Goal: Transaction & Acquisition: Purchase product/service

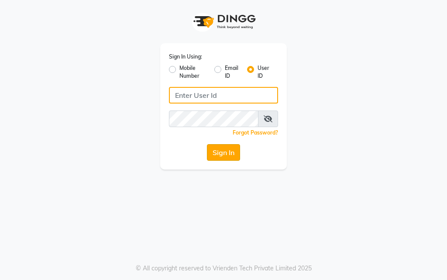
type input "salon360degree"
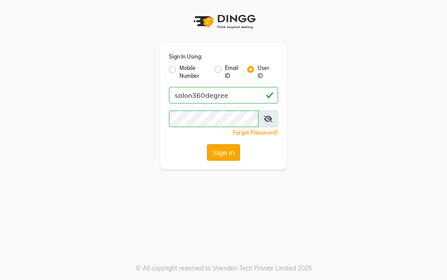
click at [229, 154] on button "Sign In" at bounding box center [223, 152] width 33 height 17
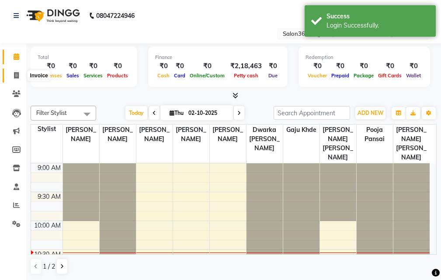
click at [18, 77] on icon at bounding box center [16, 75] width 5 height 7
select select "5215"
select select "service"
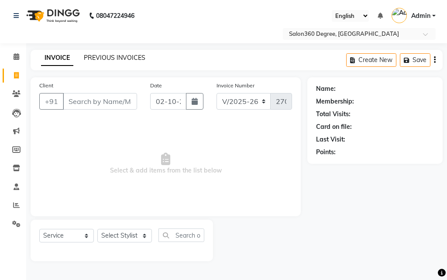
click at [103, 57] on link "PREVIOUS INVOICES" at bounding box center [115, 58] width 62 height 8
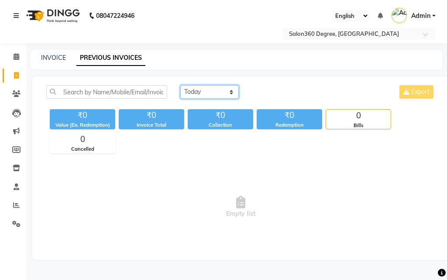
click at [223, 97] on select "[DATE] [DATE] Custom Range" at bounding box center [209, 92] width 59 height 14
select select "[DATE]"
click at [180, 85] on select "[DATE] [DATE] Custom Range" at bounding box center [209, 92] width 59 height 14
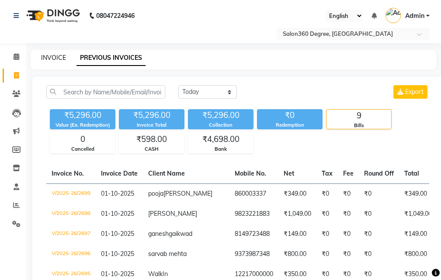
click at [51, 59] on link "INVOICE" at bounding box center [53, 58] width 25 height 8
select select "service"
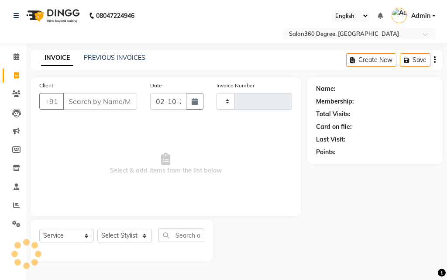
type input "2700"
select select "5215"
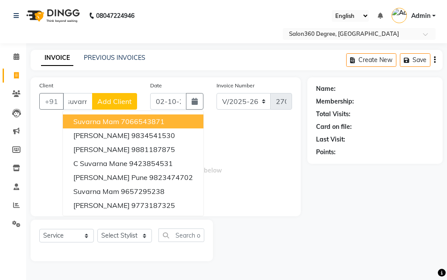
scroll to position [0, 6]
click at [100, 121] on span "suvarna mam" at bounding box center [96, 121] width 46 height 9
type input "7066543871"
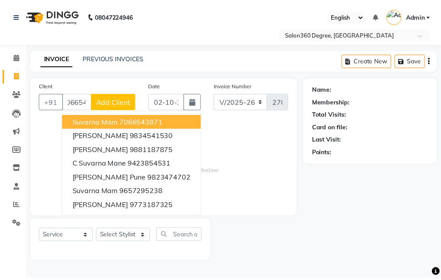
scroll to position [0, 0]
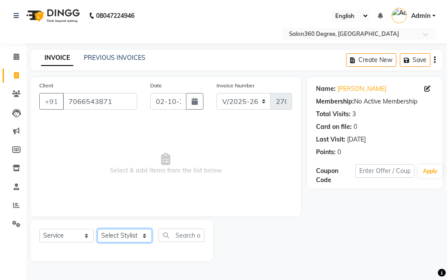
drag, startPoint x: 137, startPoint y: 240, endPoint x: 138, endPoint y: 230, distance: 9.7
click at [138, 238] on select "Select Stylist [PERSON_NAME] [PERSON_NAME] dwarka [PERSON_NAME] khde [PERSON_NA…" at bounding box center [124, 236] width 55 height 14
select select "81024"
click at [97, 229] on select "Select Stylist [PERSON_NAME] [PERSON_NAME] dwarka [PERSON_NAME] khde [PERSON_NA…" at bounding box center [124, 236] width 55 height 14
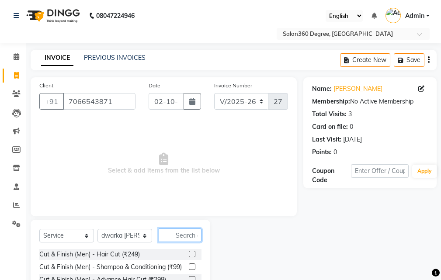
click at [191, 238] on input "text" at bounding box center [180, 236] width 43 height 14
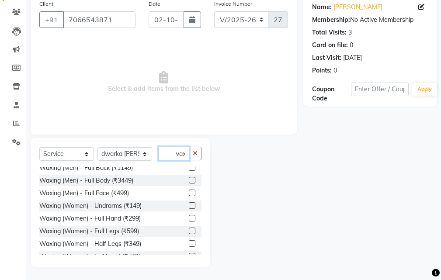
scroll to position [70, 0]
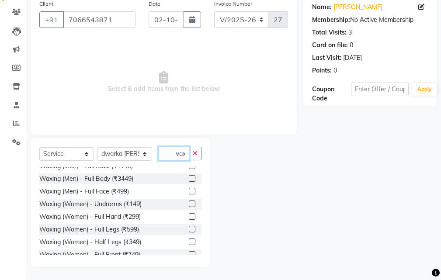
type input "wax"
click at [189, 203] on label at bounding box center [192, 204] width 7 height 7
click at [189, 203] on input "checkbox" at bounding box center [192, 204] width 6 height 6
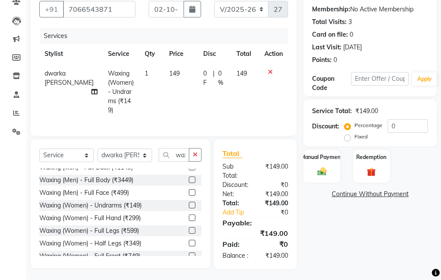
checkbox input "false"
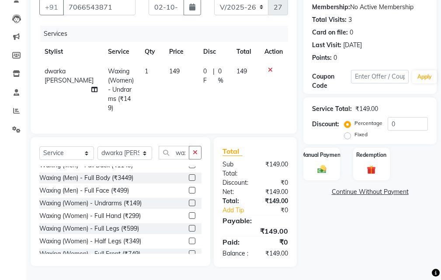
drag, startPoint x: 185, startPoint y: 207, endPoint x: 185, endPoint y: 235, distance: 28.0
click at [189, 212] on label at bounding box center [192, 215] width 7 height 7
click at [189, 213] on input "checkbox" at bounding box center [192, 216] width 6 height 6
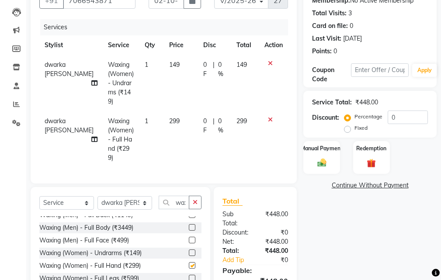
checkbox input "false"
click at [196, 196] on button "button" at bounding box center [195, 203] width 13 height 14
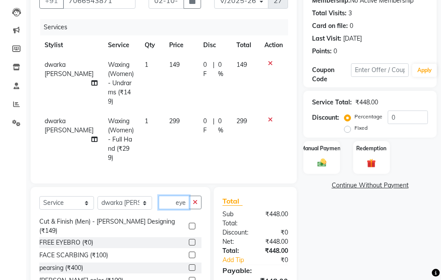
scroll to position [0, 0]
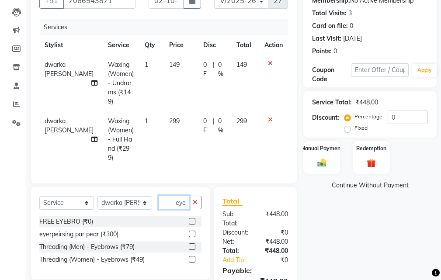
type input "eye"
click at [194, 256] on label at bounding box center [192, 259] width 7 height 7
click at [194, 257] on input "checkbox" at bounding box center [192, 260] width 6 height 6
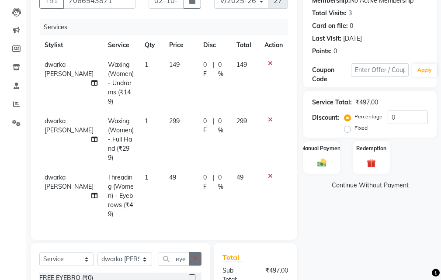
checkbox input "false"
click at [199, 252] on button "button" at bounding box center [195, 259] width 13 height 14
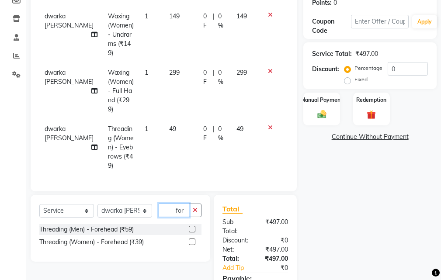
scroll to position [195, 0]
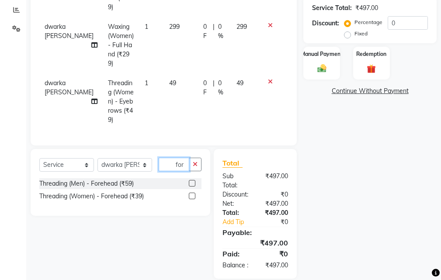
type input "for"
click at [192, 193] on label at bounding box center [192, 196] width 7 height 7
click at [192, 194] on input "checkbox" at bounding box center [192, 197] width 6 height 6
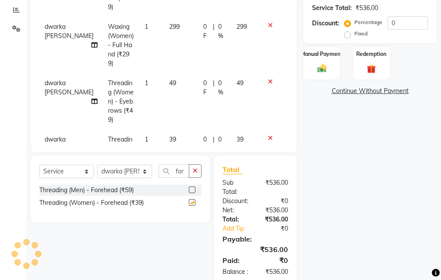
drag, startPoint x: 176, startPoint y: 125, endPoint x: 191, endPoint y: 116, distance: 17.5
click at [176, 130] on td "39" at bounding box center [181, 158] width 34 height 56
checkbox input "false"
select select "81024"
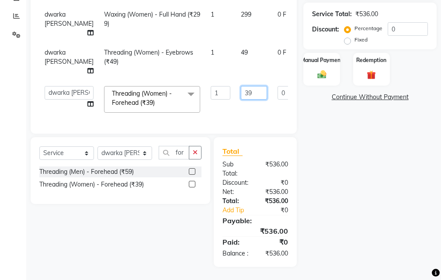
click at [241, 89] on input "39" at bounding box center [254, 93] width 26 height 14
type input "3"
type input "40"
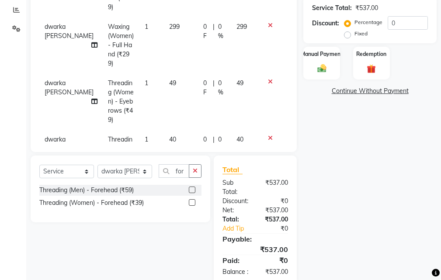
click at [223, 42] on tbody "dwarka [PERSON_NAME] Waxing (Women) - Undrarms (₹149) 1 149 0 F | 0 % 149 dwark…" at bounding box center [163, 73] width 249 height 225
click at [176, 73] on td "49" at bounding box center [181, 101] width 34 height 56
select select "81024"
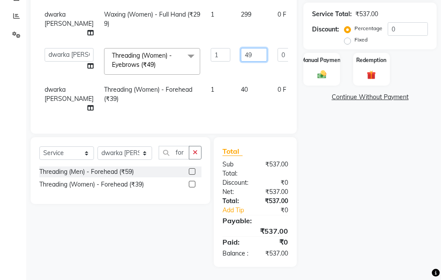
click at [241, 52] on input "49" at bounding box center [254, 55] width 26 height 14
type input "4"
type input "50"
click at [229, 26] on tr "dwarka [PERSON_NAME] Waxing (Women) - Full Hand (₹299) 1 299 0 F | 0 % 299" at bounding box center [222, 24] width 367 height 38
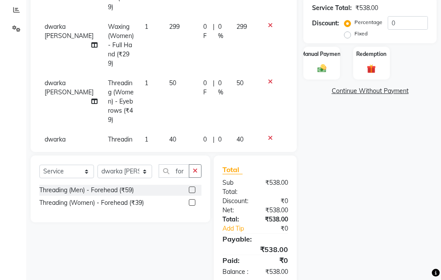
click at [213, 35] on span "|" at bounding box center [214, 31] width 2 height 18
select select "81024"
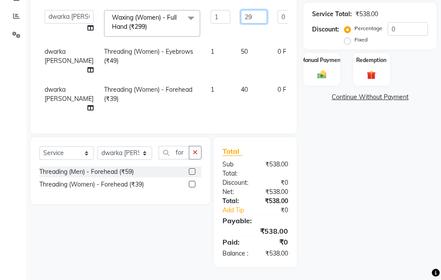
click at [241, 10] on input "29" at bounding box center [254, 17] width 26 height 14
type input "2"
type input "300"
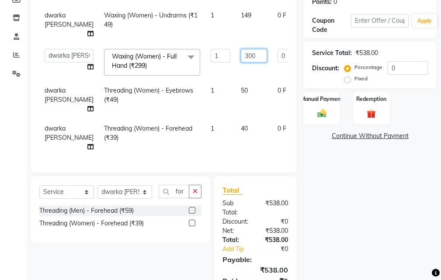
scroll to position [108, 0]
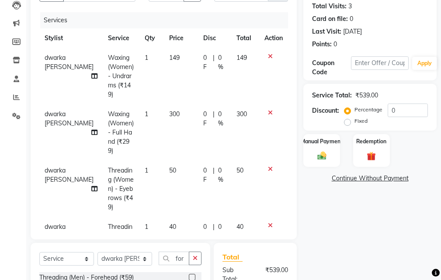
click at [222, 54] on tr "dwarka [PERSON_NAME] Waxing (Women) - Undrarms (₹149) 1 149 0 F | 0 % 149" at bounding box center [163, 76] width 249 height 56
click at [199, 75] on td "0 F | 0 %" at bounding box center [214, 76] width 33 height 56
select select "81024"
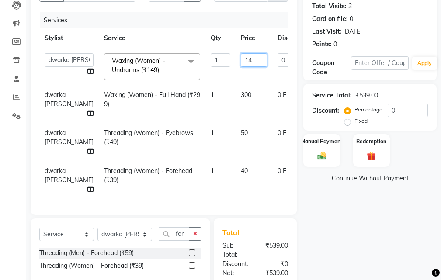
click at [241, 63] on input "14" at bounding box center [254, 60] width 26 height 14
type input "150"
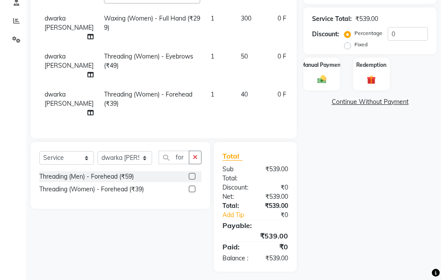
scroll to position [205, 0]
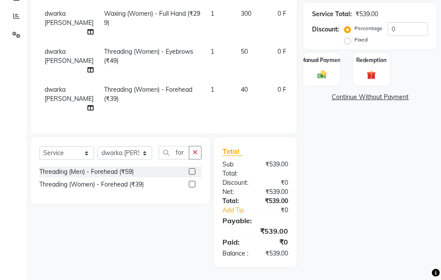
click at [356, 190] on div "Name: [PERSON_NAME] Membership: No Active Membership Total Visits: 3 Card on fi…" at bounding box center [373, 77] width 140 height 379
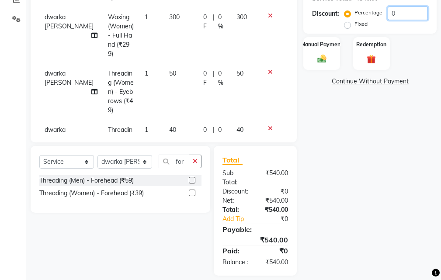
click at [402, 17] on input "0" at bounding box center [408, 14] width 40 height 14
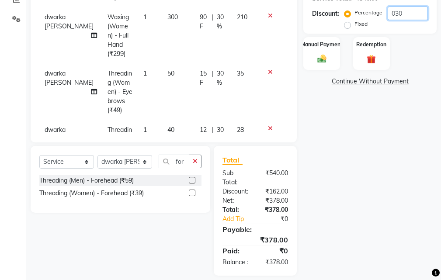
type input "030"
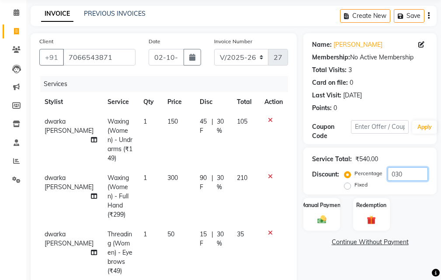
scroll to position [0, 0]
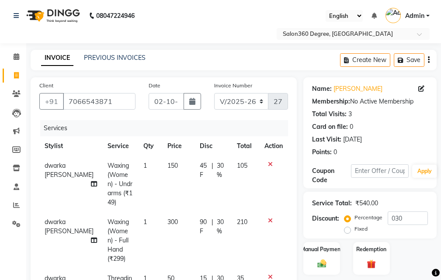
click at [203, 93] on div "Date [DATE]" at bounding box center [175, 99] width 66 height 36
click at [195, 104] on button "button" at bounding box center [192, 101] width 17 height 17
select select "10"
select select "2025"
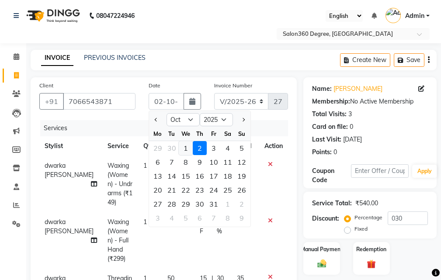
click at [183, 147] on div "1" at bounding box center [186, 148] width 14 height 14
type input "01-10-2025"
type input "0"
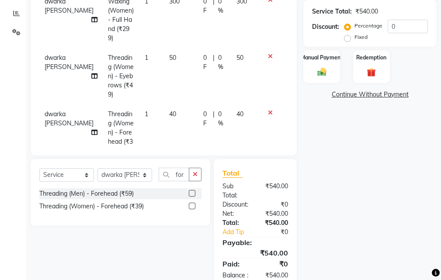
scroll to position [223, 0]
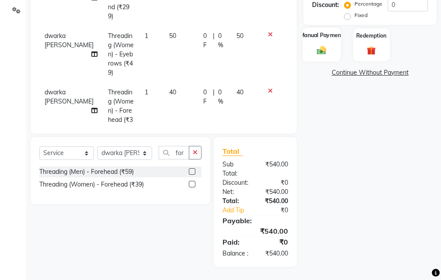
click at [324, 35] on div "Manual Payment" at bounding box center [322, 45] width 38 height 34
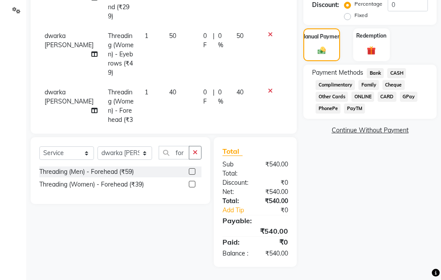
click at [382, 68] on span "Bank" at bounding box center [375, 73] width 17 height 10
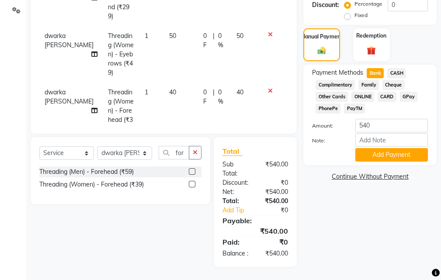
click at [390, 138] on div "Note:" at bounding box center [369, 140] width 129 height 15
click at [387, 149] on button "Add Payment" at bounding box center [391, 155] width 73 height 14
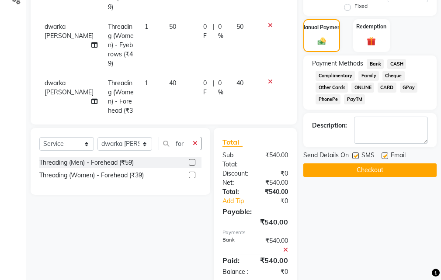
click at [355, 156] on label at bounding box center [355, 155] width 7 height 7
click at [355, 156] on input "checkbox" at bounding box center [355, 156] width 6 height 6
checkbox input "false"
click at [384, 155] on label at bounding box center [384, 155] width 7 height 7
click at [384, 155] on input "checkbox" at bounding box center [384, 156] width 6 height 6
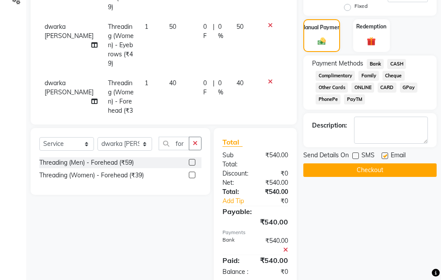
checkbox input "false"
click at [385, 169] on button "Checkout" at bounding box center [369, 170] width 133 height 14
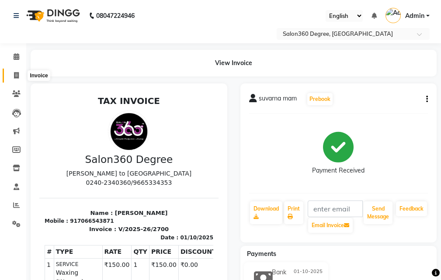
click at [15, 73] on icon at bounding box center [16, 75] width 5 height 7
select select "service"
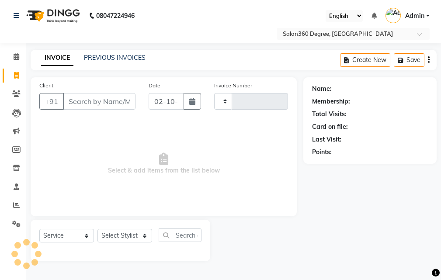
type input "2701"
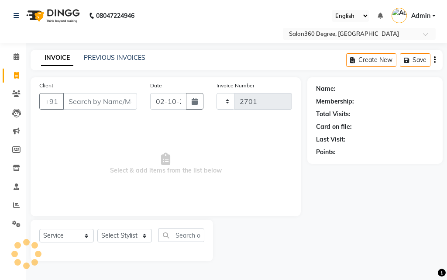
select select "5215"
type input "9764419000"
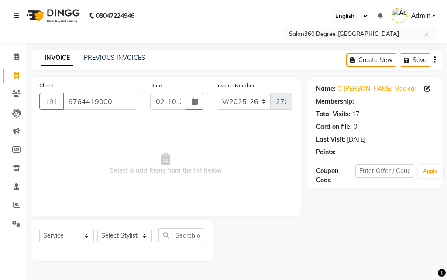
select select "1: Object"
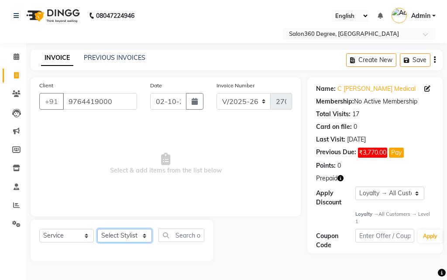
drag, startPoint x: 129, startPoint y: 240, endPoint x: 128, endPoint y: 234, distance: 6.1
click at [129, 240] on select "Select Stylist [PERSON_NAME] [PERSON_NAME] dwarka [PERSON_NAME] khde [PERSON_NA…" at bounding box center [124, 236] width 55 height 14
select select "33524"
click at [97, 229] on select "Select Stylist [PERSON_NAME] [PERSON_NAME] dwarka [PERSON_NAME] khde [PERSON_NA…" at bounding box center [124, 236] width 55 height 14
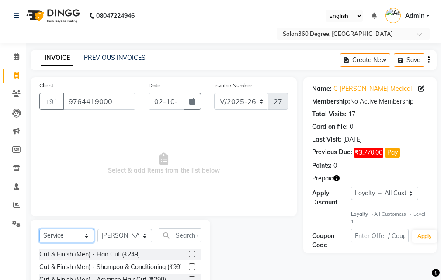
click at [91, 235] on select "Select Service Product Membership Package Voucher Prepaid Gift Card" at bounding box center [66, 236] width 55 height 14
click at [39, 229] on select "Select Service Product Membership Package Voucher Prepaid Gift Card" at bounding box center [66, 236] width 55 height 14
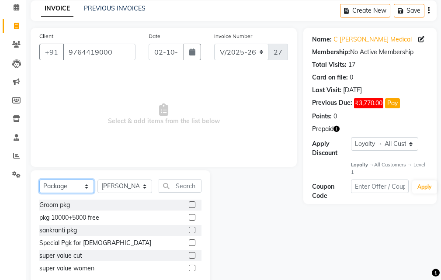
scroll to position [70, 0]
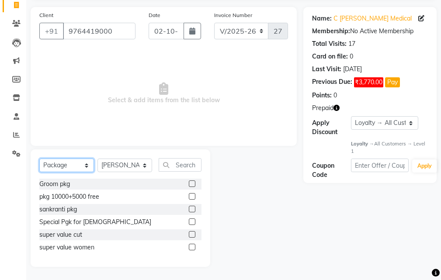
click at [91, 167] on select "Select Service Product Membership Package Voucher Prepaid Gift Card" at bounding box center [66, 166] width 55 height 14
click at [39, 159] on select "Select Service Product Membership Package Voucher Prepaid Gift Card" at bounding box center [66, 166] width 55 height 14
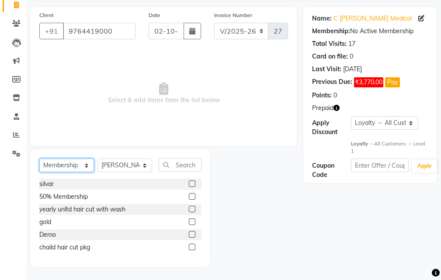
click at [83, 166] on select "Select Service Product Membership Package Voucher Prepaid Gift Card" at bounding box center [66, 166] width 55 height 14
click at [39, 172] on select "Select Service Product Membership Package Voucher Prepaid Gift Card" at bounding box center [66, 166] width 55 height 14
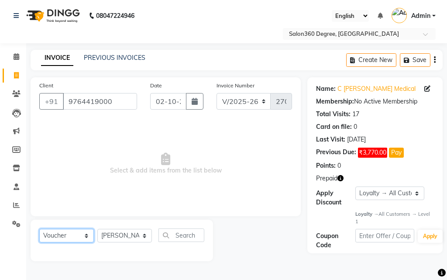
click at [80, 232] on select "Select Service Product Membership Package Voucher Prepaid Gift Card" at bounding box center [66, 236] width 55 height 14
click at [39, 229] on select "Select Service Product Membership Package Voucher Prepaid Gift Card" at bounding box center [66, 236] width 55 height 14
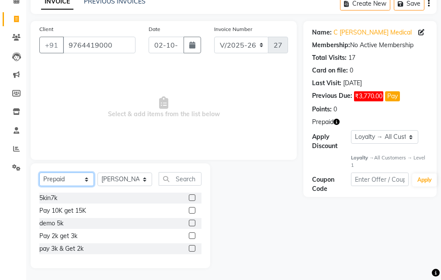
scroll to position [58, 0]
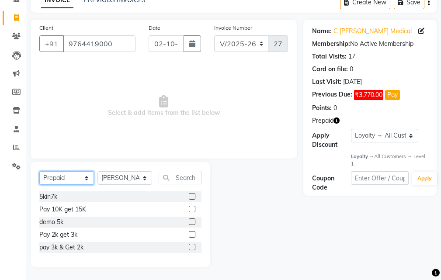
click at [57, 176] on select "Select Service Product Membership Package Voucher Prepaid Gift Card" at bounding box center [66, 178] width 55 height 14
click at [39, 171] on select "Select Service Product Membership Package Voucher Prepaid Gift Card" at bounding box center [66, 178] width 55 height 14
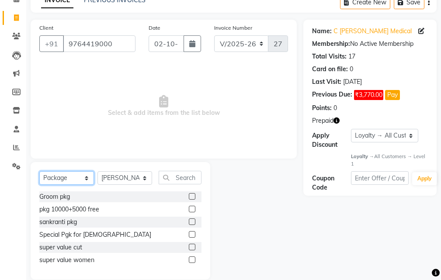
click at [84, 181] on select "Select Service Product Membership Package Voucher Prepaid Gift Card" at bounding box center [66, 178] width 55 height 14
click at [39, 171] on select "Select Service Product Membership Package Voucher Prepaid Gift Card" at bounding box center [66, 178] width 55 height 14
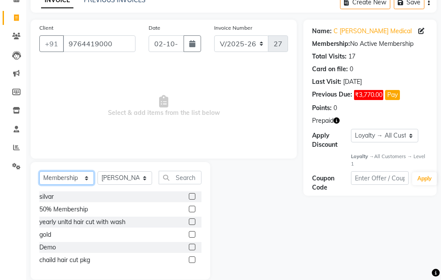
click at [87, 183] on select "Select Service Product Membership Package Voucher Prepaid Gift Card" at bounding box center [66, 178] width 55 height 14
click at [39, 171] on select "Select Service Product Membership Package Voucher Prepaid Gift Card" at bounding box center [66, 178] width 55 height 14
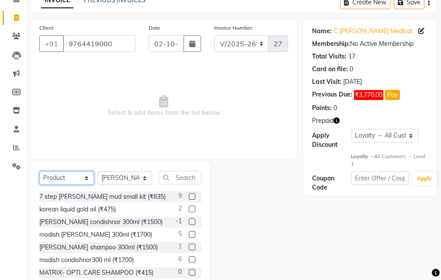
click at [89, 171] on select "Select Service Product Membership Package Voucher Prepaid Gift Card" at bounding box center [66, 178] width 55 height 14
click at [39, 185] on select "Select Service Product Membership Package Voucher Prepaid Gift Card" at bounding box center [66, 178] width 55 height 14
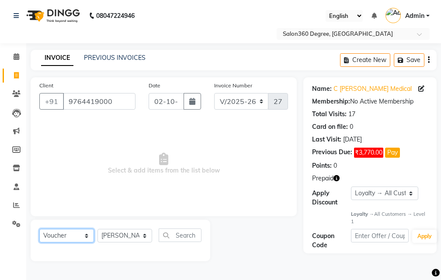
scroll to position [0, 0]
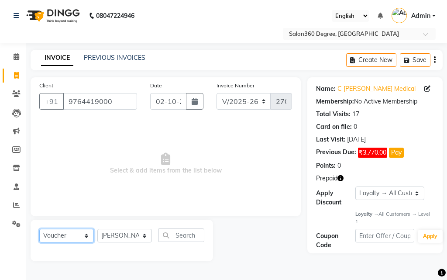
click at [76, 237] on select "Select Service Product Membership Package Voucher Prepaid Gift Card" at bounding box center [66, 236] width 55 height 14
select select "P"
click at [39, 229] on select "Select Service Product Membership Package Voucher Prepaid Gift Card" at bounding box center [66, 236] width 55 height 14
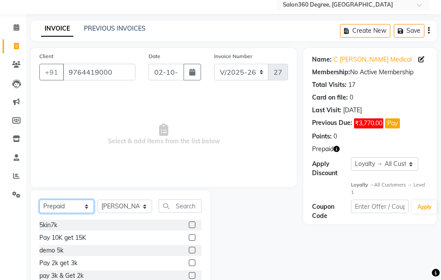
scroll to position [58, 0]
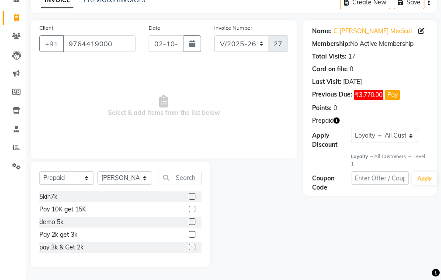
click at [191, 209] on label at bounding box center [192, 209] width 7 height 7
click at [191, 209] on input "checkbox" at bounding box center [192, 210] width 6 height 6
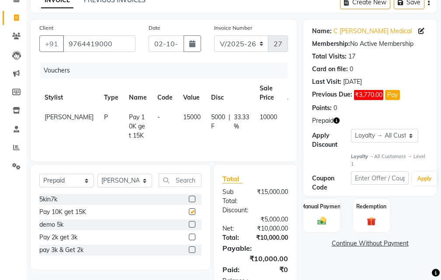
checkbox input "false"
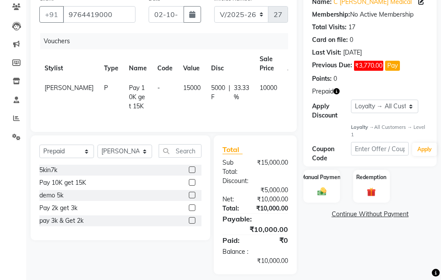
scroll to position [101, 0]
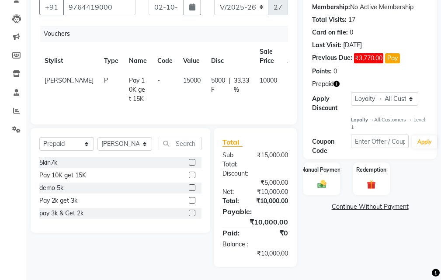
click at [183, 76] on span "15000" at bounding box center [191, 80] width 17 height 8
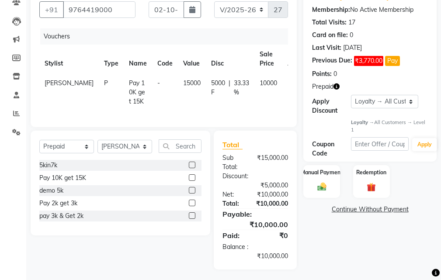
select select "33524"
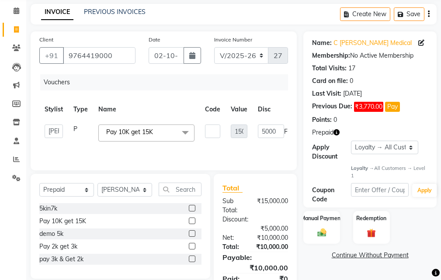
scroll to position [0, 0]
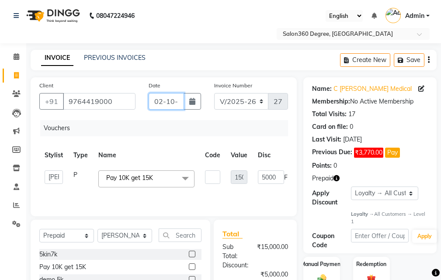
click at [182, 98] on input "02-10-2025" at bounding box center [166, 101] width 35 height 17
select select "10"
select select "2025"
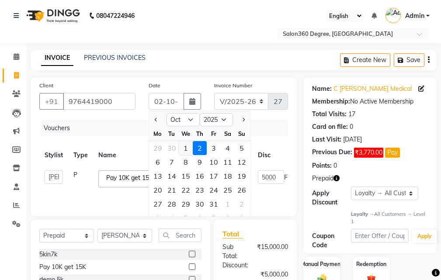
click at [184, 145] on div "1" at bounding box center [186, 148] width 14 height 14
type input "01-10-2025"
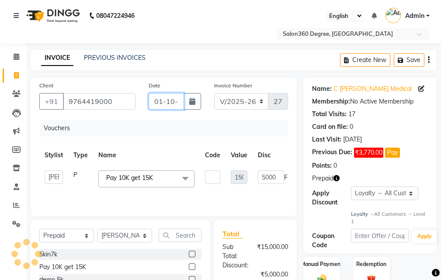
scroll to position [0, 16]
click at [174, 176] on span "Pay 10K get 15K x" at bounding box center [146, 178] width 96 height 17
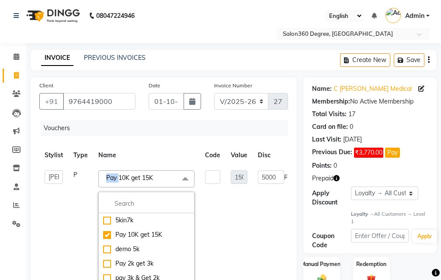
click at [174, 176] on span "Pay 10K get 15K x" at bounding box center [146, 178] width 96 height 17
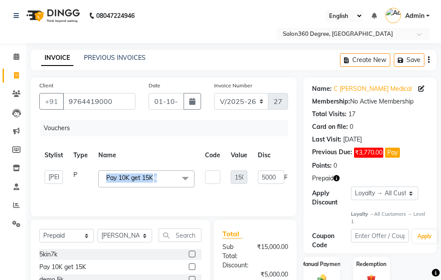
click at [174, 176] on span "Pay 10K get 15K x" at bounding box center [146, 178] width 96 height 17
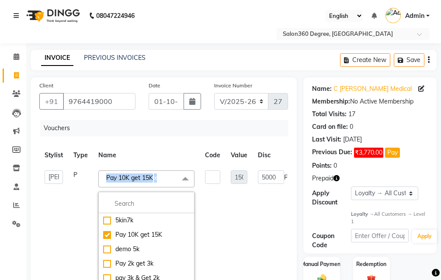
click at [174, 176] on span "Pay 10K get 15K x" at bounding box center [146, 178] width 96 height 17
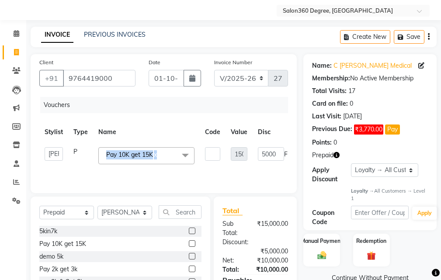
scroll to position [92, 0]
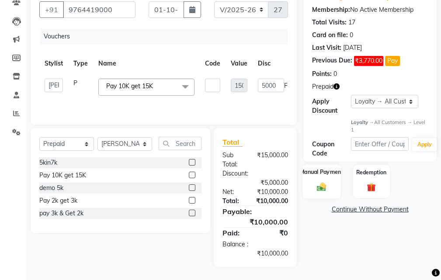
click at [316, 180] on div "Manual Payment" at bounding box center [322, 181] width 38 height 34
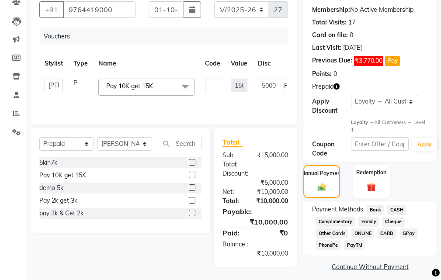
click at [374, 206] on span "Bank" at bounding box center [375, 210] width 17 height 10
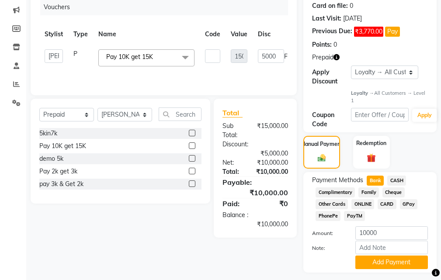
scroll to position [145, 0]
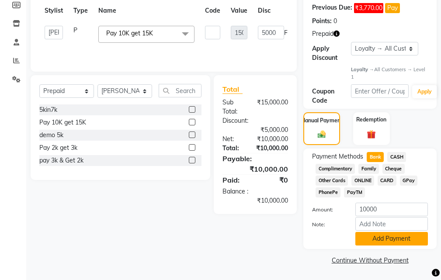
click at [370, 236] on button "Add Payment" at bounding box center [391, 239] width 73 height 14
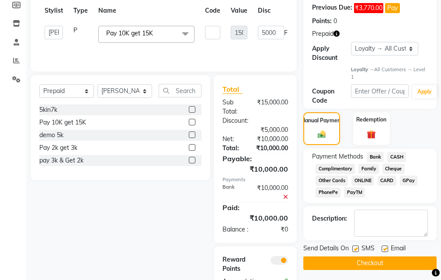
click at [355, 244] on div "SMS" at bounding box center [366, 249] width 29 height 11
click at [359, 251] on div "SMS" at bounding box center [366, 249] width 29 height 11
click at [359, 250] on label at bounding box center [355, 249] width 7 height 7
click at [358, 250] on input "checkbox" at bounding box center [355, 249] width 6 height 6
checkbox input "false"
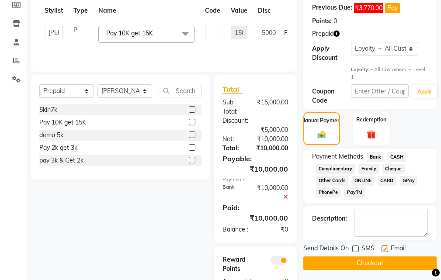
drag, startPoint x: 387, startPoint y: 249, endPoint x: 379, endPoint y: 264, distance: 16.4
click at [387, 249] on label at bounding box center [384, 249] width 7 height 7
click at [387, 249] on input "checkbox" at bounding box center [384, 249] width 6 height 6
checkbox input "false"
click at [375, 267] on button "Checkout" at bounding box center [369, 263] width 133 height 14
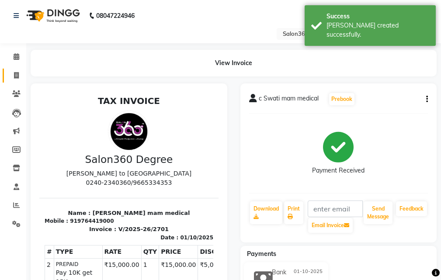
drag, startPoint x: 14, startPoint y: 81, endPoint x: 18, endPoint y: 82, distance: 4.5
click at [14, 80] on link "Invoice" at bounding box center [13, 76] width 21 height 14
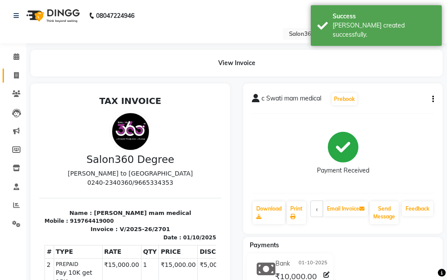
select select "5215"
select select "service"
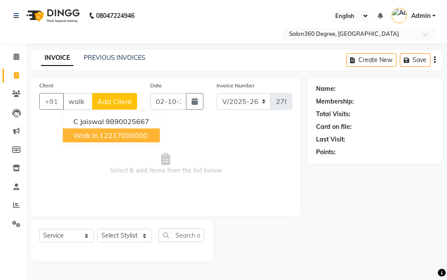
drag, startPoint x: 99, startPoint y: 141, endPoint x: 101, endPoint y: 154, distance: 13.3
click at [99, 140] on button "Walk In 12217000000" at bounding box center [111, 135] width 97 height 14
type input "12217000000"
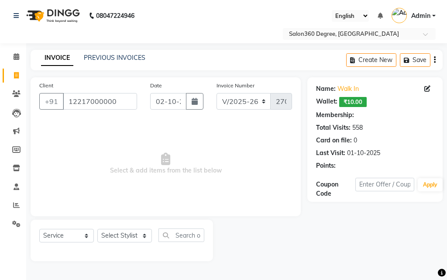
select select "1: Object"
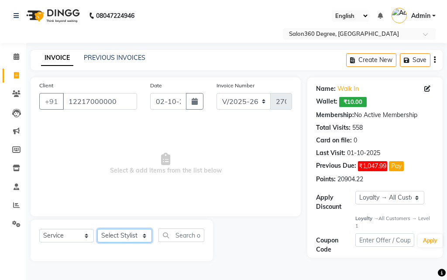
click at [127, 233] on select "Select Stylist [PERSON_NAME] [PERSON_NAME] dwarka [PERSON_NAME] khde [PERSON_NA…" at bounding box center [124, 236] width 55 height 14
select select "37037"
click at [97, 229] on select "Select Stylist [PERSON_NAME] [PERSON_NAME] dwarka [PERSON_NAME] khde [PERSON_NA…" at bounding box center [124, 236] width 55 height 14
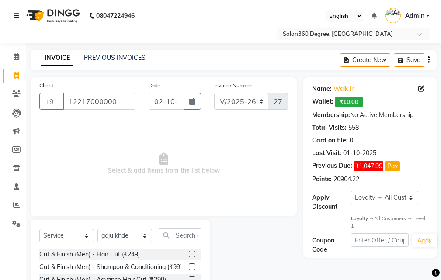
click at [189, 254] on label at bounding box center [192, 254] width 7 height 7
click at [189, 254] on input "checkbox" at bounding box center [192, 255] width 6 height 6
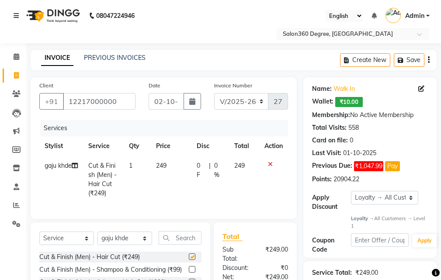
click at [170, 148] on th "Price" at bounding box center [171, 146] width 41 height 20
checkbox input "false"
drag, startPoint x: 194, startPoint y: 178, endPoint x: 205, endPoint y: 172, distance: 12.7
click at [195, 177] on td "0 F | 0 %" at bounding box center [210, 179] width 38 height 47
select select "37037"
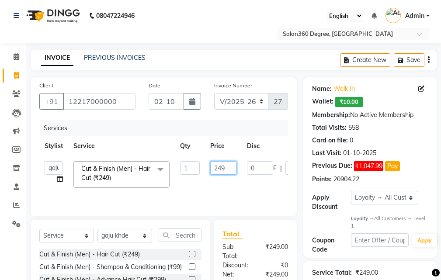
click at [228, 168] on input "249" at bounding box center [223, 168] width 26 height 14
type input "250"
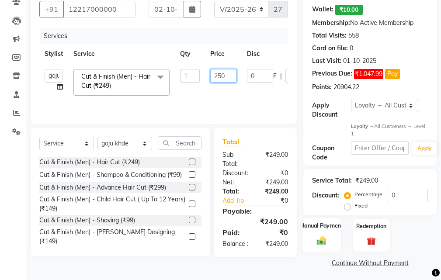
scroll to position [95, 0]
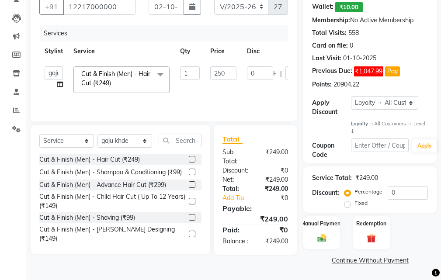
click at [302, 244] on div "Manual Payment Redemption" at bounding box center [370, 232] width 146 height 33
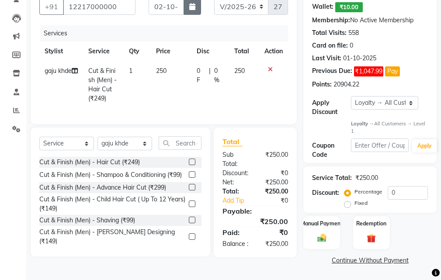
click at [187, 10] on button "button" at bounding box center [192, 6] width 17 height 17
select select "10"
select select "2025"
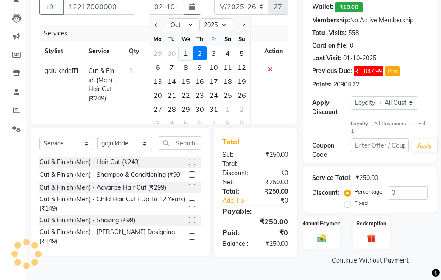
click at [186, 52] on div "1" at bounding box center [186, 53] width 14 height 14
type input "01-10-2025"
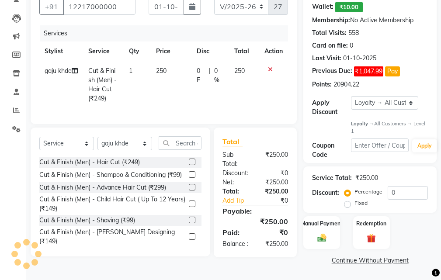
scroll to position [101, 0]
click at [326, 234] on img at bounding box center [321, 238] width 15 height 10
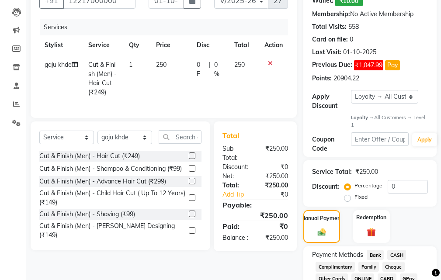
click at [400, 254] on span "CASH" at bounding box center [396, 255] width 19 height 10
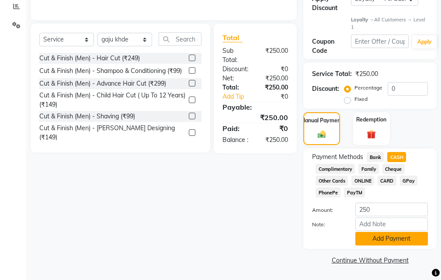
click at [394, 236] on button "Add Payment" at bounding box center [391, 239] width 73 height 14
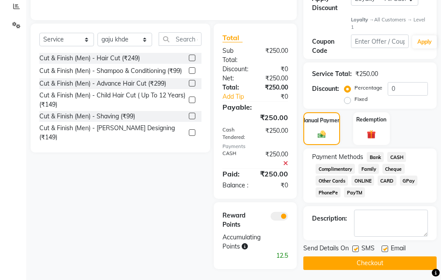
click at [387, 259] on button "Checkout" at bounding box center [369, 263] width 133 height 14
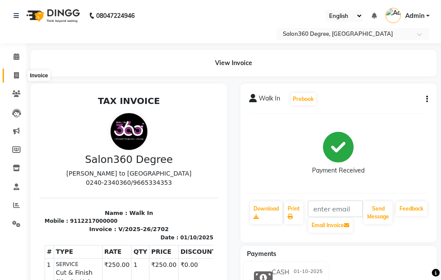
click at [11, 75] on span at bounding box center [16, 76] width 15 height 10
select select "service"
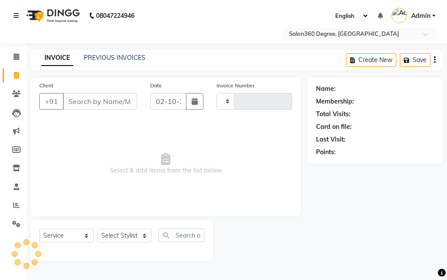
type input "2703"
select select "5215"
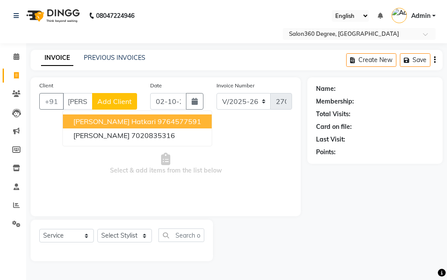
scroll to position [0, 5]
click at [81, 122] on span "[PERSON_NAME] hatkari" at bounding box center [114, 121] width 83 height 9
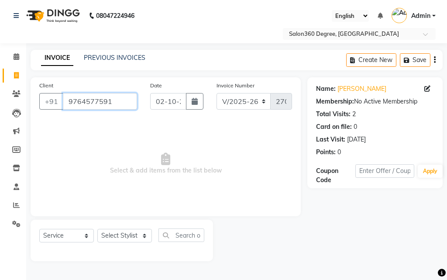
click at [120, 105] on input "9764577591" at bounding box center [100, 101] width 74 height 17
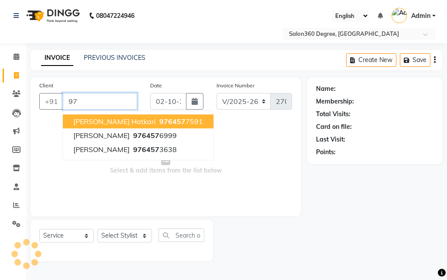
type input "9"
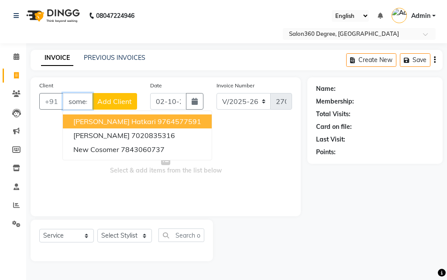
scroll to position [0, 1]
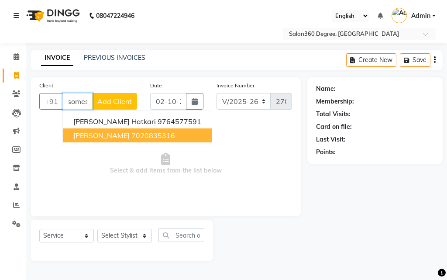
click at [120, 135] on span "[PERSON_NAME]" at bounding box center [101, 135] width 56 height 9
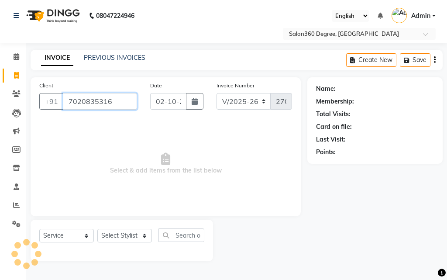
type input "7020835316"
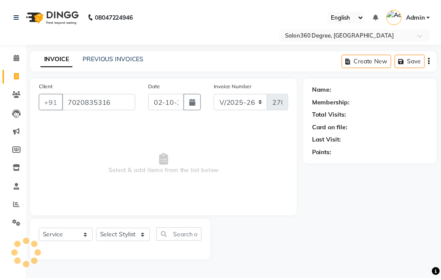
scroll to position [0, 0]
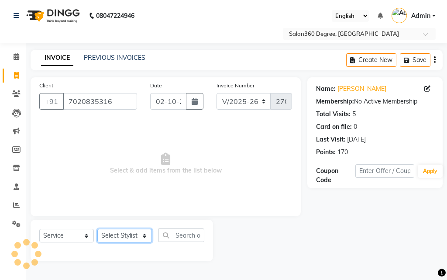
click at [115, 232] on select "Select Stylist [PERSON_NAME] [PERSON_NAME] dwarka [PERSON_NAME] khde [PERSON_NA…" at bounding box center [124, 236] width 55 height 14
select select "33522"
click at [97, 229] on select "Select Stylist [PERSON_NAME] [PERSON_NAME] dwarka [PERSON_NAME] khde [PERSON_NA…" at bounding box center [124, 236] width 55 height 14
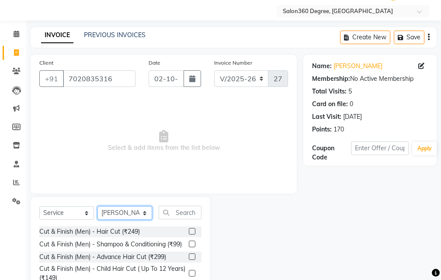
scroll to position [82, 0]
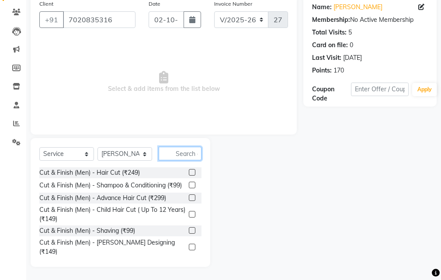
click at [186, 156] on input "text" at bounding box center [180, 154] width 43 height 14
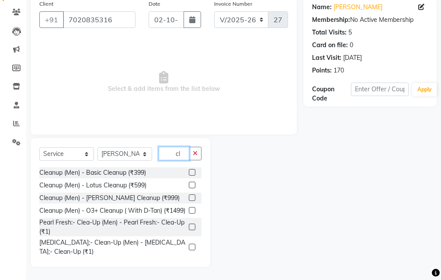
type input "cl"
click at [189, 182] on label at bounding box center [192, 185] width 7 height 7
click at [189, 183] on input "checkbox" at bounding box center [192, 186] width 6 height 6
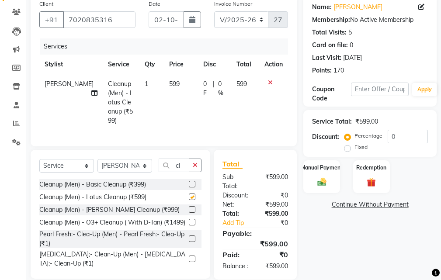
click at [172, 105] on td "599" at bounding box center [181, 102] width 34 height 56
checkbox input "false"
select select "33522"
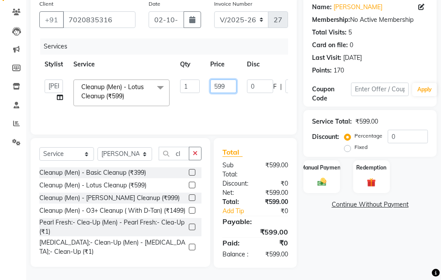
click at [226, 87] on input "599" at bounding box center [223, 87] width 26 height 14
type input "5"
type input "800"
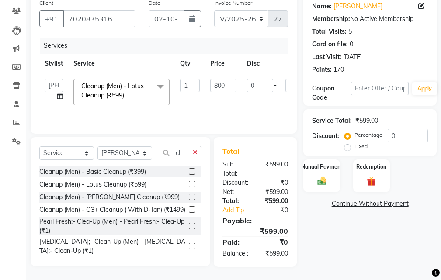
click at [320, 241] on div "Name: [PERSON_NAME] Membership: No Active Membership Total Visits: 5 Card on fi…" at bounding box center [373, 131] width 140 height 272
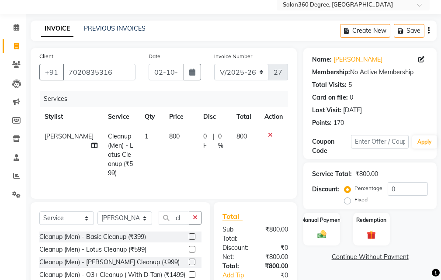
scroll to position [0, 0]
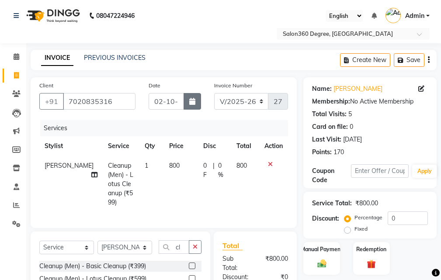
click at [194, 96] on button "button" at bounding box center [192, 101] width 17 height 17
select select "10"
select select "2025"
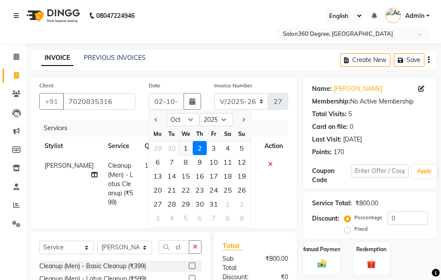
click at [187, 150] on div "1" at bounding box center [186, 148] width 14 height 14
type input "01-10-2025"
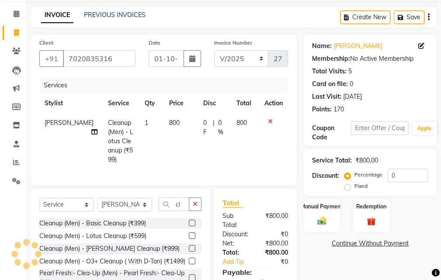
scroll to position [101, 0]
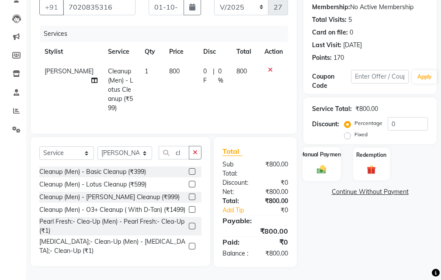
click at [322, 150] on label "Manual Payment" at bounding box center [322, 154] width 44 height 8
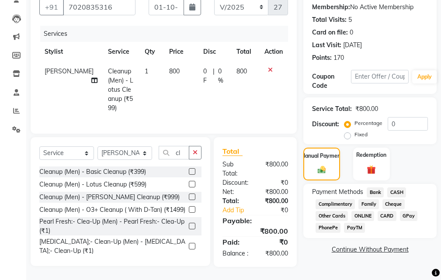
drag, startPoint x: 386, startPoint y: 208, endPoint x: 379, endPoint y: 222, distance: 16.0
click at [386, 211] on span "CARD" at bounding box center [387, 216] width 19 height 10
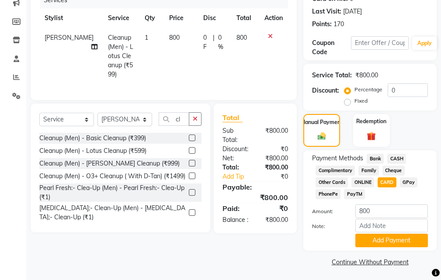
scroll to position [130, 0]
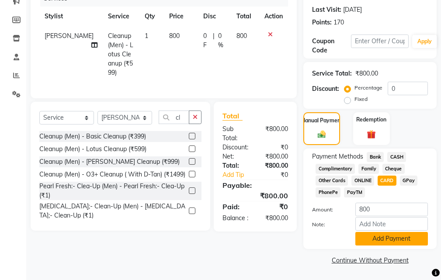
click at [377, 238] on button "Add Payment" at bounding box center [391, 239] width 73 height 14
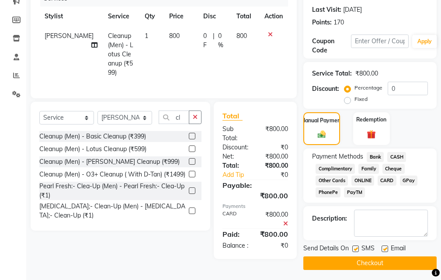
click at [357, 247] on label at bounding box center [355, 249] width 7 height 7
click at [357, 247] on input "checkbox" at bounding box center [355, 249] width 6 height 6
checkbox input "false"
click at [386, 251] on label at bounding box center [384, 249] width 7 height 7
click at [386, 251] on input "checkbox" at bounding box center [384, 249] width 6 height 6
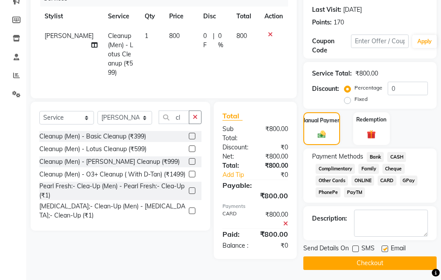
checkbox input "false"
click at [382, 256] on div "Send Details On SMS Email Checkout" at bounding box center [369, 257] width 133 height 26
drag, startPoint x: 377, startPoint y: 260, endPoint x: 380, endPoint y: 238, distance: 22.6
click at [377, 256] on button "Checkout" at bounding box center [369, 263] width 133 height 14
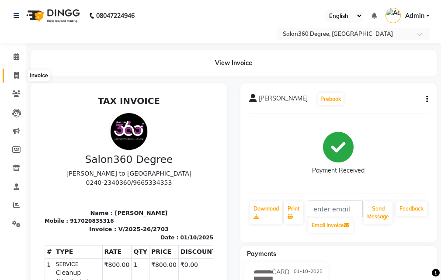
click at [12, 76] on span at bounding box center [16, 76] width 15 height 10
select select "service"
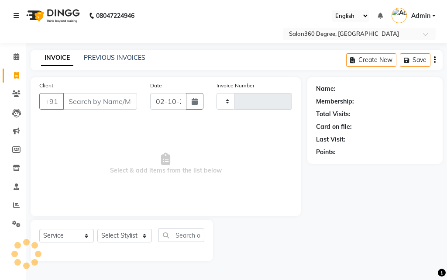
type input "2704"
select select "5215"
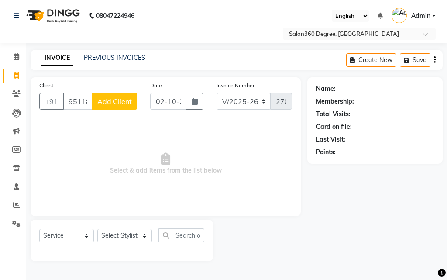
type input "9511823128"
click at [137, 95] on button "Add Client" at bounding box center [114, 101] width 45 height 17
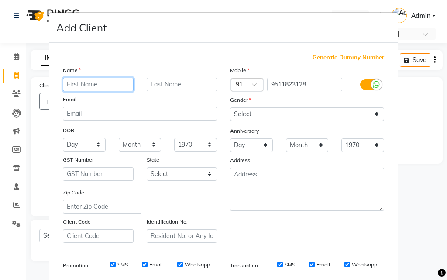
paste input "[PERSON_NAME]"
type input "[PERSON_NAME]"
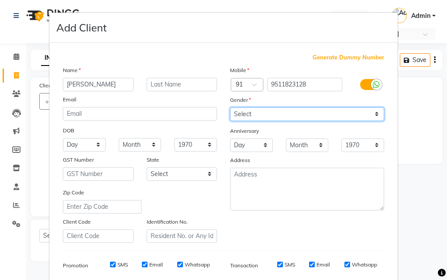
drag, startPoint x: 241, startPoint y: 118, endPoint x: 246, endPoint y: 120, distance: 5.1
click at [243, 118] on select "Select [DEMOGRAPHIC_DATA] [DEMOGRAPHIC_DATA] Other Prefer Not To Say" at bounding box center [307, 114] width 154 height 14
select select "[DEMOGRAPHIC_DATA]"
click at [230, 107] on select "Select [DEMOGRAPHIC_DATA] [DEMOGRAPHIC_DATA] Other Prefer Not To Say" at bounding box center [307, 114] width 154 height 14
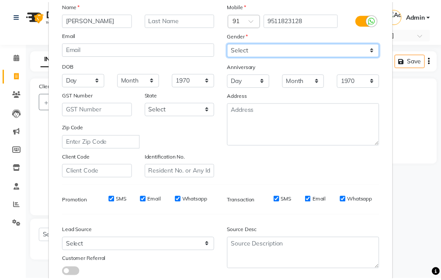
scroll to position [123, 0]
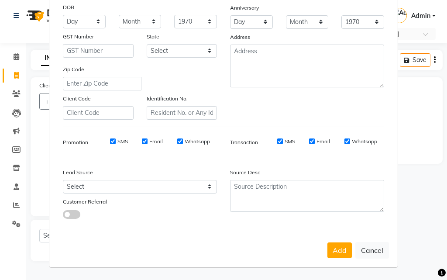
click at [342, 254] on button "Add" at bounding box center [340, 251] width 24 height 16
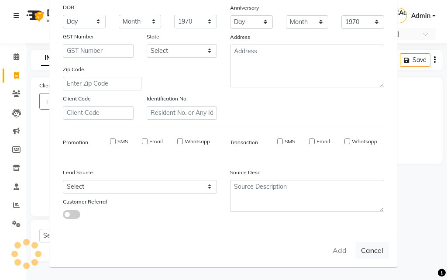
select select
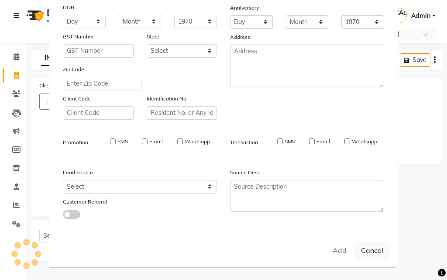
select select
checkbox input "false"
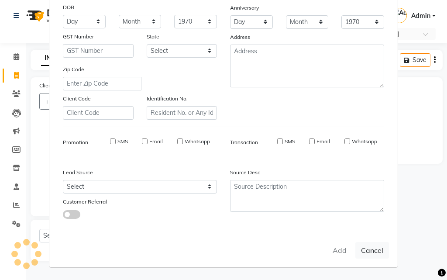
checkbox input "false"
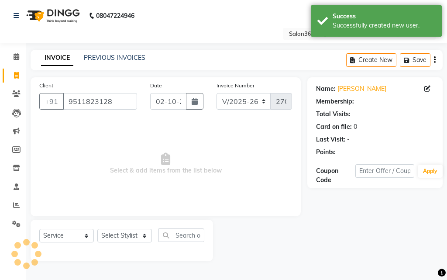
select select "1: Object"
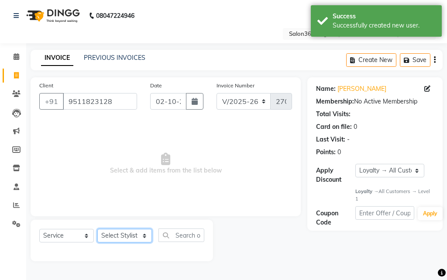
click at [122, 233] on select "Select Stylist [PERSON_NAME] [PERSON_NAME] dwarka [PERSON_NAME] khde [PERSON_NA…" at bounding box center [124, 236] width 55 height 14
select select "90875"
click at [97, 229] on select "Select Stylist [PERSON_NAME] [PERSON_NAME] dwarka [PERSON_NAME] khde [PERSON_NA…" at bounding box center [124, 236] width 55 height 14
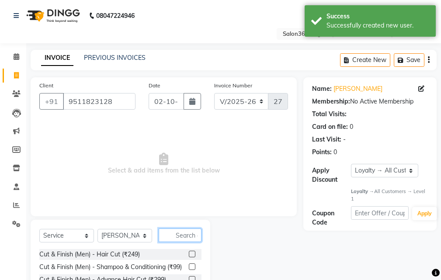
click at [168, 231] on input "text" at bounding box center [180, 236] width 43 height 14
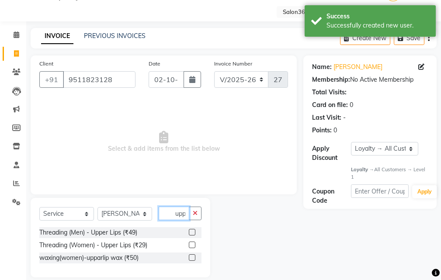
scroll to position [32, 0]
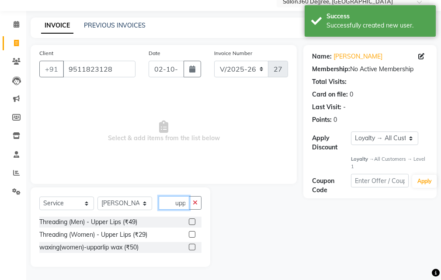
type input "upp"
click at [191, 232] on label at bounding box center [192, 234] width 7 height 7
click at [191, 232] on input "checkbox" at bounding box center [192, 235] width 6 height 6
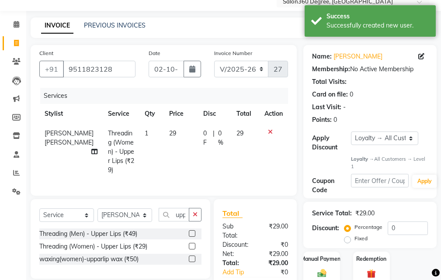
checkbox input "false"
click at [195, 215] on button "button" at bounding box center [195, 215] width 13 height 14
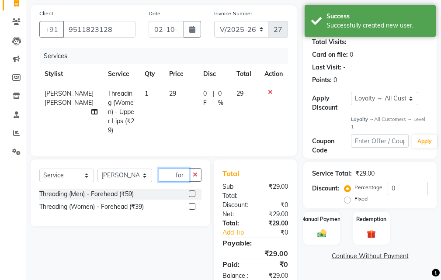
scroll to position [90, 0]
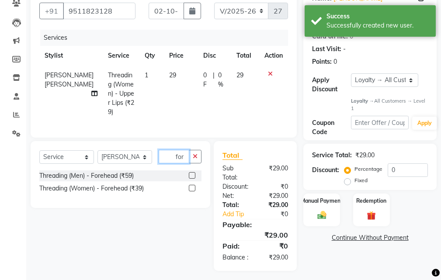
type input "for"
click at [191, 187] on label at bounding box center [192, 188] width 7 height 7
click at [191, 187] on input "checkbox" at bounding box center [192, 189] width 6 height 6
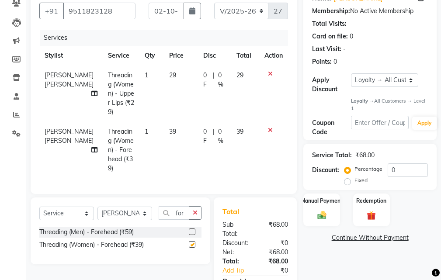
checkbox input "false"
click at [188, 96] on td "29" at bounding box center [181, 94] width 34 height 56
select select "90875"
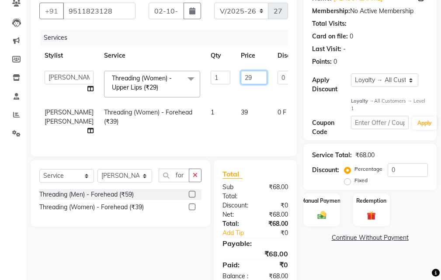
click at [241, 83] on input "29" at bounding box center [254, 78] width 26 height 14
type input "2"
type input "30"
drag, startPoint x: 224, startPoint y: 123, endPoint x: 218, endPoint y: 127, distance: 7.4
click at [224, 124] on tr "[PERSON_NAME] [PERSON_NAME] (Women) - Forehead (₹39) 1 39 0 F | 0 % 39" at bounding box center [222, 122] width 367 height 38
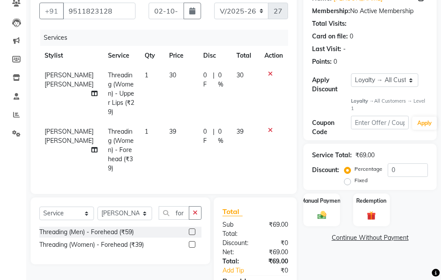
click at [203, 132] on span "0 F" at bounding box center [206, 136] width 7 height 18
select select "90875"
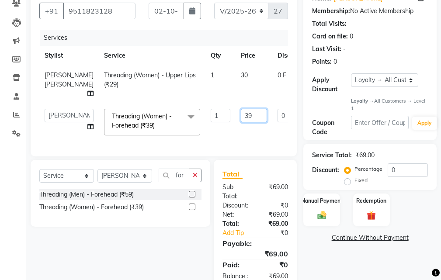
click at [241, 122] on input "39" at bounding box center [254, 116] width 26 height 14
type input "3"
type input "40"
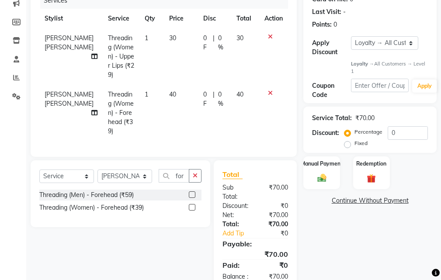
click at [314, 229] on div "Name: [PERSON_NAME] Membership: No Active Membership Total Visits: Card on file…" at bounding box center [373, 120] width 140 height 340
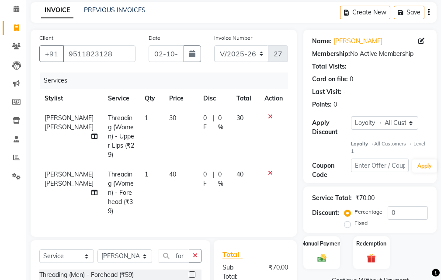
scroll to position [0, 0]
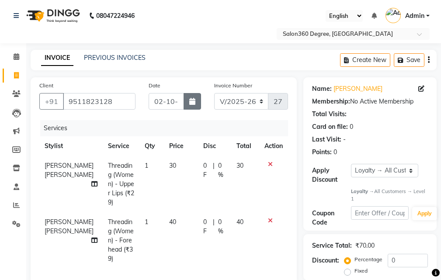
click at [199, 106] on button "button" at bounding box center [192, 101] width 17 height 17
select select "10"
select select "2025"
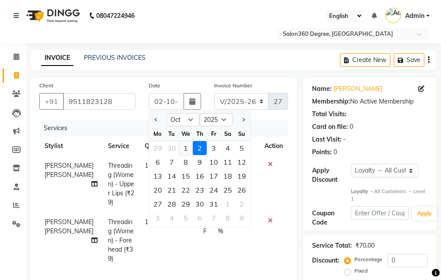
click at [187, 150] on div "1" at bounding box center [186, 148] width 14 height 14
type input "01-10-2025"
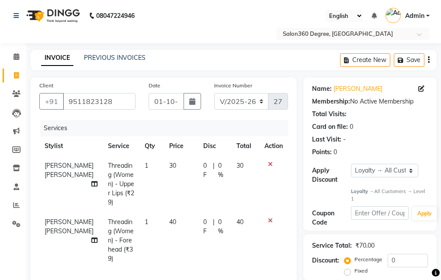
scroll to position [131, 0]
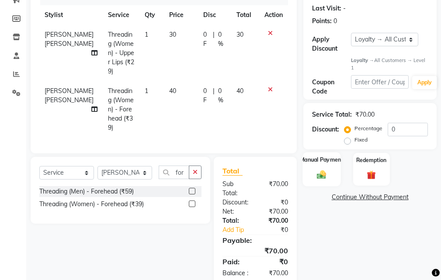
click at [330, 180] on div "Manual Payment" at bounding box center [322, 169] width 38 height 34
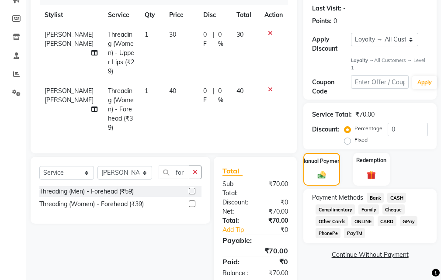
click at [376, 201] on span "Bank" at bounding box center [375, 198] width 17 height 10
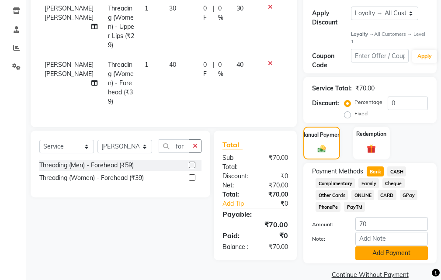
scroll to position [172, 0]
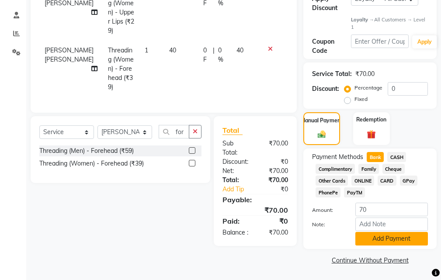
click at [366, 235] on button "Add Payment" at bounding box center [391, 239] width 73 height 14
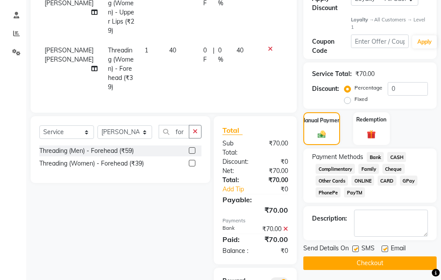
drag, startPoint x: 358, startPoint y: 248, endPoint x: 361, endPoint y: 257, distance: 9.7
click at [358, 248] on label at bounding box center [355, 249] width 7 height 7
click at [358, 248] on input "checkbox" at bounding box center [355, 249] width 6 height 6
checkbox input "false"
click at [362, 260] on button "Checkout" at bounding box center [369, 263] width 133 height 14
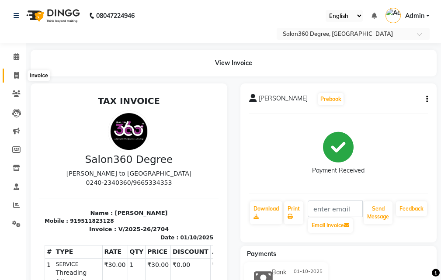
click at [20, 72] on span at bounding box center [16, 76] width 15 height 10
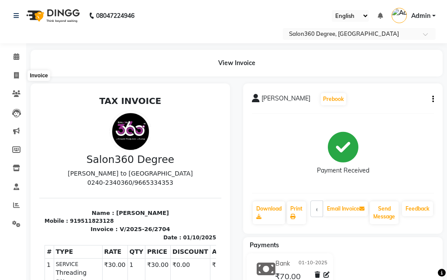
select select "5215"
select select "service"
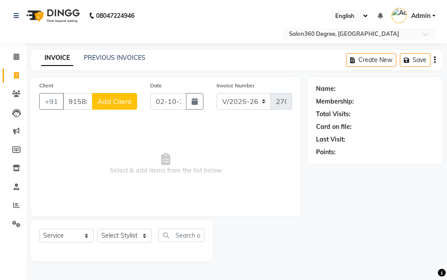
type input "9158868489"
click at [114, 106] on button "Add Client" at bounding box center [114, 101] width 45 height 17
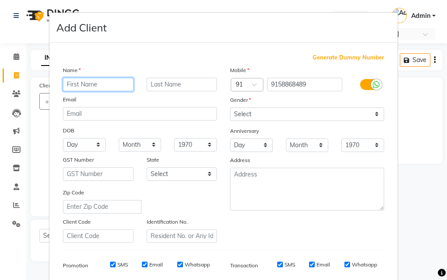
paste input "[PERSON_NAME]"
type input "[PERSON_NAME]"
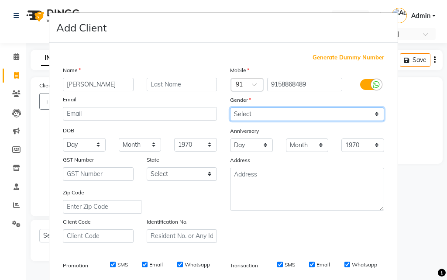
click at [250, 120] on select "Select [DEMOGRAPHIC_DATA] [DEMOGRAPHIC_DATA] Other Prefer Not To Say" at bounding box center [307, 114] width 154 height 14
select select "[DEMOGRAPHIC_DATA]"
click at [230, 107] on select "Select [DEMOGRAPHIC_DATA] [DEMOGRAPHIC_DATA] Other Prefer Not To Say" at bounding box center [307, 114] width 154 height 14
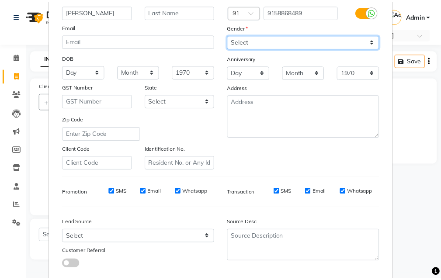
scroll to position [123, 0]
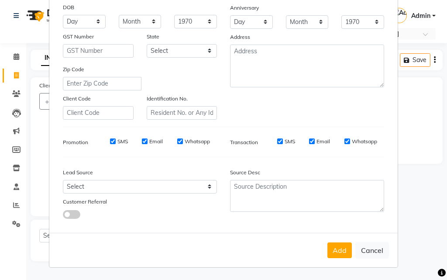
click at [329, 252] on button "Add" at bounding box center [340, 251] width 24 height 16
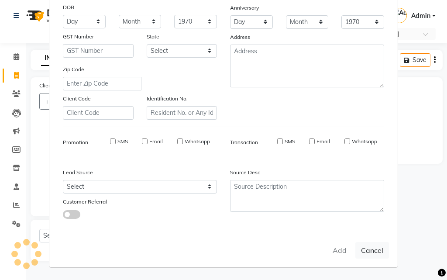
select select
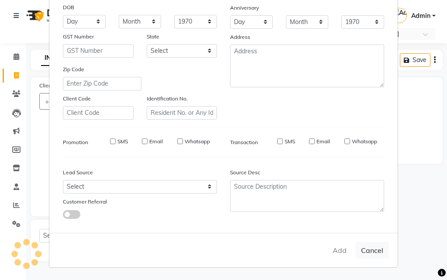
select select
checkbox input "false"
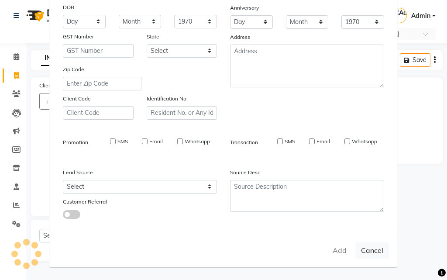
checkbox input "false"
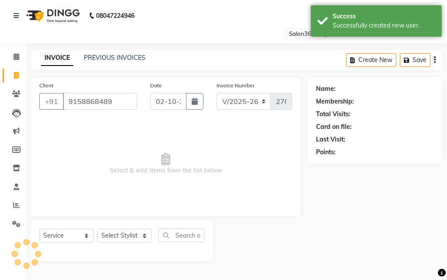
select select "1: Object"
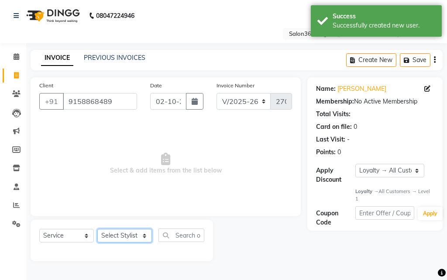
drag, startPoint x: 119, startPoint y: 240, endPoint x: 121, endPoint y: 230, distance: 10.1
click at [120, 240] on select "Select Stylist [PERSON_NAME] [PERSON_NAME] dwarka [PERSON_NAME] khde [PERSON_NA…" at bounding box center [124, 236] width 55 height 14
select select "37037"
click at [97, 229] on select "Select Stylist [PERSON_NAME] [PERSON_NAME] dwarka [PERSON_NAME] khde [PERSON_NA…" at bounding box center [124, 236] width 55 height 14
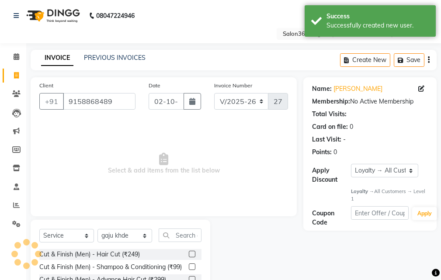
click at [189, 253] on label at bounding box center [192, 254] width 7 height 7
click at [189, 253] on input "checkbox" at bounding box center [192, 255] width 6 height 6
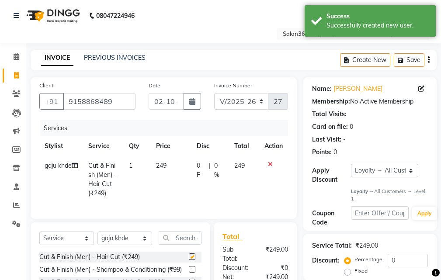
click at [194, 180] on td "0 F | 0 %" at bounding box center [210, 179] width 38 height 47
checkbox input "false"
select select "37037"
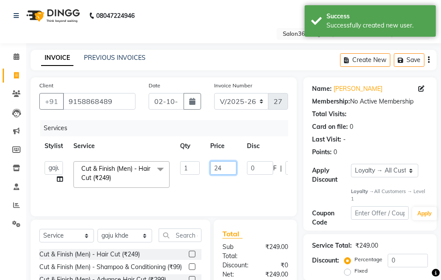
click at [230, 169] on input "24" at bounding box center [223, 168] width 26 height 14
type input "250"
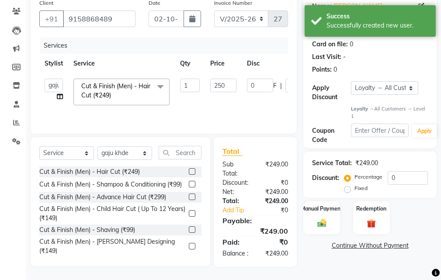
click at [314, 262] on div "Name: [PERSON_NAME] Membership: No Active Membership Total Visits: Card on file…" at bounding box center [373, 131] width 140 height 272
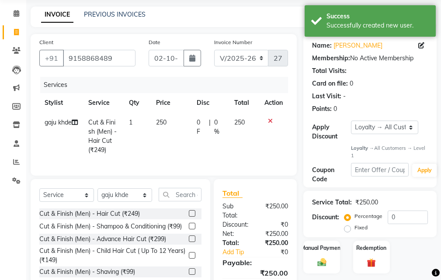
scroll to position [0, 0]
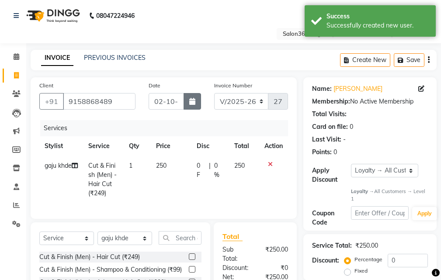
click at [196, 103] on button "button" at bounding box center [192, 101] width 17 height 17
select select "10"
select select "2025"
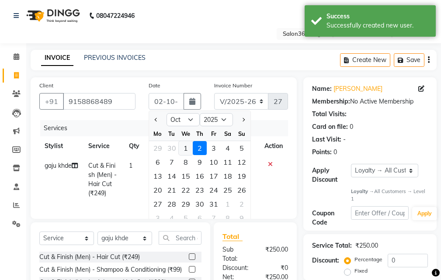
click at [189, 145] on div "1" at bounding box center [186, 148] width 14 height 14
type input "01-10-2025"
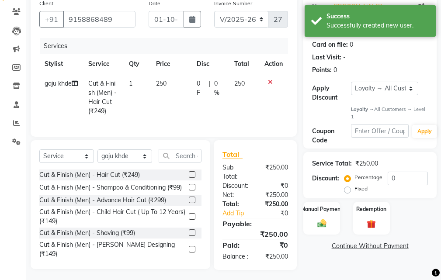
scroll to position [101, 0]
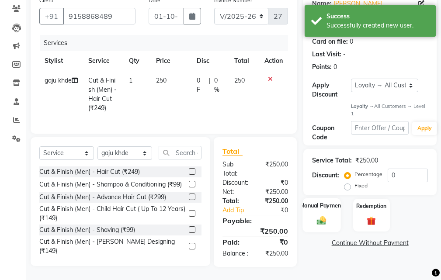
click at [310, 198] on div "Manual Payment" at bounding box center [322, 215] width 38 height 34
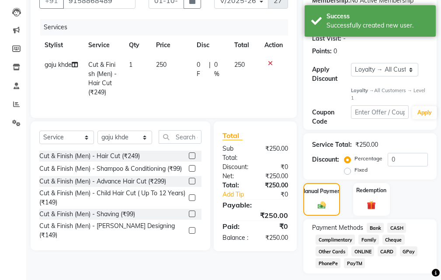
click at [379, 226] on span "Bank" at bounding box center [375, 228] width 17 height 10
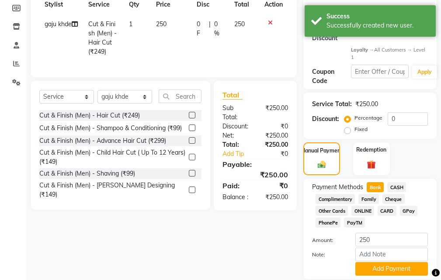
scroll to position [172, 0]
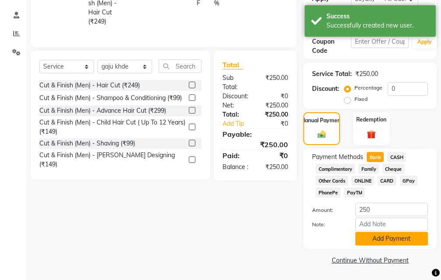
click at [377, 236] on button "Add Payment" at bounding box center [391, 239] width 73 height 14
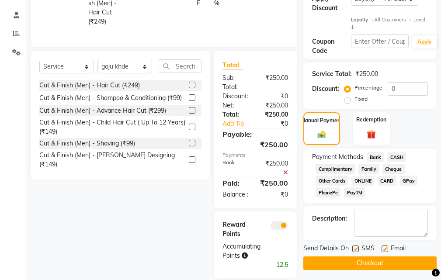
click at [370, 261] on button "Checkout" at bounding box center [369, 263] width 133 height 14
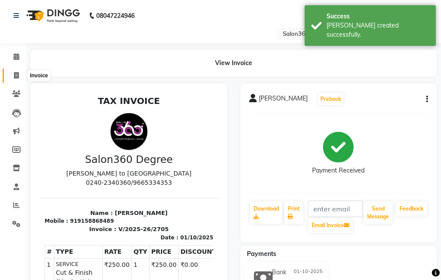
click at [15, 80] on span at bounding box center [16, 76] width 15 height 10
select select "service"
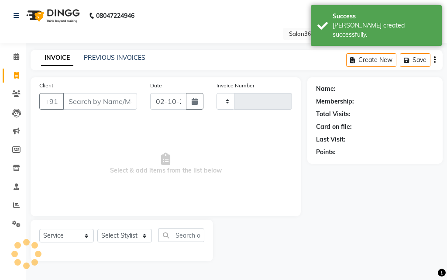
type input "2706"
select select "5215"
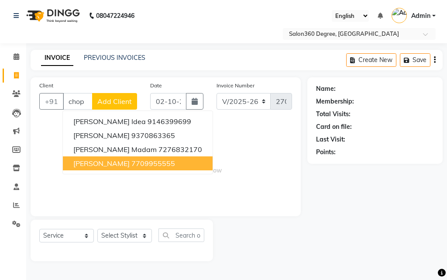
drag, startPoint x: 83, startPoint y: 166, endPoint x: 90, endPoint y: 174, distance: 10.5
click at [84, 166] on span "[PERSON_NAME]" at bounding box center [101, 163] width 56 height 9
type input "7709955555"
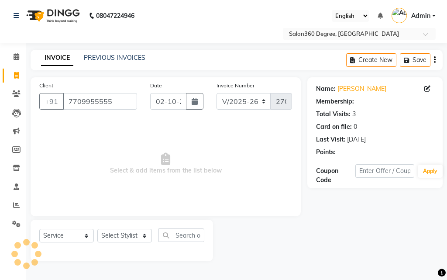
select select "1: Object"
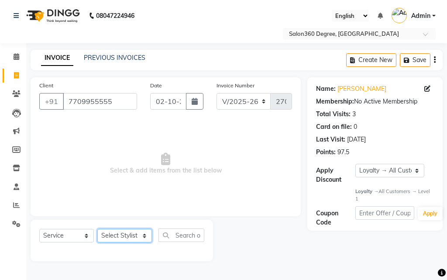
click at [135, 236] on select "Select Stylist [PERSON_NAME] [PERSON_NAME] dwarka [PERSON_NAME] khde [PERSON_NA…" at bounding box center [124, 236] width 55 height 14
select select "33518"
click at [97, 229] on select "Select Stylist [PERSON_NAME] [PERSON_NAME] dwarka [PERSON_NAME] khde [PERSON_NA…" at bounding box center [124, 236] width 55 height 14
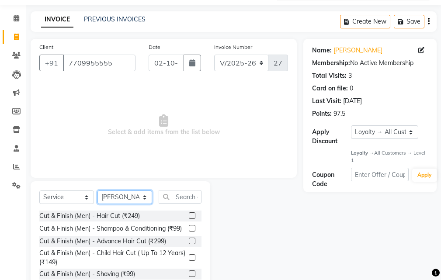
scroll to position [82, 0]
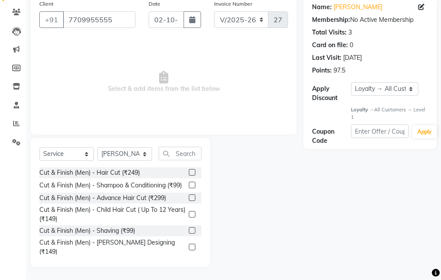
drag, startPoint x: 184, startPoint y: 250, endPoint x: 184, endPoint y: 215, distance: 35.8
click at [189, 250] on label at bounding box center [192, 247] width 7 height 7
click at [189, 250] on input "checkbox" at bounding box center [192, 248] width 6 height 6
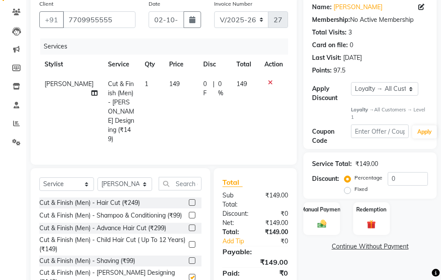
checkbox input "false"
click at [169, 82] on span "149" at bounding box center [174, 84] width 10 height 8
select select "33518"
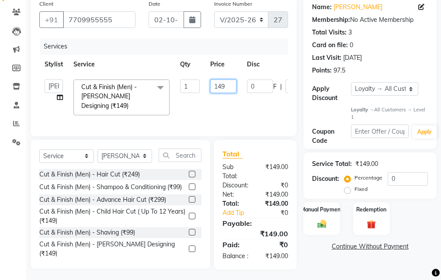
click at [228, 89] on input "149" at bounding box center [223, 87] width 26 height 14
type input "150"
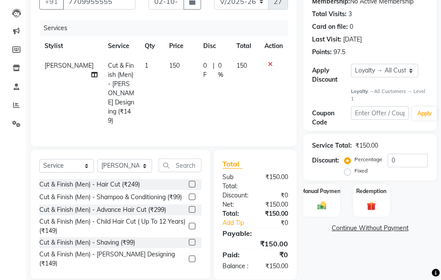
drag, startPoint x: 308, startPoint y: 248, endPoint x: 281, endPoint y: 225, distance: 35.4
click at [308, 249] on div "Name: [PERSON_NAME] Membership: No Active Membership Total Visits: 3 Card on fi…" at bounding box center [373, 128] width 140 height 302
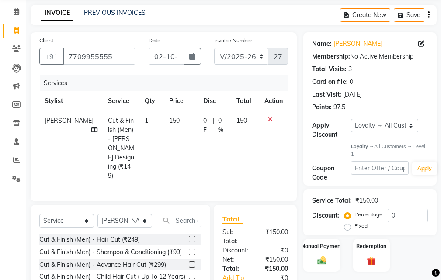
scroll to position [0, 0]
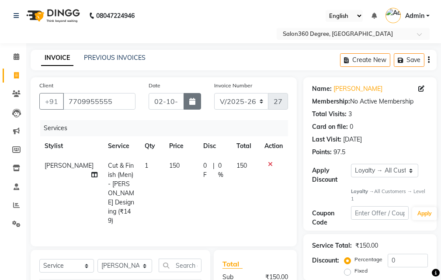
click at [198, 105] on button "button" at bounding box center [192, 101] width 17 height 17
select select "10"
select select "2025"
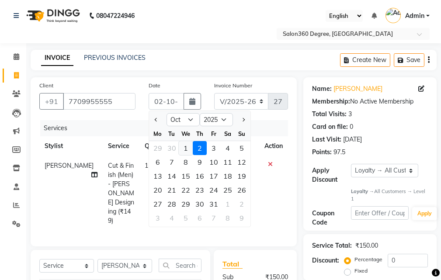
click at [190, 149] on div "1" at bounding box center [186, 148] width 14 height 14
type input "01-10-2025"
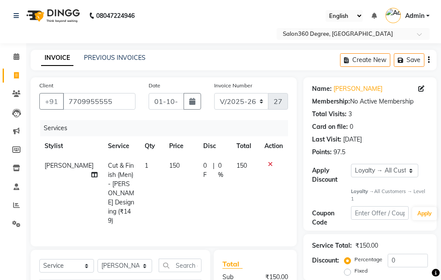
scroll to position [110, 0]
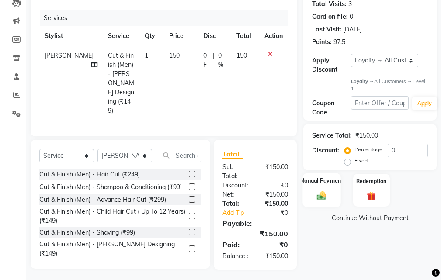
click at [320, 193] on img at bounding box center [321, 196] width 15 height 10
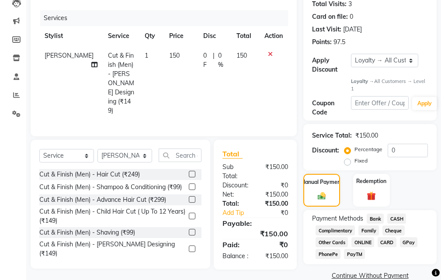
click at [400, 218] on span "CASH" at bounding box center [396, 219] width 19 height 10
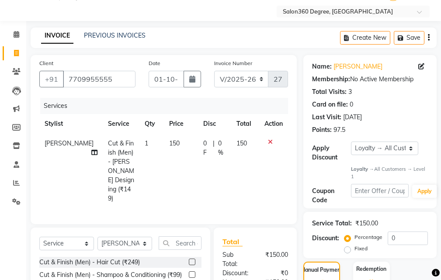
scroll to position [0, 0]
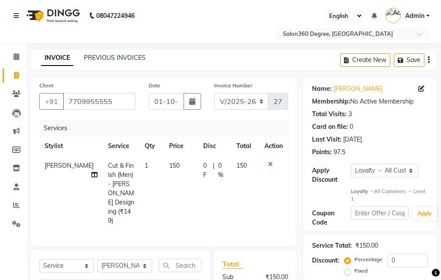
click at [166, 181] on td "150" at bounding box center [181, 193] width 34 height 75
select select "33518"
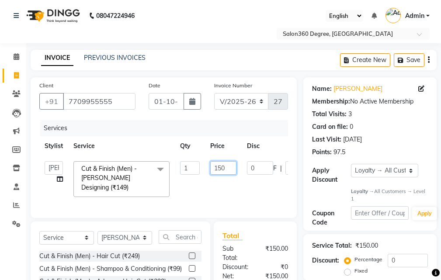
click at [228, 168] on input "150" at bounding box center [223, 168] width 26 height 14
type input "1"
type input "200"
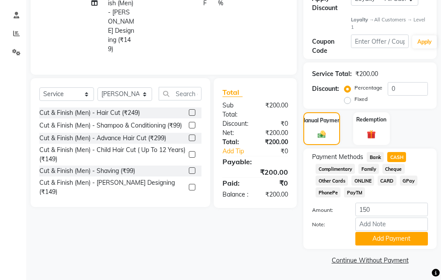
click at [301, 249] on div "Client [PHONE_NUMBER] Date [DATE] Invoice Number V/2025 V/[PHONE_NUMBER] Servic…" at bounding box center [163, 86] width 279 height 361
click at [385, 243] on button "Add Payment" at bounding box center [391, 239] width 73 height 14
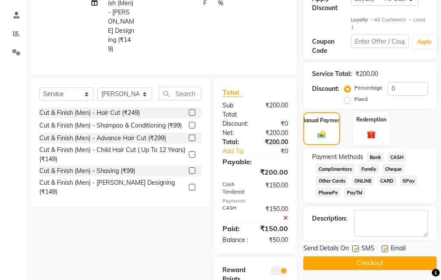
click at [288, 206] on div "₹150.00" at bounding box center [274, 213] width 39 height 18
click at [285, 215] on icon at bounding box center [285, 218] width 5 height 6
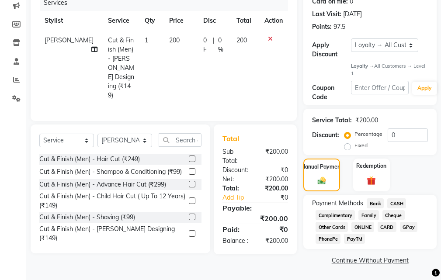
scroll to position [125, 0]
drag, startPoint x: 395, startPoint y: 198, endPoint x: 396, endPoint y: 204, distance: 5.8
click at [395, 200] on div "Payment Methods Bank CASH Complimentary Family Cheque Other Cards ONLINE CARD G…" at bounding box center [369, 222] width 133 height 54
click at [396, 204] on span "CASH" at bounding box center [396, 203] width 19 height 10
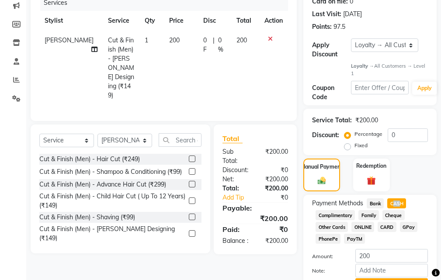
scroll to position [172, 0]
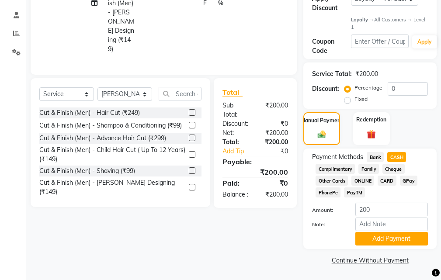
click at [381, 248] on div "Payment Methods Bank CASH Complimentary Family Cheque Other Cards ONLINE CARD G…" at bounding box center [369, 199] width 133 height 100
click at [381, 241] on button "Add Payment" at bounding box center [391, 239] width 73 height 14
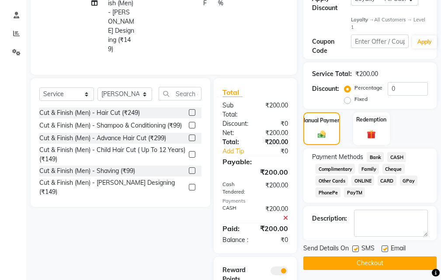
click at [356, 248] on label at bounding box center [355, 249] width 7 height 7
click at [356, 248] on input "checkbox" at bounding box center [355, 249] width 6 height 6
checkbox input "false"
click at [384, 251] on label at bounding box center [384, 249] width 7 height 7
click at [384, 251] on input "checkbox" at bounding box center [384, 249] width 6 height 6
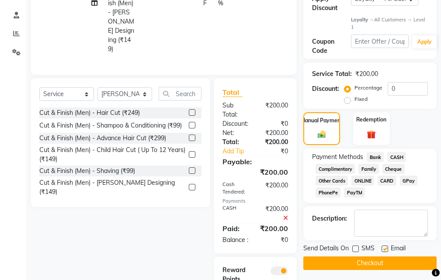
checkbox input "false"
click at [379, 259] on button "Checkout" at bounding box center [369, 263] width 133 height 14
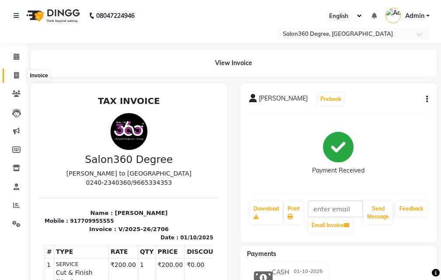
click at [13, 77] on span at bounding box center [16, 76] width 15 height 10
select select "5215"
select select "service"
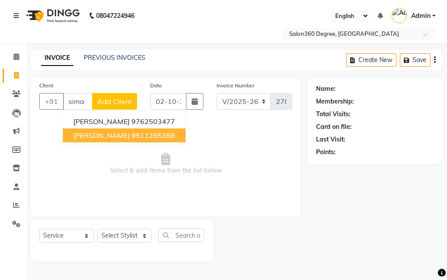
click at [94, 135] on span "[PERSON_NAME]" at bounding box center [101, 135] width 56 height 9
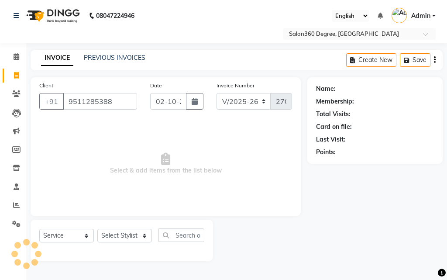
type input "9511285388"
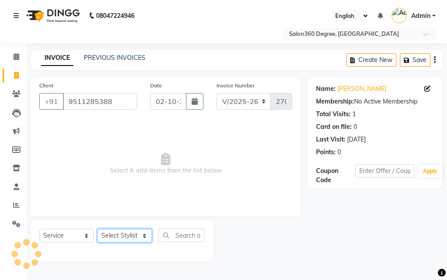
click at [134, 233] on select "Select Stylist [PERSON_NAME] [PERSON_NAME] dwarka [PERSON_NAME] khde [PERSON_NA…" at bounding box center [124, 236] width 55 height 14
select select "90875"
click at [97, 229] on select "Select Stylist [PERSON_NAME] [PERSON_NAME] dwarka [PERSON_NAME] khde [PERSON_NA…" at bounding box center [124, 236] width 55 height 14
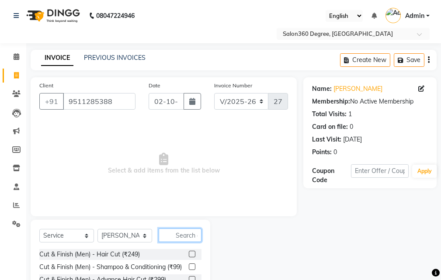
click at [169, 233] on input "text" at bounding box center [180, 236] width 43 height 14
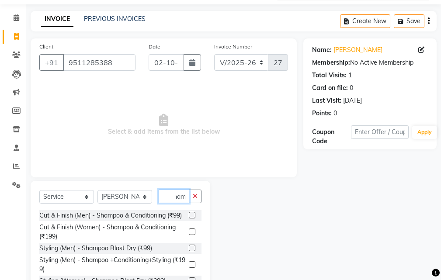
scroll to position [82, 0]
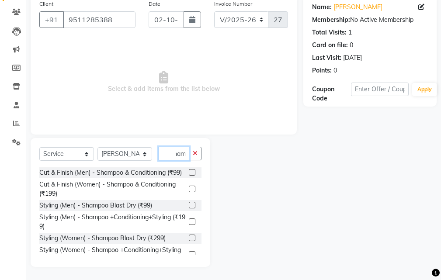
type input "sham"
click at [189, 241] on label at bounding box center [192, 238] width 7 height 7
click at [189, 241] on input "checkbox" at bounding box center [192, 239] width 6 height 6
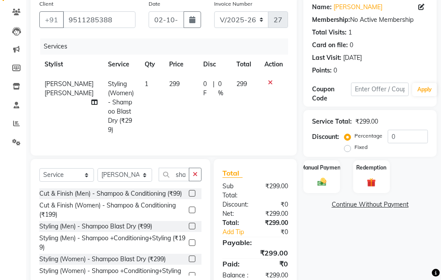
checkbox input "false"
drag, startPoint x: 172, startPoint y: 104, endPoint x: 197, endPoint y: 95, distance: 27.1
click at [173, 102] on td "299" at bounding box center [181, 107] width 34 height 66
select select "90875"
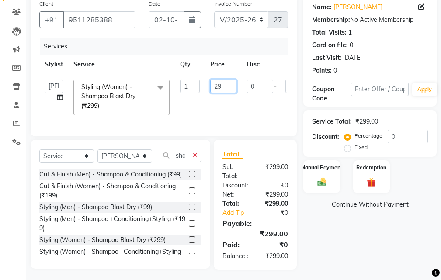
click at [230, 85] on input "29" at bounding box center [223, 87] width 26 height 14
type input "2"
type input "300"
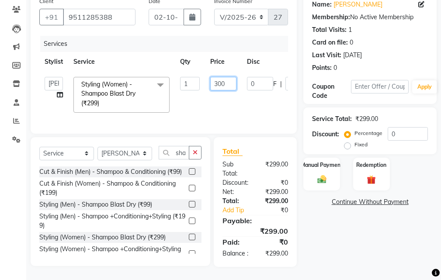
scroll to position [100, 0]
click at [328, 256] on div "Name: [PERSON_NAME] Membership: No Active Membership Total Visits: 1 Card on fi…" at bounding box center [373, 130] width 140 height 274
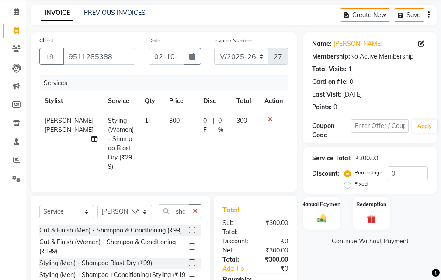
scroll to position [0, 0]
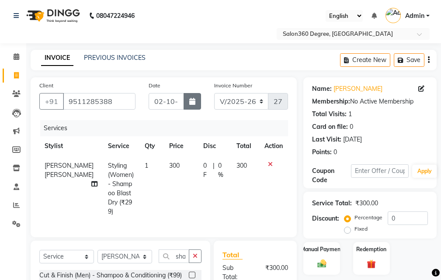
click at [196, 97] on button "button" at bounding box center [192, 101] width 17 height 17
select select "10"
select select "2025"
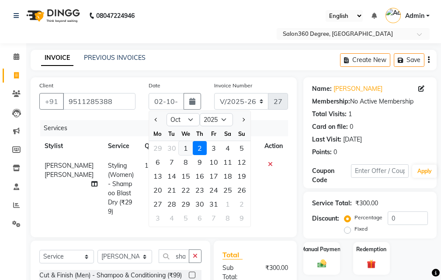
drag, startPoint x: 186, startPoint y: 149, endPoint x: 202, endPoint y: 172, distance: 28.2
click at [186, 148] on div "1" at bounding box center [186, 148] width 14 height 14
type input "01-10-2025"
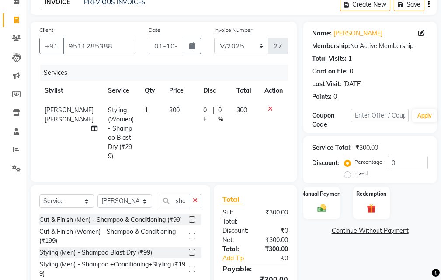
scroll to position [87, 0]
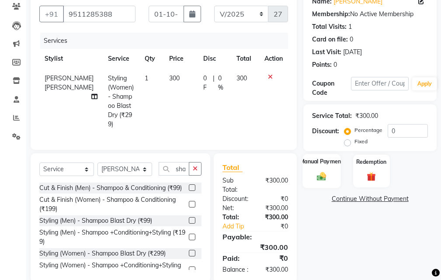
click at [326, 170] on div "Manual Payment" at bounding box center [322, 171] width 38 height 34
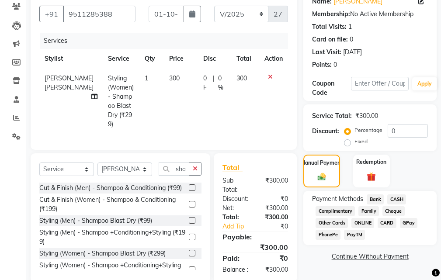
drag, startPoint x: 392, startPoint y: 197, endPoint x: 377, endPoint y: 219, distance: 27.4
click at [392, 197] on span "CASH" at bounding box center [396, 199] width 19 height 10
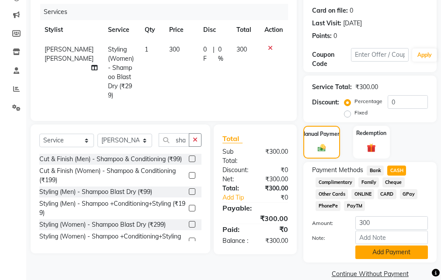
scroll to position [130, 0]
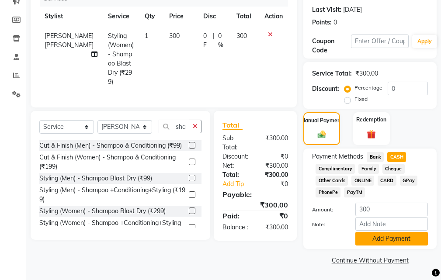
click at [374, 240] on button "Add Payment" at bounding box center [391, 239] width 73 height 14
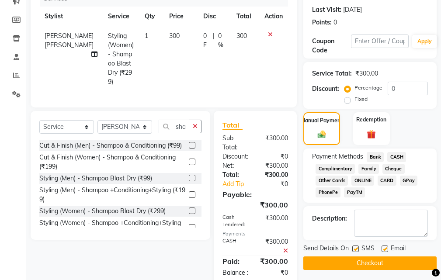
click at [356, 249] on label at bounding box center [355, 249] width 7 height 7
click at [356, 249] on input "checkbox" at bounding box center [355, 249] width 6 height 6
checkbox input "false"
click at [357, 258] on button "Checkout" at bounding box center [369, 263] width 133 height 14
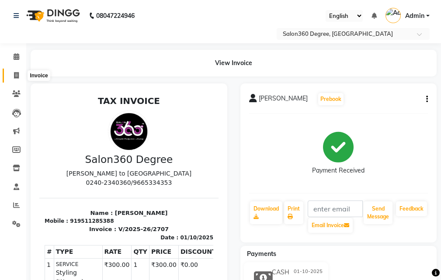
click at [11, 72] on span at bounding box center [16, 76] width 15 height 10
select select "service"
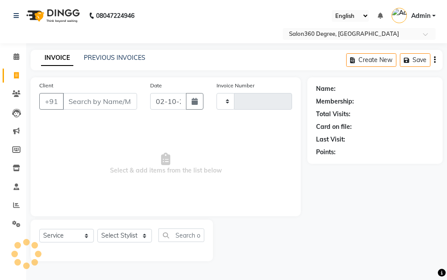
type input "2708"
select select "5215"
type input "8097040497"
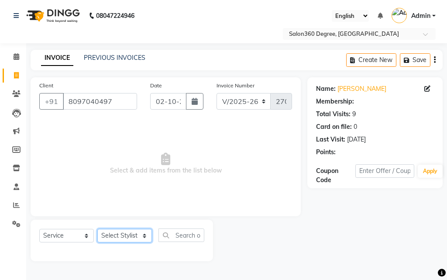
select select "1: Object"
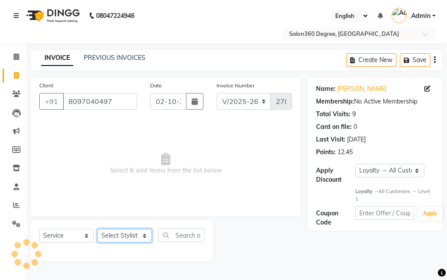
click at [130, 236] on select "Select Stylist [PERSON_NAME] [PERSON_NAME] dwarka [PERSON_NAME] khde [PERSON_NA…" at bounding box center [124, 236] width 55 height 14
select select "90875"
click at [97, 229] on select "Select Stylist [PERSON_NAME] [PERSON_NAME] dwarka [PERSON_NAME] khde [PERSON_NA…" at bounding box center [124, 236] width 55 height 14
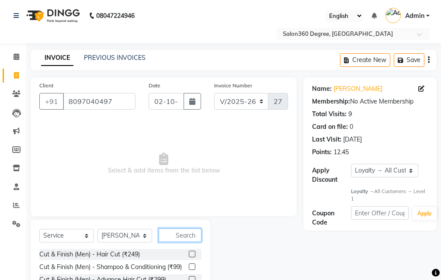
click at [175, 235] on input "text" at bounding box center [180, 236] width 43 height 14
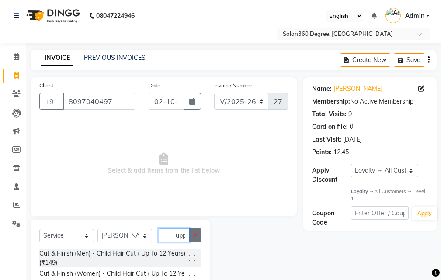
scroll to position [0, 0]
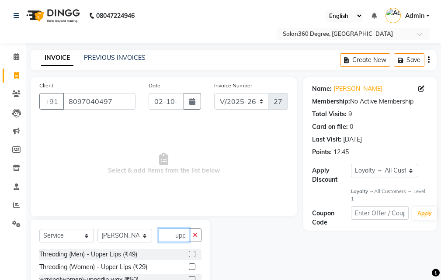
type input "upp"
click at [191, 265] on label at bounding box center [192, 266] width 7 height 7
click at [191, 265] on input "checkbox" at bounding box center [192, 267] width 6 height 6
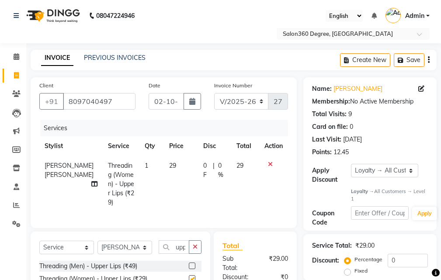
drag, startPoint x: 183, startPoint y: 179, endPoint x: 187, endPoint y: 175, distance: 6.2
click at [183, 178] on td "29" at bounding box center [181, 184] width 34 height 56
checkbox input "false"
select select "90875"
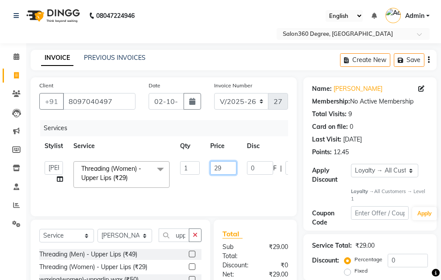
click at [233, 166] on input "29" at bounding box center [223, 168] width 26 height 14
type input "2"
type input "30"
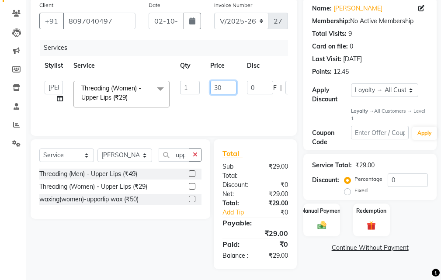
scroll to position [81, 0]
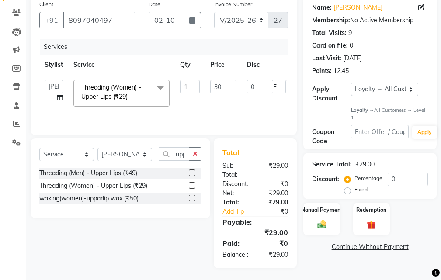
click at [301, 245] on div "Total Sub Total: ₹29.00 Discount: ₹0 Net: ₹29.00 Total: ₹29.00 Add Tip ₹0 Payab…" at bounding box center [256, 204] width 93 height 130
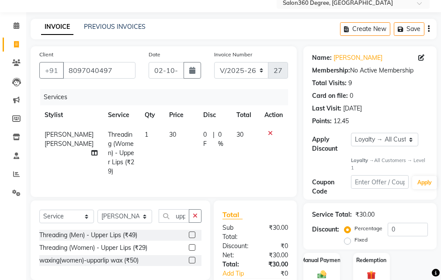
scroll to position [0, 0]
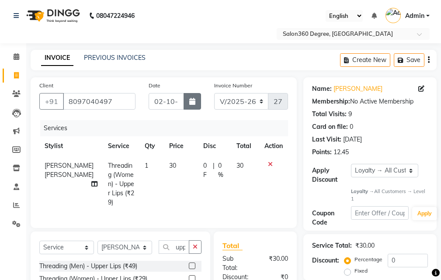
click at [199, 105] on button "button" at bounding box center [192, 101] width 17 height 17
select select "10"
select select "2025"
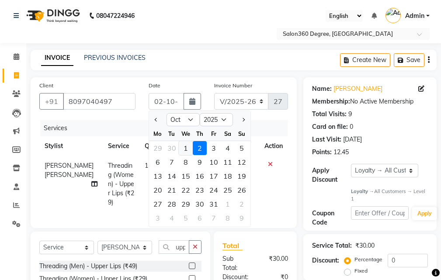
click at [187, 153] on div "1" at bounding box center [186, 148] width 14 height 14
type input "01-10-2025"
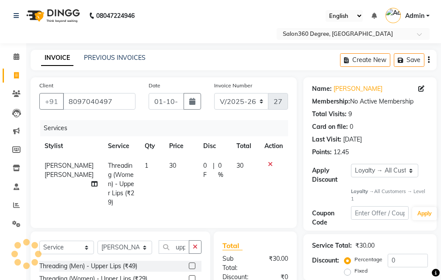
scroll to position [90, 0]
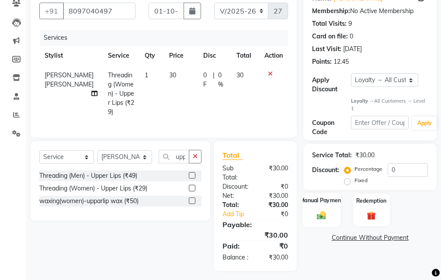
click at [332, 210] on div "Manual Payment" at bounding box center [322, 210] width 38 height 34
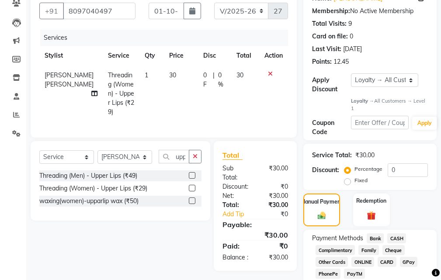
click at [380, 237] on span "Bank" at bounding box center [375, 238] width 17 height 10
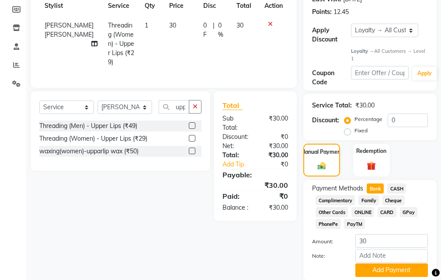
scroll to position [172, 0]
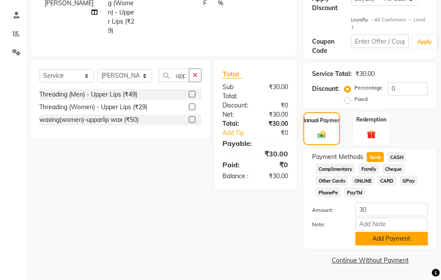
click at [380, 237] on button "Add Payment" at bounding box center [391, 239] width 73 height 14
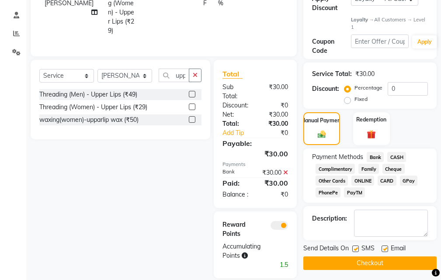
drag, startPoint x: 355, startPoint y: 258, endPoint x: 314, endPoint y: 259, distance: 41.1
click at [355, 258] on button "Checkout" at bounding box center [369, 263] width 133 height 14
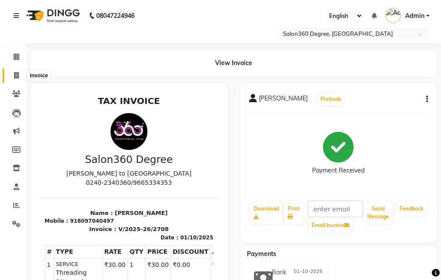
click at [12, 79] on span at bounding box center [16, 76] width 15 height 10
select select "5215"
select select "service"
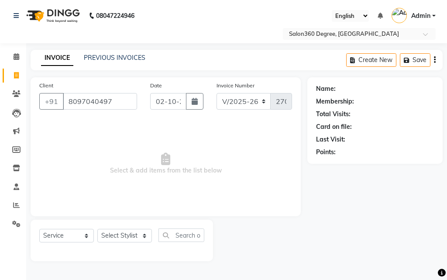
type input "8097040497"
select select "1: Object"
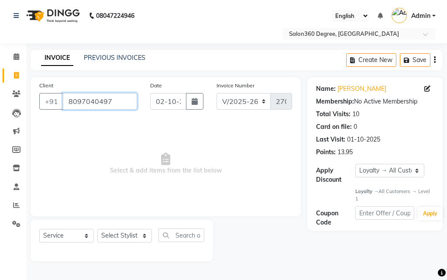
click at [128, 107] on input "8097040497" at bounding box center [100, 101] width 74 height 17
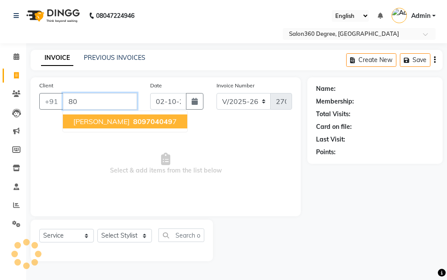
type input "8"
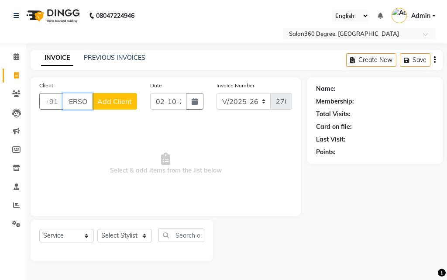
scroll to position [0, 2]
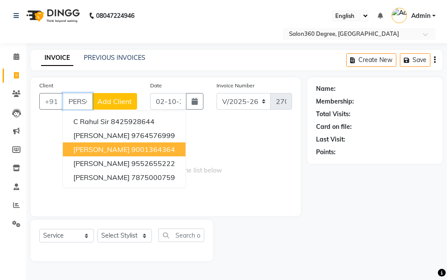
click at [101, 144] on button "[PERSON_NAME] 9001364364" at bounding box center [124, 149] width 123 height 14
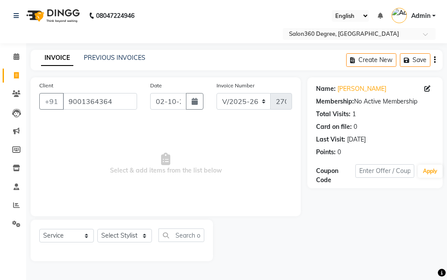
click at [118, 110] on div "Client [PHONE_NUMBER]" at bounding box center [88, 99] width 111 height 36
click at [127, 108] on input "9001364364" at bounding box center [100, 101] width 74 height 17
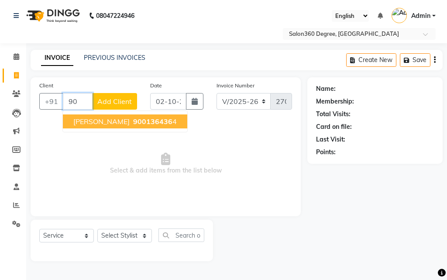
type input "9"
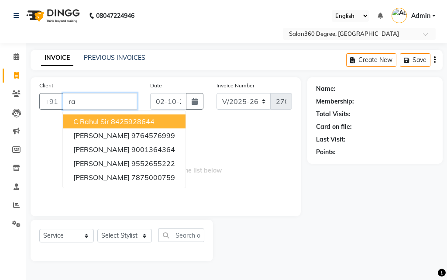
type input "r"
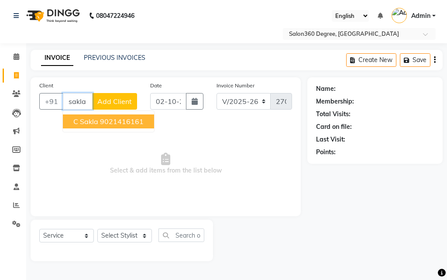
click at [132, 118] on ngb-highlight "9021416161" at bounding box center [122, 121] width 44 height 9
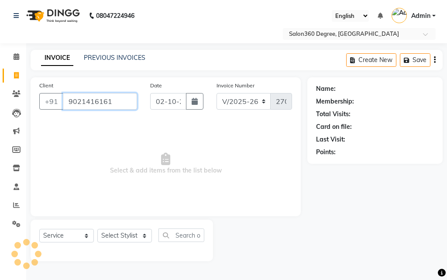
type input "9021416161"
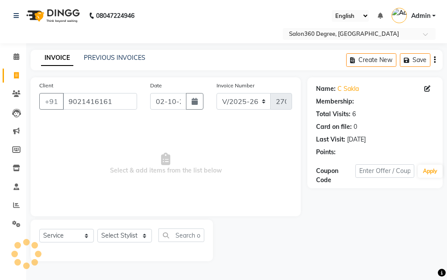
select select "2: Object"
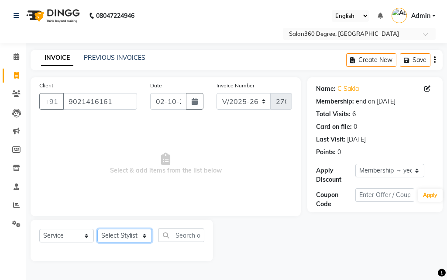
drag, startPoint x: 125, startPoint y: 236, endPoint x: 129, endPoint y: 230, distance: 6.3
click at [126, 236] on select "Select Stylist [PERSON_NAME] [PERSON_NAME] dwarka [PERSON_NAME] khde [PERSON_NA…" at bounding box center [124, 236] width 55 height 14
select select "33524"
click at [97, 229] on select "Select Stylist [PERSON_NAME] [PERSON_NAME] dwarka [PERSON_NAME] khde [PERSON_NA…" at bounding box center [124, 236] width 55 height 14
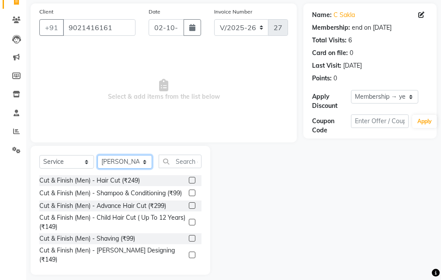
scroll to position [82, 0]
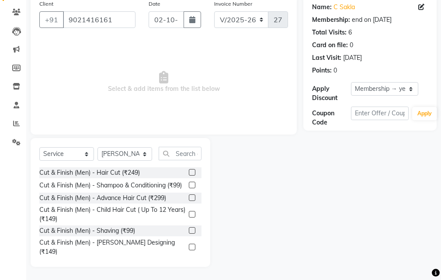
click at [189, 173] on label at bounding box center [192, 172] width 7 height 7
click at [189, 173] on input "checkbox" at bounding box center [192, 173] width 6 height 6
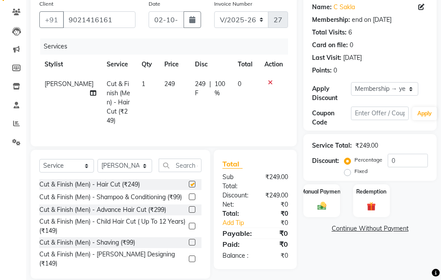
checkbox input "false"
drag, startPoint x: 177, startPoint y: 98, endPoint x: 207, endPoint y: 97, distance: 29.7
click at [177, 97] on td "249" at bounding box center [174, 102] width 31 height 56
select select "33524"
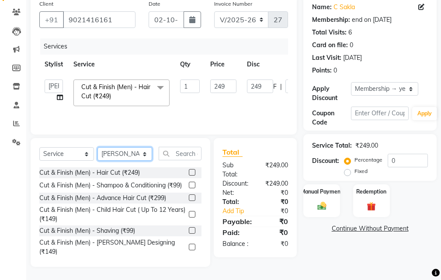
click at [146, 153] on select "Select Stylist [PERSON_NAME] [PERSON_NAME] dwarka [PERSON_NAME] khde [PERSON_NA…" at bounding box center [124, 154] width 55 height 14
select select "33518"
click at [97, 147] on select "Select Stylist [PERSON_NAME] [PERSON_NAME] dwarka [PERSON_NAME] khde [PERSON_NA…" at bounding box center [124, 154] width 55 height 14
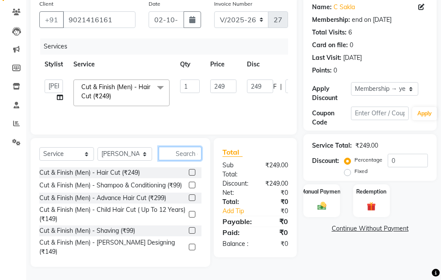
drag, startPoint x: 175, startPoint y: 150, endPoint x: 184, endPoint y: 157, distance: 10.9
click at [180, 155] on input "text" at bounding box center [180, 154] width 43 height 14
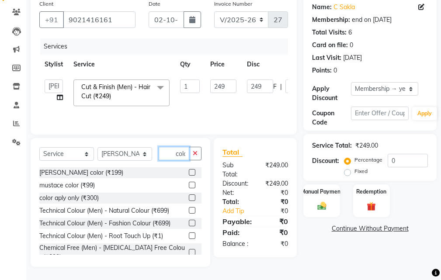
scroll to position [0, 1]
type input "colo"
click at [189, 211] on label at bounding box center [192, 210] width 7 height 7
click at [189, 211] on input "checkbox" at bounding box center [192, 211] width 6 height 6
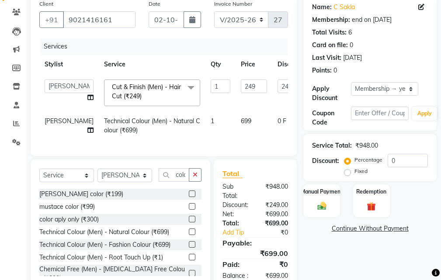
checkbox input "false"
click at [236, 122] on td "699" at bounding box center [254, 125] width 37 height 29
select select "33518"
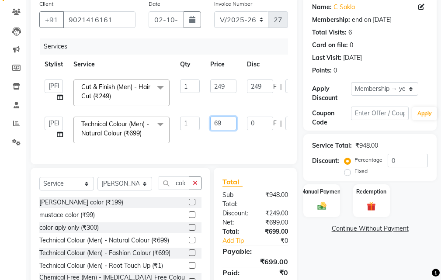
click at [229, 127] on input "69" at bounding box center [223, 124] width 26 height 14
type input "6"
type input "600"
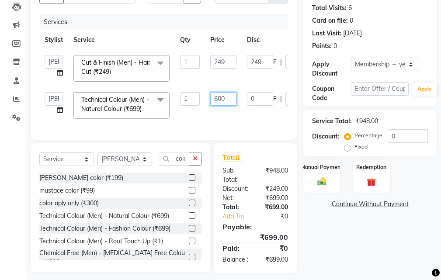
scroll to position [128, 0]
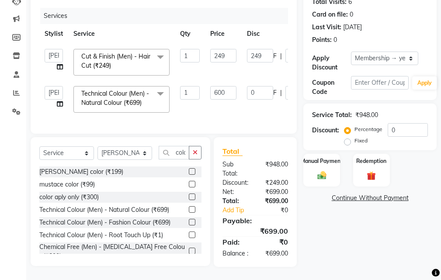
drag, startPoint x: 303, startPoint y: 225, endPoint x: 306, endPoint y: 215, distance: 9.5
click at [305, 220] on div "Name: C Sakla Membership: end on [DATE] Total Visits: 6 Card on file: 0 Last Vi…" at bounding box center [373, 116] width 140 height 302
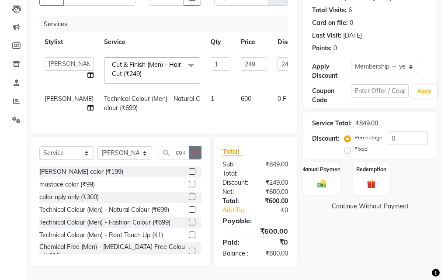
click at [192, 147] on button "button" at bounding box center [195, 153] width 13 height 14
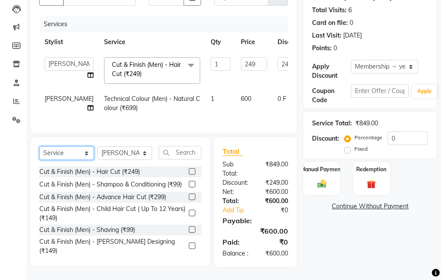
click at [74, 148] on select "Select Service Product Membership Package Voucher Prepaid Gift Card" at bounding box center [66, 153] width 55 height 14
click at [39, 146] on select "Select Service Product Membership Package Voucher Prepaid Gift Card" at bounding box center [66, 153] width 55 height 14
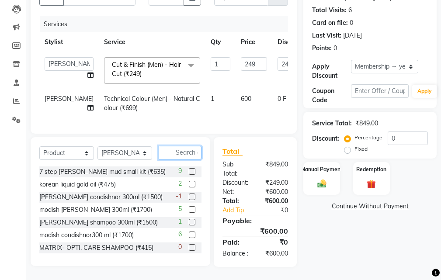
click at [187, 146] on input "text" at bounding box center [180, 153] width 43 height 14
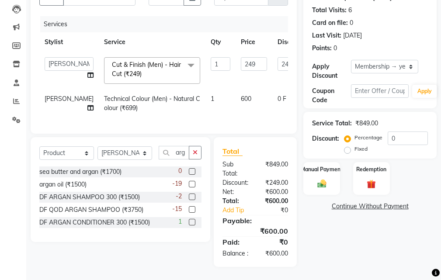
click at [191, 181] on label at bounding box center [192, 184] width 7 height 7
click at [191, 182] on input "checkbox" at bounding box center [192, 185] width 6 height 6
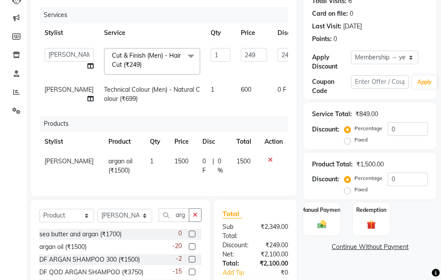
scroll to position [0, 92]
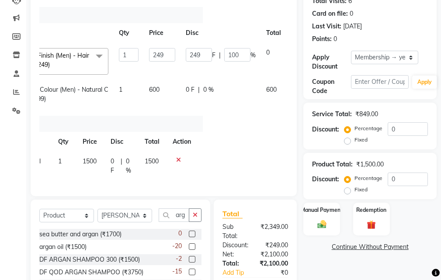
click at [286, 86] on td at bounding box center [300, 94] width 29 height 29
click at [295, 88] on icon at bounding box center [297, 88] width 5 height 6
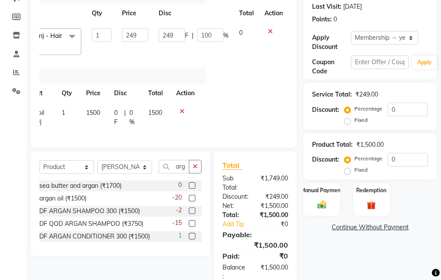
scroll to position [163, 0]
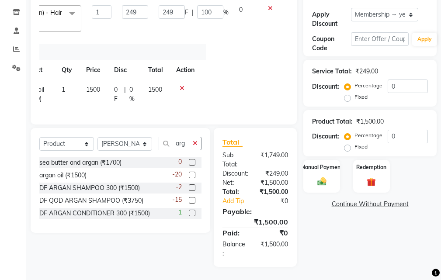
click at [155, 86] on span "1500" at bounding box center [155, 90] width 14 height 8
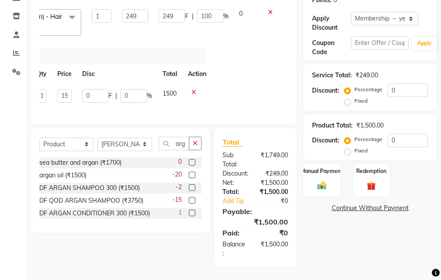
scroll to position [159, 0]
click at [398, 134] on input "0" at bounding box center [408, 141] width 40 height 14
click at [409, 83] on input "0" at bounding box center [408, 90] width 40 height 14
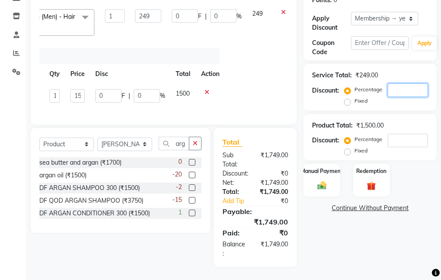
scroll to position [0, 76]
click at [111, 89] on input "0" at bounding box center [108, 96] width 26 height 14
click at [348, 237] on div "Name: C Sakla Membership: end on [DATE] Total Visits: 6 Card on file: 0 Last Vi…" at bounding box center [373, 96] width 140 height 342
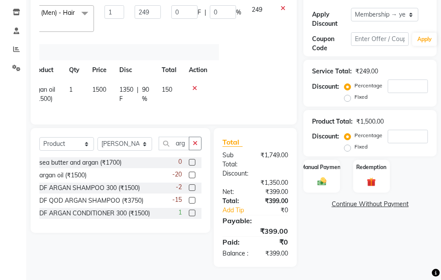
scroll to position [0, 77]
click at [179, 80] on td "150" at bounding box center [168, 94] width 27 height 29
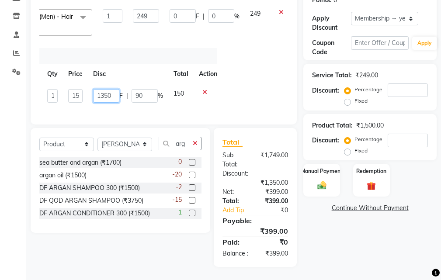
click at [117, 89] on input "1350" at bounding box center [106, 96] width 26 height 14
click at [174, 84] on td "150" at bounding box center [180, 96] width 25 height 25
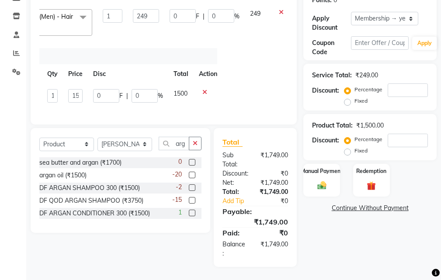
click at [184, 90] on span "1500" at bounding box center [180, 94] width 14 height 8
click at [187, 90] on span "1500" at bounding box center [180, 94] width 14 height 8
click at [189, 87] on td "1500" at bounding box center [180, 96] width 25 height 25
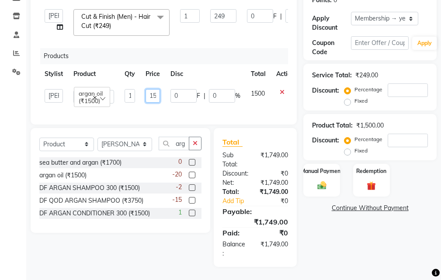
click at [156, 90] on input "1500" at bounding box center [153, 96] width 14 height 14
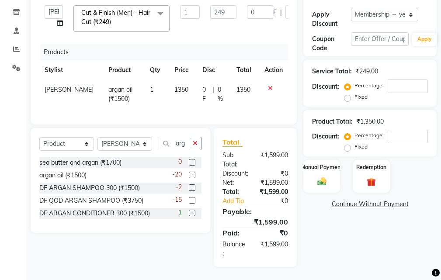
click at [353, 238] on div "Name: C Sakla Membership: end on [DATE] Total Visits: 6 Card on file: 0 Last Vi…" at bounding box center [373, 94] width 140 height 346
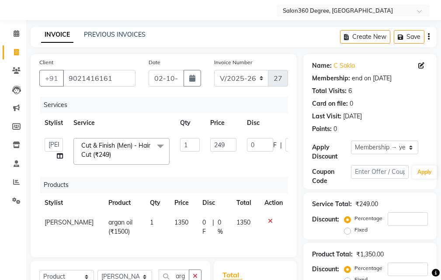
scroll to position [44, 0]
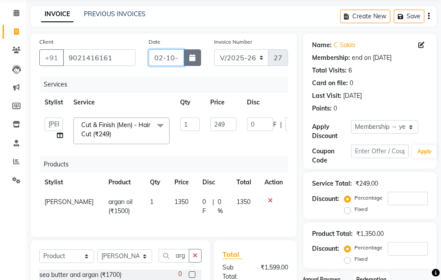
click at [187, 60] on div "02-10-2025" at bounding box center [175, 57] width 52 height 17
click at [193, 64] on button "button" at bounding box center [192, 57] width 17 height 17
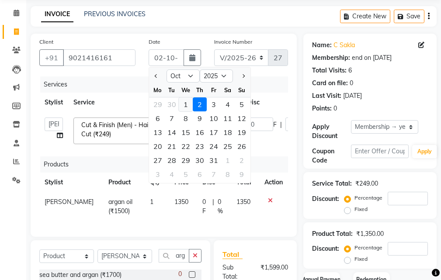
click at [187, 103] on div "1" at bounding box center [186, 104] width 14 height 14
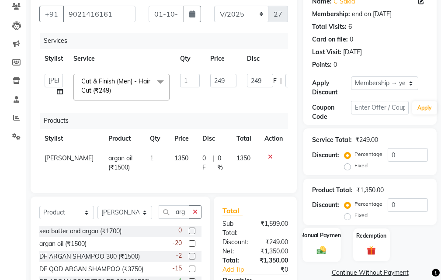
scroll to position [163, 0]
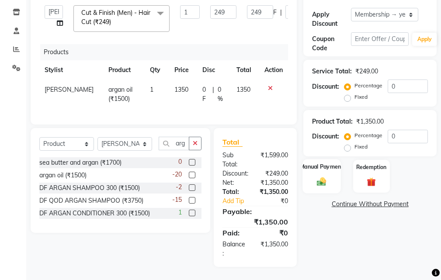
click at [332, 175] on div "Manual Payment" at bounding box center [322, 176] width 38 height 34
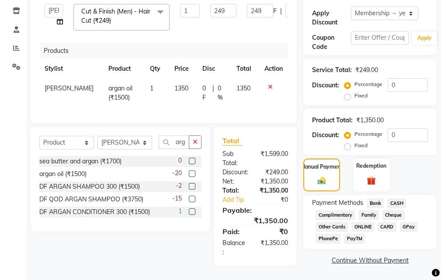
click at [374, 198] on span "Bank" at bounding box center [375, 203] width 17 height 10
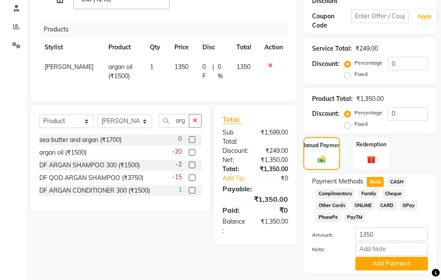
scroll to position [204, 0]
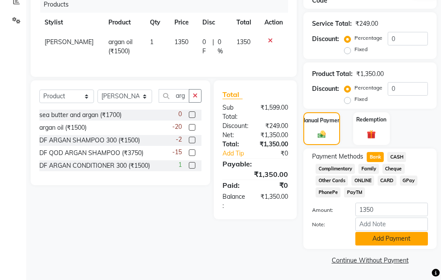
click at [367, 240] on button "Add Payment" at bounding box center [391, 239] width 73 height 14
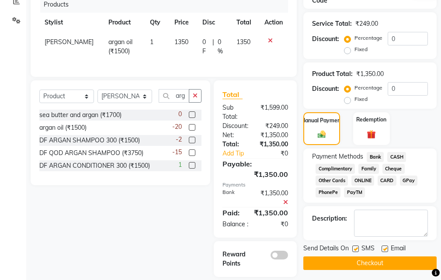
click at [359, 246] on label at bounding box center [355, 249] width 7 height 7
click at [358, 246] on input "checkbox" at bounding box center [355, 249] width 6 height 6
click at [358, 259] on button "Checkout" at bounding box center [369, 263] width 133 height 14
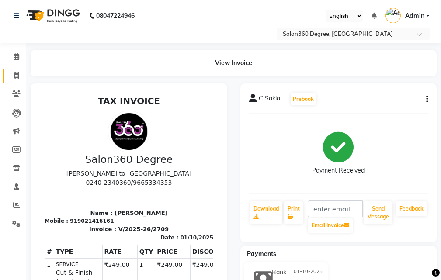
click at [16, 69] on link "Invoice" at bounding box center [13, 76] width 21 height 14
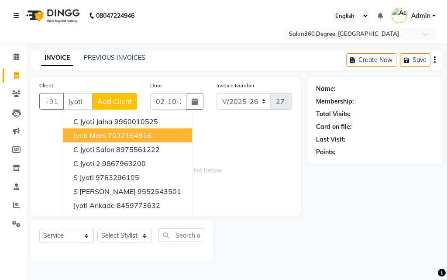
click at [152, 133] on button "jyoti mam 7032164916" at bounding box center [127, 135] width 129 height 14
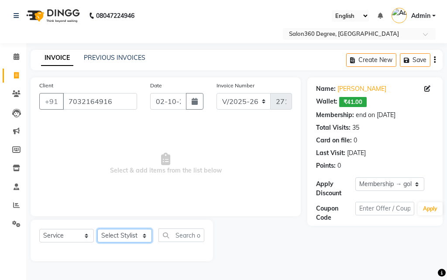
click at [124, 237] on select "Select Stylist [PERSON_NAME] [PERSON_NAME] dwarka [PERSON_NAME] khde [PERSON_NA…" at bounding box center [124, 236] width 55 height 14
click at [97, 229] on select "Select Stylist [PERSON_NAME] [PERSON_NAME] dwarka [PERSON_NAME] khde [PERSON_NA…" at bounding box center [124, 236] width 55 height 14
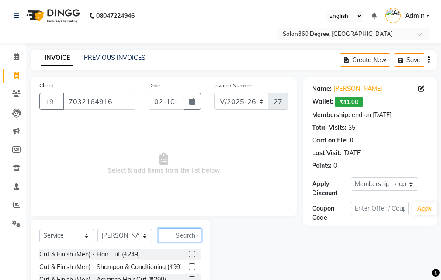
click at [180, 229] on input "text" at bounding box center [180, 236] width 43 height 14
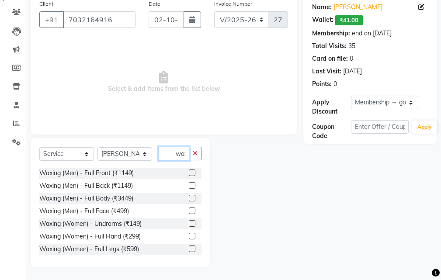
scroll to position [52, 0]
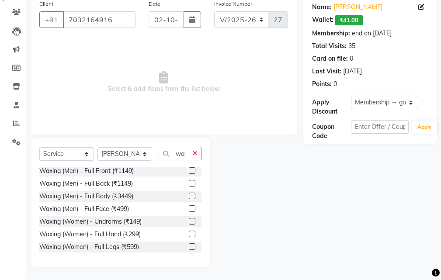
click at [189, 220] on label at bounding box center [192, 221] width 7 height 7
click at [189, 220] on input "checkbox" at bounding box center [192, 222] width 6 height 6
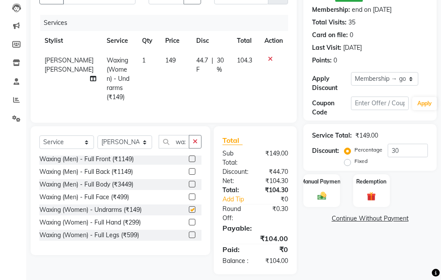
scroll to position [128, 0]
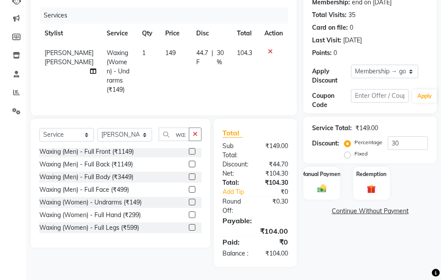
click at [189, 211] on label at bounding box center [192, 214] width 7 height 7
click at [189, 212] on input "checkbox" at bounding box center [192, 215] width 6 height 6
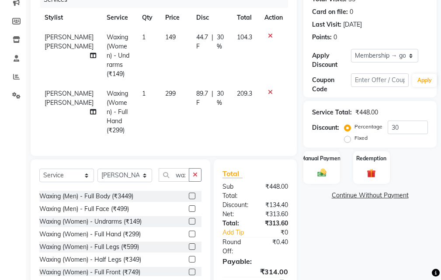
scroll to position [52, 0]
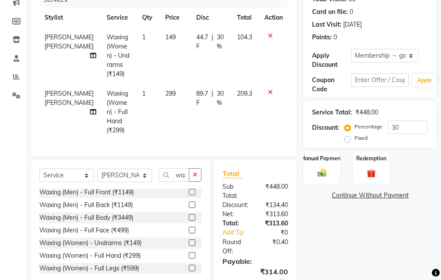
click at [189, 265] on label at bounding box center [192, 268] width 7 height 7
click at [189, 266] on input "checkbox" at bounding box center [192, 269] width 6 height 6
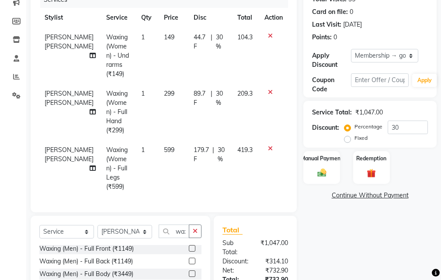
click at [166, 152] on td "599" at bounding box center [174, 168] width 30 height 56
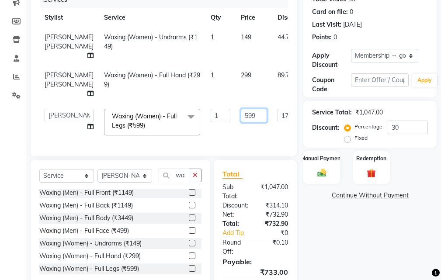
click at [241, 122] on input "599" at bounding box center [254, 116] width 26 height 14
click at [228, 104] on tr "[PERSON_NAME] [PERSON_NAME] Waxing (Women) - Full Hand (₹299) 1 299 89.7 F | 30…" at bounding box center [223, 85] width 368 height 38
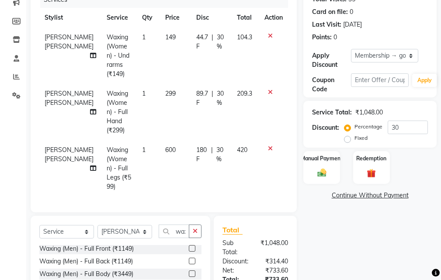
drag, startPoint x: 192, startPoint y: 129, endPoint x: 216, endPoint y: 105, distance: 33.7
click at [192, 128] on td "89.7 F | 30 %" at bounding box center [211, 112] width 41 height 56
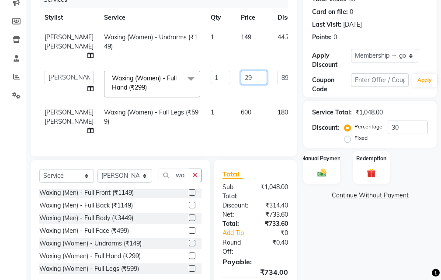
click at [241, 84] on input "29" at bounding box center [254, 78] width 26 height 14
click at [230, 63] on tr "[PERSON_NAME] [PERSON_NAME] Waxing (Women) - Undrarms (₹149) 1 149 44.7 F | 30 …" at bounding box center [223, 47] width 368 height 38
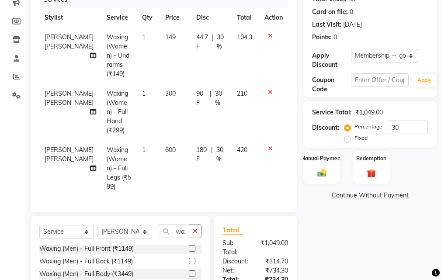
click at [181, 63] on td "149" at bounding box center [175, 56] width 31 height 56
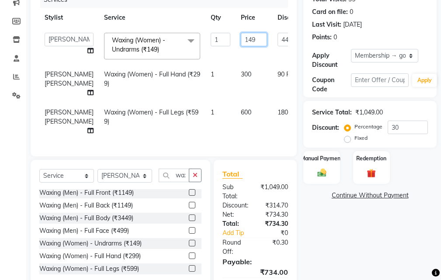
click at [241, 39] on input "149" at bounding box center [254, 40] width 26 height 14
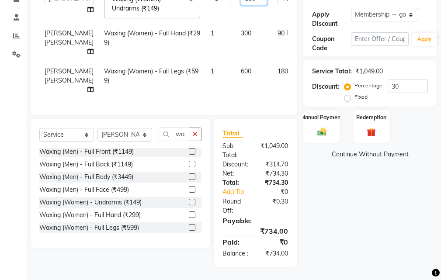
scroll to position [204, 0]
click at [321, 221] on div "Name: Jyoti Mam Wallet: ₹41.00 Membership: end on [DATE] Total Visits: 35 Card …" at bounding box center [373, 87] width 140 height 359
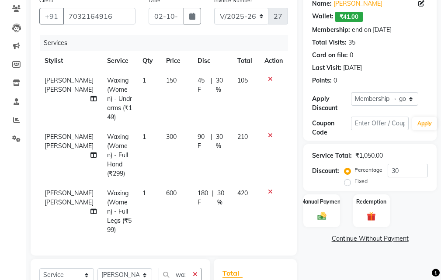
scroll to position [0, 0]
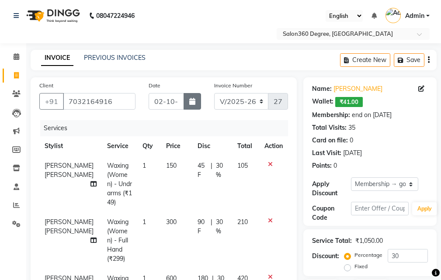
click at [190, 99] on icon "button" at bounding box center [192, 101] width 6 height 7
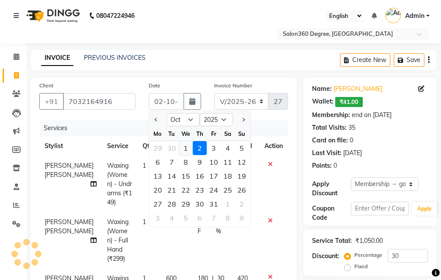
drag, startPoint x: 184, startPoint y: 147, endPoint x: 201, endPoint y: 149, distance: 17.5
click at [184, 146] on div "1" at bounding box center [186, 148] width 14 height 14
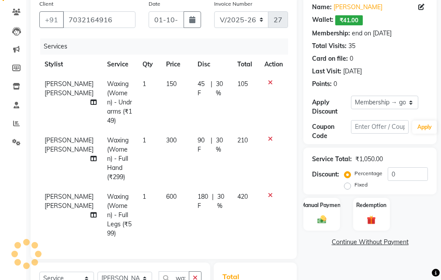
scroll to position [131, 0]
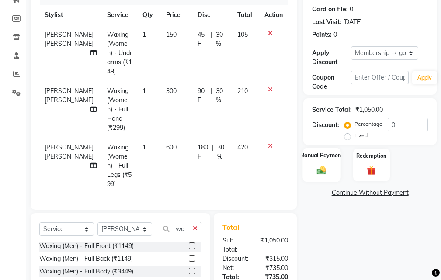
click at [314, 166] on img at bounding box center [321, 170] width 15 height 10
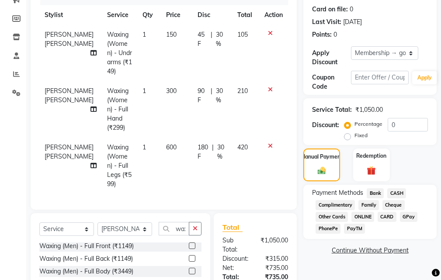
click at [381, 194] on span "Bank" at bounding box center [375, 193] width 17 height 10
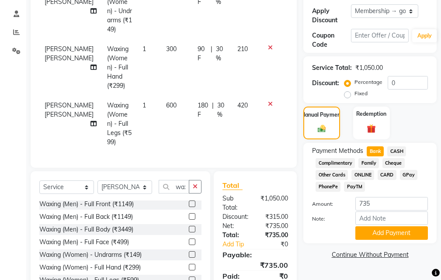
scroll to position [204, 0]
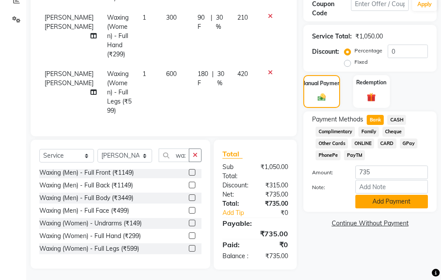
click at [368, 204] on button "Add Payment" at bounding box center [391, 202] width 73 height 14
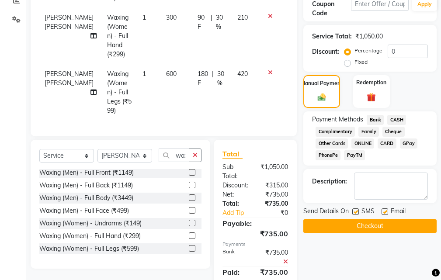
click at [361, 225] on button "Checkout" at bounding box center [369, 226] width 133 height 14
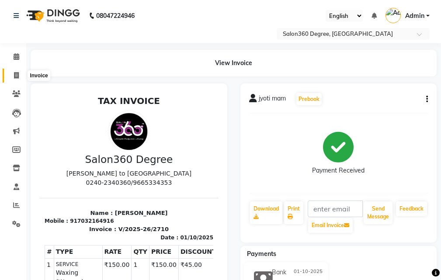
drag, startPoint x: 15, startPoint y: 74, endPoint x: 28, endPoint y: 78, distance: 13.8
click at [17, 74] on icon at bounding box center [16, 75] width 5 height 7
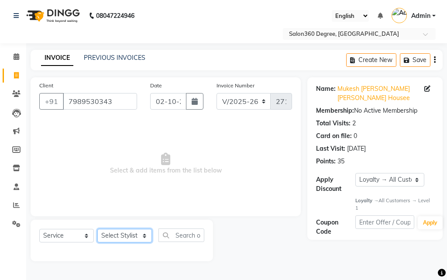
click at [129, 239] on select "Select Stylist [PERSON_NAME] [PERSON_NAME] dwarka [PERSON_NAME] khde [PERSON_NA…" at bounding box center [124, 236] width 55 height 14
click at [97, 229] on select "Select Stylist [PERSON_NAME] [PERSON_NAME] dwarka [PERSON_NAME] khde [PERSON_NA…" at bounding box center [124, 236] width 55 height 14
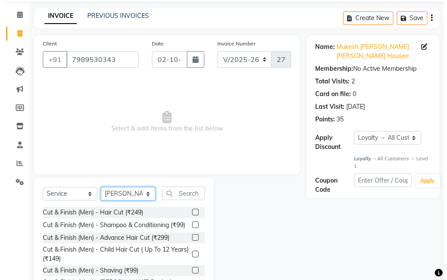
scroll to position [82, 0]
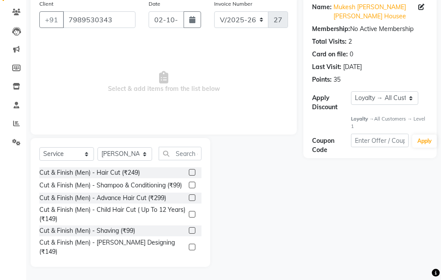
click at [189, 234] on label at bounding box center [192, 230] width 7 height 7
click at [189, 234] on input "checkbox" at bounding box center [192, 231] width 6 height 6
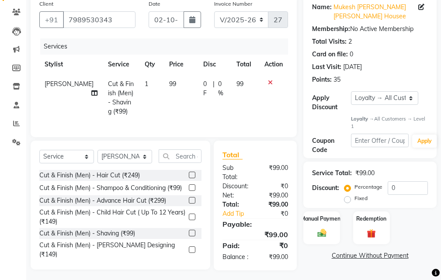
click at [188, 107] on td "99" at bounding box center [181, 97] width 34 height 47
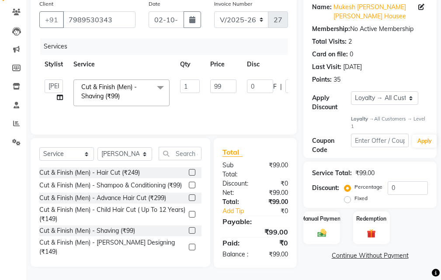
click at [237, 80] on td "99" at bounding box center [223, 92] width 37 height 37
click at [230, 89] on input "99" at bounding box center [223, 87] width 26 height 14
click at [310, 260] on link "Continue Without Payment" at bounding box center [370, 255] width 130 height 9
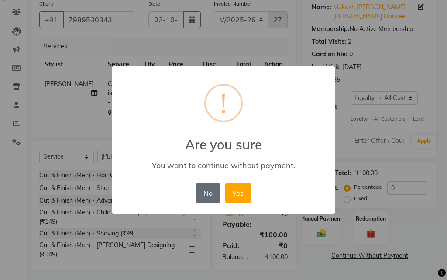
drag, startPoint x: 206, startPoint y: 197, endPoint x: 201, endPoint y: 172, distance: 25.9
click at [206, 196] on button "No" at bounding box center [208, 193] width 24 height 19
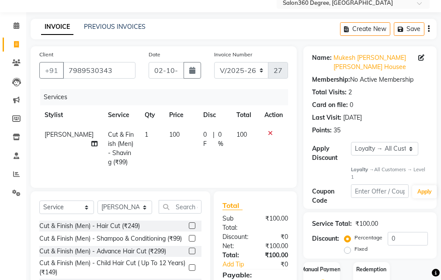
scroll to position [0, 0]
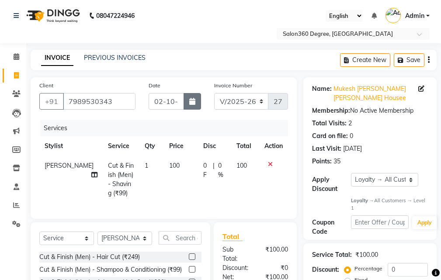
click at [191, 97] on button "button" at bounding box center [192, 101] width 17 height 17
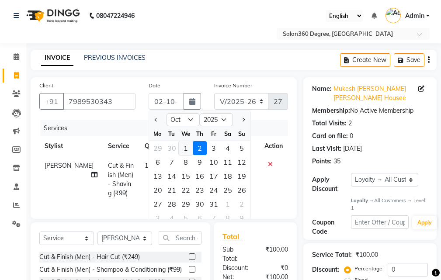
drag, startPoint x: 189, startPoint y: 149, endPoint x: 200, endPoint y: 183, distance: 35.8
click at [189, 147] on div "1" at bounding box center [186, 148] width 14 height 14
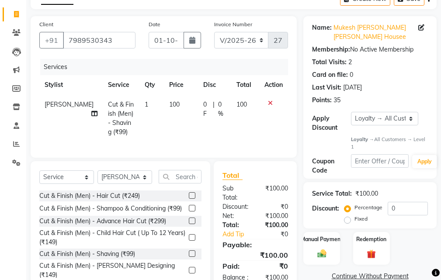
scroll to position [101, 0]
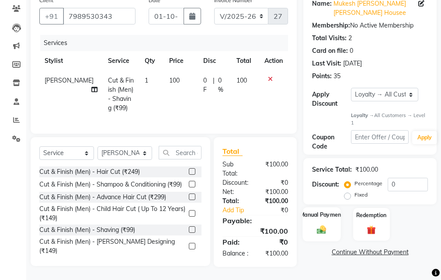
click at [329, 208] on div "Manual Payment" at bounding box center [322, 225] width 38 height 34
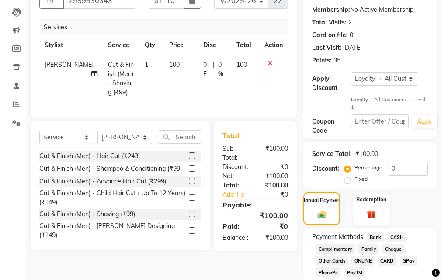
click at [377, 234] on span "Bank" at bounding box center [375, 237] width 17 height 10
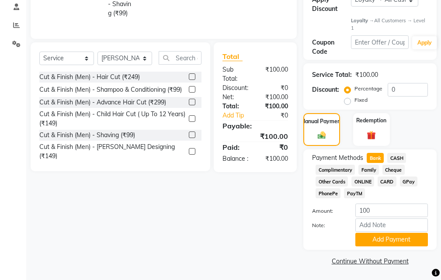
scroll to position [181, 0]
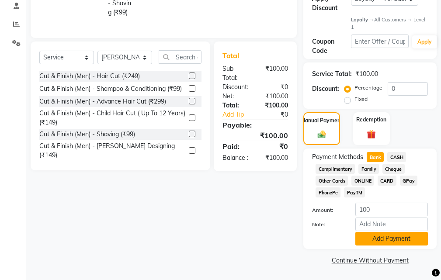
click at [369, 245] on button "Add Payment" at bounding box center [391, 239] width 73 height 14
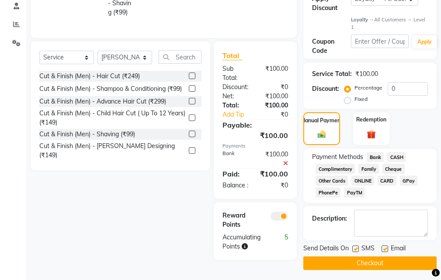
click at [356, 242] on div "Name: Mukesh [PERSON_NAME] [PERSON_NAME] Housee Membership: No Active Membershi…" at bounding box center [373, 83] width 140 height 374
click at [356, 248] on label at bounding box center [355, 249] width 7 height 7
click at [356, 248] on input "checkbox" at bounding box center [355, 249] width 6 height 6
drag, startPoint x: 353, startPoint y: 254, endPoint x: 337, endPoint y: 266, distance: 19.3
click at [352, 256] on div "Send Details On SMS Email Checkout" at bounding box center [369, 257] width 133 height 26
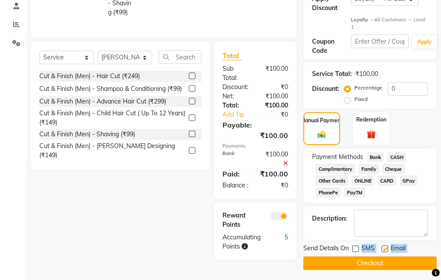
drag, startPoint x: 336, startPoint y: 270, endPoint x: 335, endPoint y: 266, distance: 4.6
click at [336, 270] on div "Name: Mukesh [PERSON_NAME] [PERSON_NAME] Housee Membership: No Active Membershi…" at bounding box center [373, 83] width 140 height 374
click at [319, 270] on div "Name: Mukesh [PERSON_NAME] [PERSON_NAME] Housee Membership: No Active Membershi…" at bounding box center [373, 83] width 140 height 374
click at [321, 269] on button "Checkout" at bounding box center [369, 263] width 133 height 14
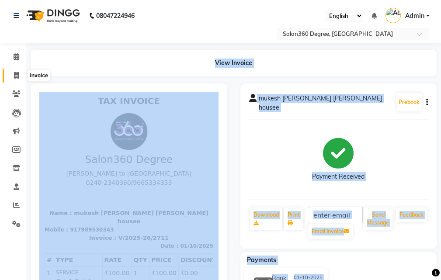
click at [20, 75] on span at bounding box center [16, 76] width 15 height 10
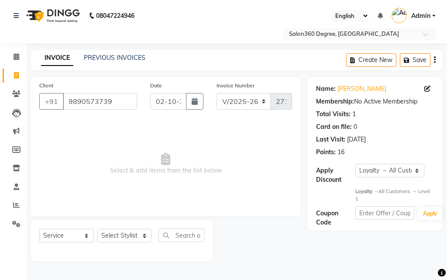
click at [132, 226] on div "Select Service Product Membership Package Voucher Prepaid Gift Card Select Styl…" at bounding box center [122, 241] width 183 height 42
drag, startPoint x: 126, startPoint y: 217, endPoint x: 128, endPoint y: 229, distance: 12.9
click at [128, 229] on div "Client [PHONE_NUMBER] Date [DATE] Invoice Number V/2025 V/[PHONE_NUMBER] Select…" at bounding box center [166, 169] width 284 height 184
click at [129, 232] on select "Select Stylist [PERSON_NAME] [PERSON_NAME] dwarka [PERSON_NAME] khde [PERSON_NA…" at bounding box center [124, 236] width 55 height 14
click at [97, 229] on select "Select Stylist [PERSON_NAME] [PERSON_NAME] dwarka [PERSON_NAME] khde [PERSON_NA…" at bounding box center [124, 236] width 55 height 14
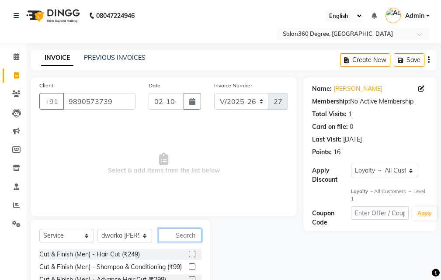
click at [184, 233] on input "text" at bounding box center [180, 236] width 43 height 14
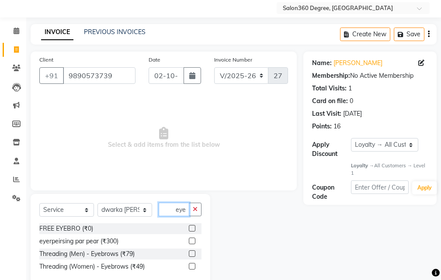
scroll to position [45, 0]
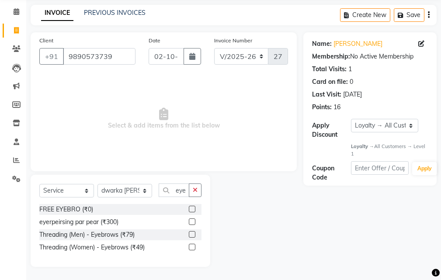
click at [190, 248] on label at bounding box center [192, 247] width 7 height 7
click at [190, 248] on input "checkbox" at bounding box center [192, 248] width 6 height 6
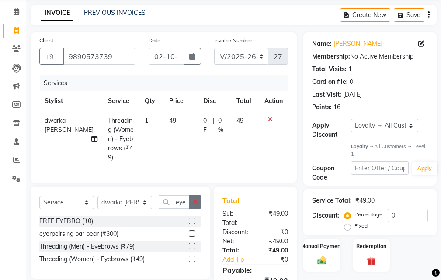
click at [193, 201] on icon "button" at bounding box center [195, 202] width 5 height 6
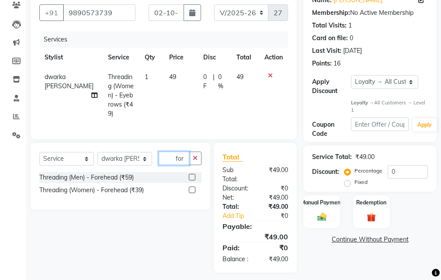
scroll to position [90, 0]
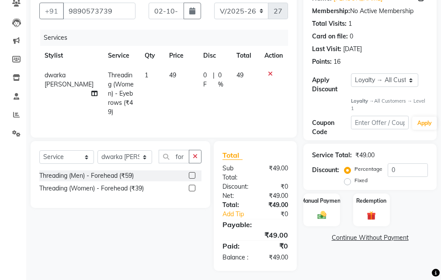
click at [191, 187] on label at bounding box center [192, 188] width 7 height 7
click at [191, 187] on input "checkbox" at bounding box center [192, 189] width 6 height 6
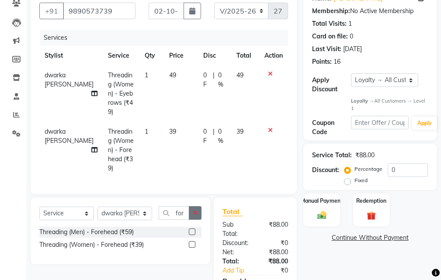
click at [192, 206] on button "button" at bounding box center [195, 213] width 13 height 14
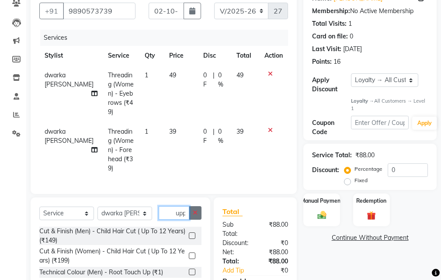
scroll to position [0, 0]
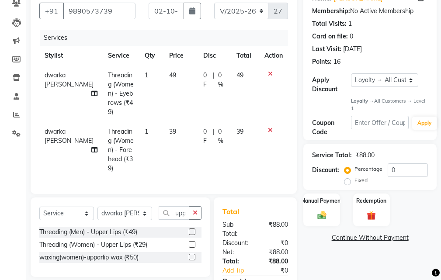
drag, startPoint x: 193, startPoint y: 230, endPoint x: 187, endPoint y: 222, distance: 9.7
click at [193, 241] on label at bounding box center [192, 244] width 7 height 7
click at [193, 242] on input "checkbox" at bounding box center [192, 245] width 6 height 6
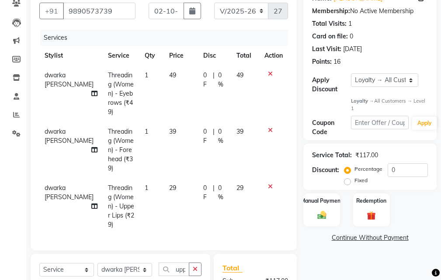
click at [169, 178] on td "29" at bounding box center [181, 206] width 34 height 56
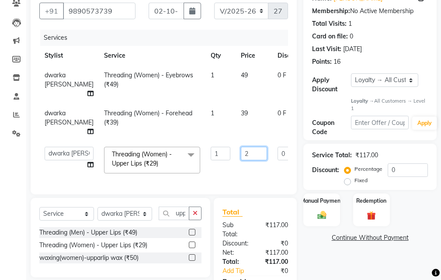
click at [241, 152] on input "2" at bounding box center [254, 154] width 26 height 14
click at [225, 128] on tr "dwarka [PERSON_NAME] Threading (Women) - Forehead (₹39) 1 39 0 F | 0 % 39" at bounding box center [222, 123] width 367 height 38
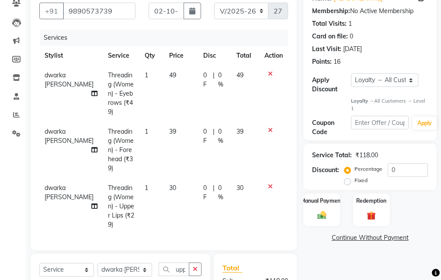
click at [178, 131] on td "39" at bounding box center [181, 150] width 34 height 56
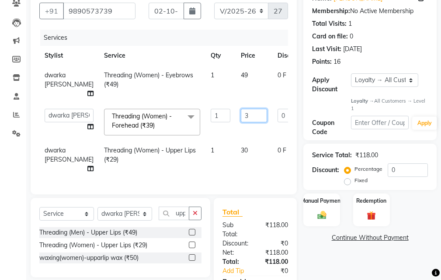
click at [241, 115] on input "3" at bounding box center [254, 116] width 26 height 14
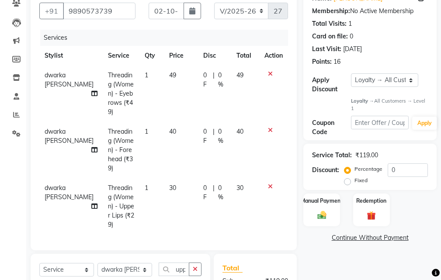
click at [230, 80] on tr "dwarka [PERSON_NAME] Threading (Women) - Eyebrows (₹49) 1 49 0 F | 0 % 49" at bounding box center [163, 94] width 249 height 56
click at [198, 97] on td "0 F | 0 %" at bounding box center [214, 94] width 33 height 56
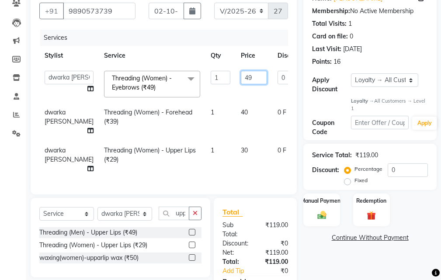
click at [241, 80] on input "49" at bounding box center [254, 78] width 26 height 14
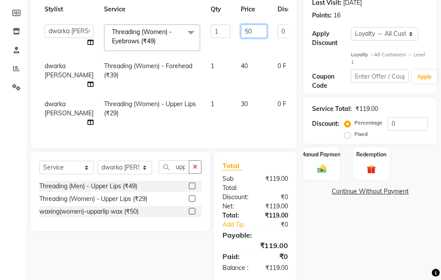
scroll to position [167, 0]
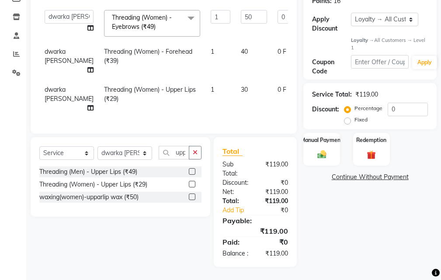
click at [315, 210] on div "Name: [PERSON_NAME] Membership: No Active Membership Total Visits: 1 Card on fi…" at bounding box center [373, 96] width 140 height 341
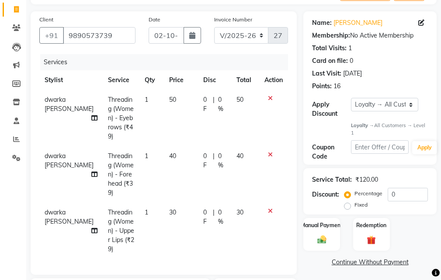
scroll to position [0, 0]
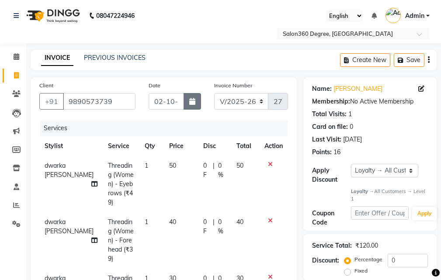
drag, startPoint x: 201, startPoint y: 104, endPoint x: 196, endPoint y: 108, distance: 5.9
click at [199, 104] on button "button" at bounding box center [192, 101] width 17 height 17
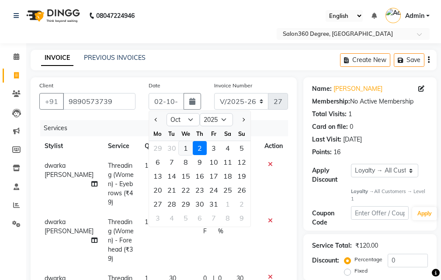
click at [191, 149] on div "1" at bounding box center [186, 148] width 14 height 14
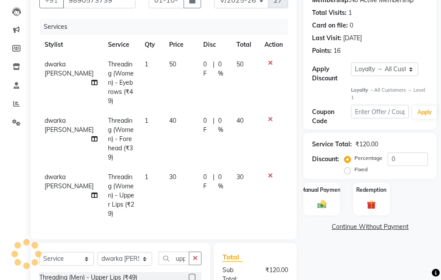
scroll to position [195, 0]
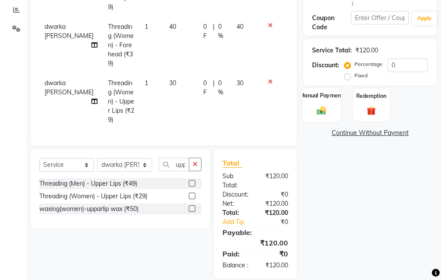
click at [336, 120] on div "Manual Payment" at bounding box center [322, 105] width 38 height 34
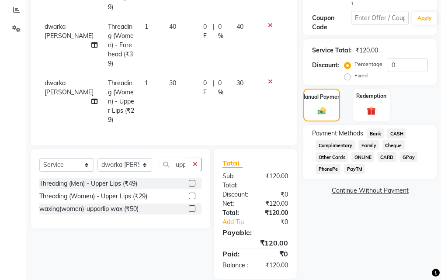
click at [378, 131] on span "Bank" at bounding box center [375, 133] width 17 height 10
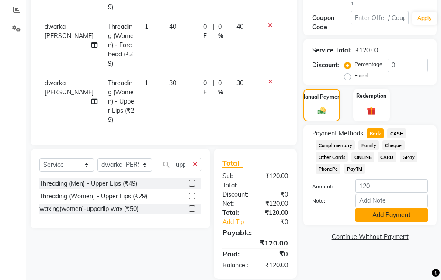
click at [385, 218] on button "Add Payment" at bounding box center [391, 215] width 73 height 14
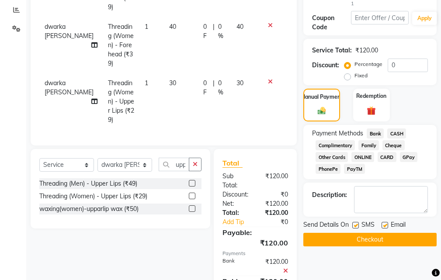
drag, startPoint x: 376, startPoint y: 238, endPoint x: 286, endPoint y: 245, distance: 89.8
click at [375, 238] on button "Checkout" at bounding box center [369, 240] width 133 height 14
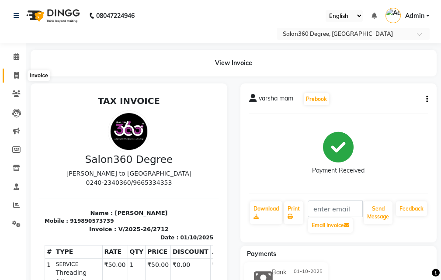
click at [15, 79] on span at bounding box center [16, 76] width 15 height 10
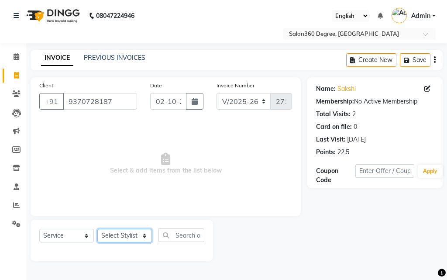
drag, startPoint x: 141, startPoint y: 237, endPoint x: 138, endPoint y: 230, distance: 7.9
click at [141, 237] on select "Select Stylist [PERSON_NAME] [PERSON_NAME] dwarka [PERSON_NAME] khde [PERSON_NA…" at bounding box center [124, 236] width 55 height 14
click at [97, 229] on select "Select Stylist [PERSON_NAME] [PERSON_NAME] dwarka [PERSON_NAME] khde [PERSON_NA…" at bounding box center [124, 236] width 55 height 14
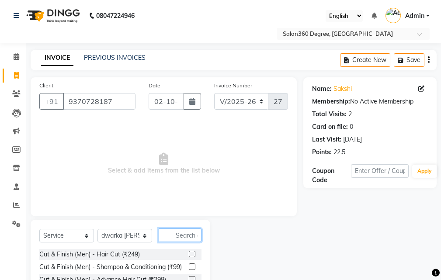
click at [182, 233] on input "text" at bounding box center [180, 236] width 43 height 14
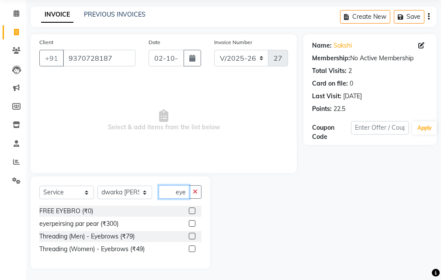
scroll to position [45, 0]
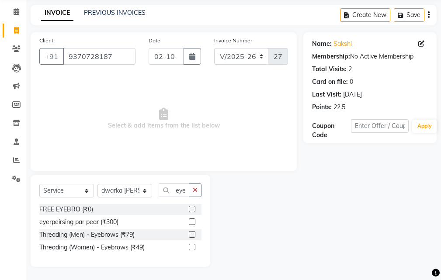
click at [194, 250] on label at bounding box center [192, 247] width 7 height 7
click at [194, 250] on input "checkbox" at bounding box center [192, 248] width 6 height 6
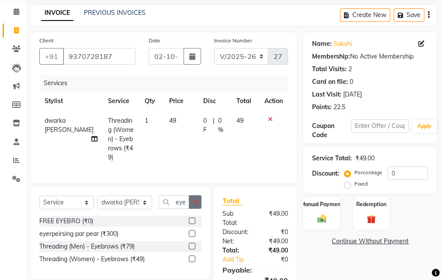
click at [194, 201] on icon "button" at bounding box center [195, 202] width 5 height 6
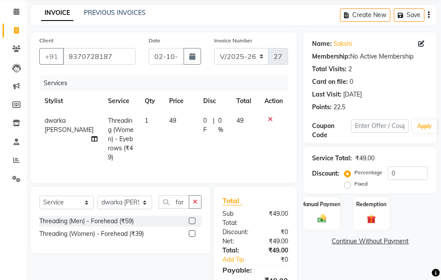
click at [193, 232] on label at bounding box center [192, 233] width 7 height 7
click at [193, 232] on input "checkbox" at bounding box center [192, 234] width 6 height 6
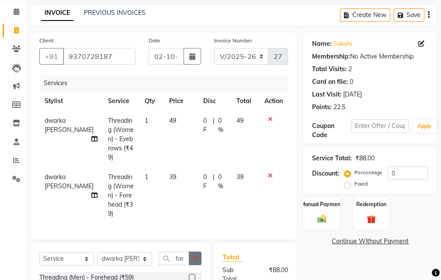
click at [200, 252] on button "button" at bounding box center [195, 259] width 13 height 14
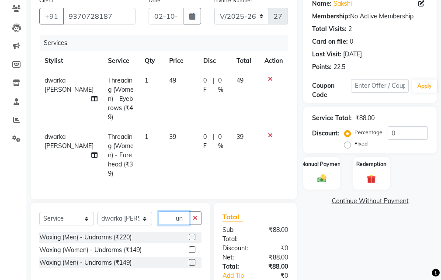
scroll to position [132, 0]
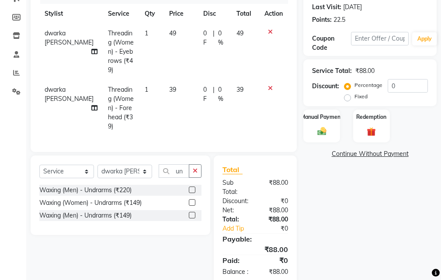
click at [191, 199] on label at bounding box center [192, 202] width 7 height 7
click at [191, 200] on input "checkbox" at bounding box center [192, 203] width 6 height 6
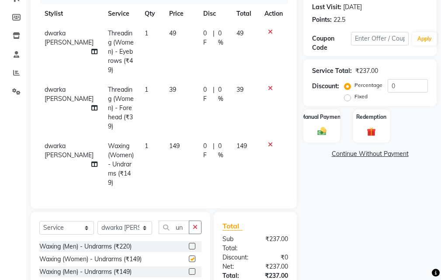
click at [180, 147] on td "149" at bounding box center [181, 164] width 34 height 56
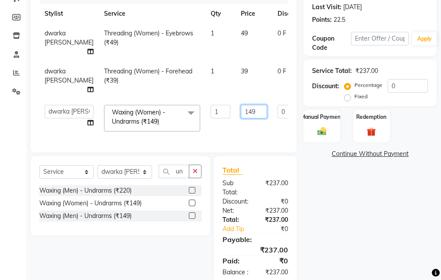
click at [241, 113] on input "149" at bounding box center [254, 112] width 26 height 14
drag, startPoint x: 232, startPoint y: 96, endPoint x: 219, endPoint y: 98, distance: 12.4
click at [231, 96] on tr "dwarka [PERSON_NAME] Threading (Women) - Forehead (₹39) 1 39 0 F | 0 % 39" at bounding box center [222, 81] width 367 height 38
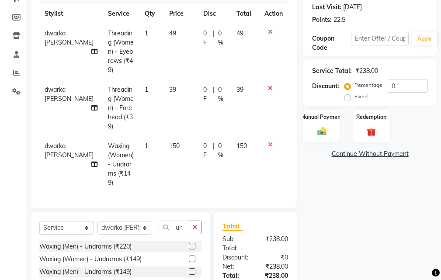
click at [182, 105] on td "39" at bounding box center [181, 108] width 34 height 56
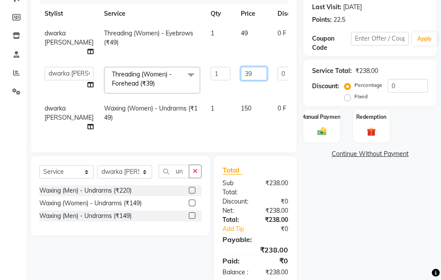
click at [241, 75] on input "39" at bounding box center [254, 74] width 26 height 14
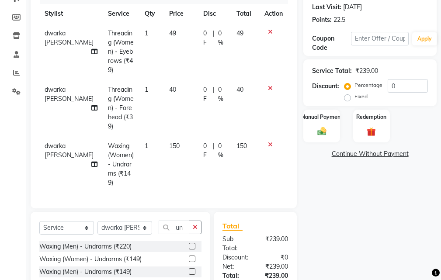
drag, startPoint x: 224, startPoint y: 53, endPoint x: 201, endPoint y: 63, distance: 25.0
click at [223, 52] on tr "dwarka [PERSON_NAME] Threading (Women) - Eyebrows (₹49) 1 49 0 F | 0 % 49" at bounding box center [163, 52] width 249 height 56
drag, startPoint x: 191, startPoint y: 66, endPoint x: 201, endPoint y: 54, distance: 14.9
click at [192, 64] on tr "dwarka [PERSON_NAME] Threading (Women) - Eyebrows (₹49) 1 49 0 F | 0 % 49" at bounding box center [163, 52] width 249 height 56
drag, startPoint x: 179, startPoint y: 51, endPoint x: 197, endPoint y: 42, distance: 20.3
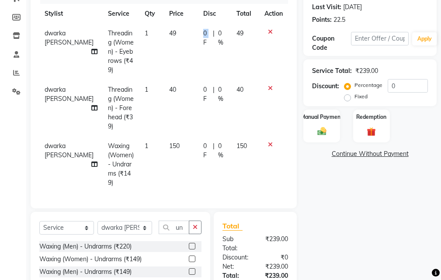
click at [179, 51] on td "49" at bounding box center [181, 52] width 34 height 56
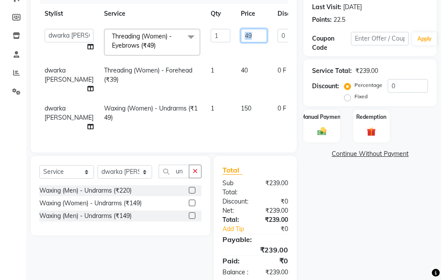
click at [241, 38] on input "49" at bounding box center [254, 36] width 26 height 14
click at [360, 218] on div "Name: [PERSON_NAME] Membership: No Active Membership Total Visits: 2 Card on fi…" at bounding box center [373, 115] width 140 height 341
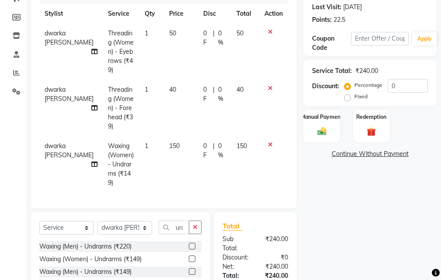
scroll to position [1, 0]
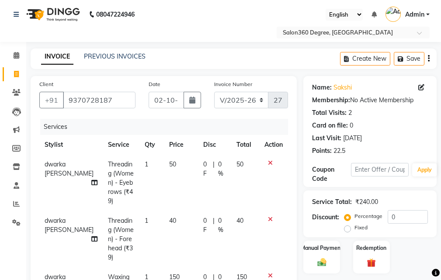
click at [270, 163] on icon at bounding box center [270, 163] width 5 height 6
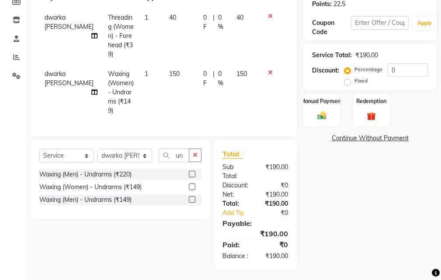
scroll to position [0, 0]
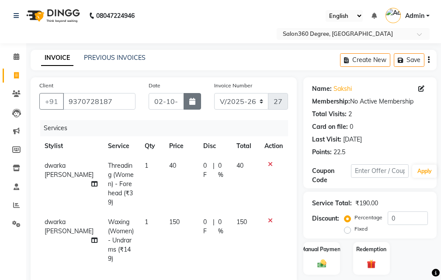
click at [197, 101] on button "button" at bounding box center [192, 101] width 17 height 17
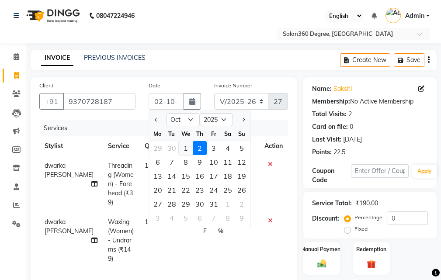
click at [185, 154] on div "1" at bounding box center [186, 148] width 14 height 14
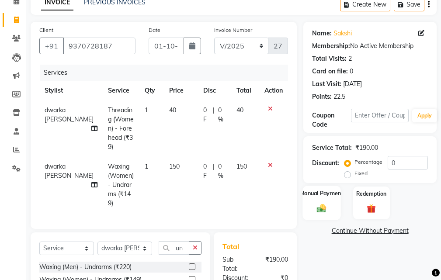
scroll to position [87, 0]
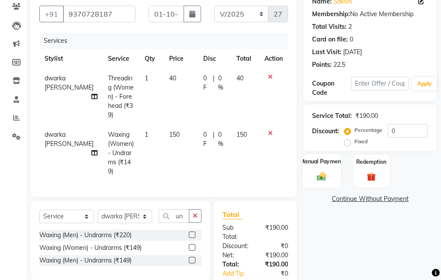
drag, startPoint x: 314, startPoint y: 170, endPoint x: 326, endPoint y: 175, distance: 12.9
click at [313, 170] on div "Manual Payment" at bounding box center [322, 171] width 38 height 34
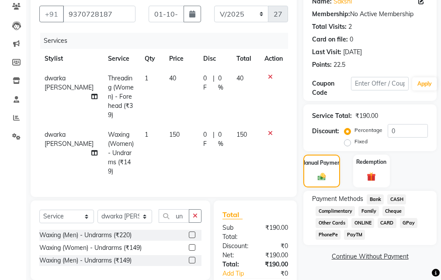
click at [381, 201] on span "Bank" at bounding box center [375, 199] width 17 height 10
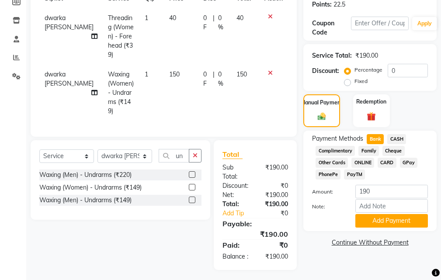
scroll to position [148, 0]
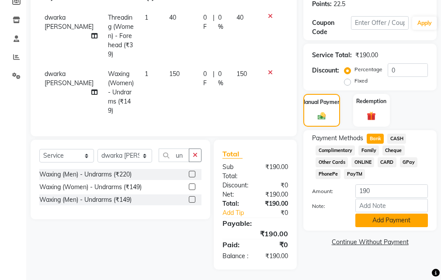
click at [365, 222] on button "Add Payment" at bounding box center [391, 221] width 73 height 14
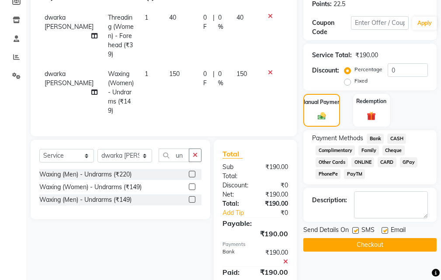
click at [355, 237] on div "Send Details On SMS Email Checkout" at bounding box center [369, 238] width 133 height 26
click at [341, 249] on button "Checkout" at bounding box center [369, 245] width 133 height 14
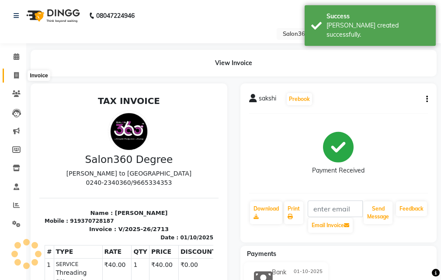
click at [18, 79] on span at bounding box center [16, 76] width 15 height 10
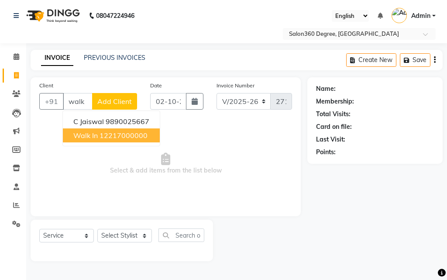
drag, startPoint x: 80, startPoint y: 135, endPoint x: 103, endPoint y: 177, distance: 48.1
click at [81, 135] on span "Walk In" at bounding box center [85, 135] width 24 height 9
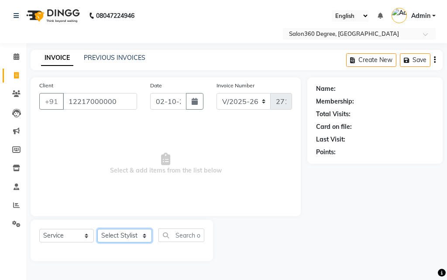
click at [130, 230] on select "Select Stylist [PERSON_NAME] [PERSON_NAME] dwarka [PERSON_NAME] khde [PERSON_NA…" at bounding box center [124, 236] width 55 height 14
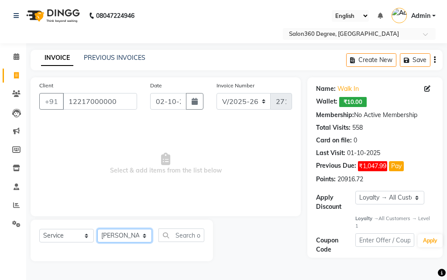
click at [97, 229] on select "Select Stylist [PERSON_NAME] [PERSON_NAME] dwarka [PERSON_NAME] khde [PERSON_NA…" at bounding box center [124, 236] width 55 height 14
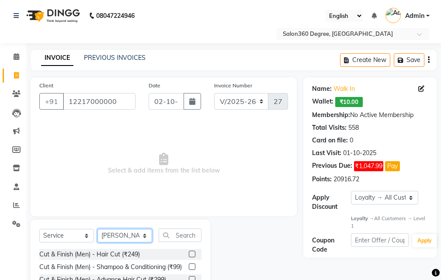
scroll to position [82, 0]
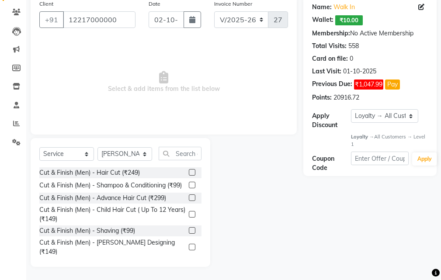
drag, startPoint x: 186, startPoint y: 237, endPoint x: 187, endPoint y: 229, distance: 8.7
click at [189, 234] on label at bounding box center [192, 230] width 7 height 7
click at [189, 234] on input "checkbox" at bounding box center [192, 231] width 6 height 6
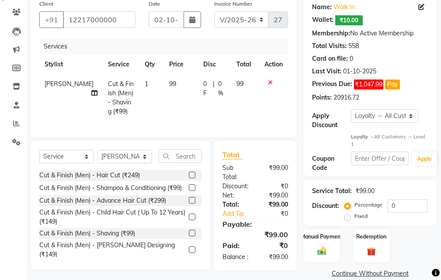
click at [175, 94] on td "99" at bounding box center [181, 97] width 34 height 47
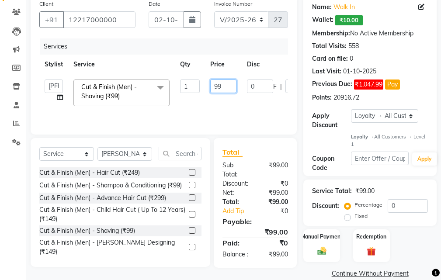
click at [227, 92] on input "99" at bounding box center [223, 87] width 26 height 14
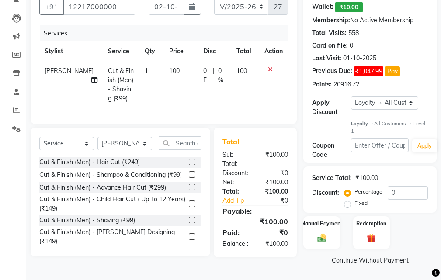
drag, startPoint x: 274, startPoint y: 263, endPoint x: 266, endPoint y: 256, distance: 10.6
click at [274, 262] on div "Client [PHONE_NUMBER] Date [DATE] Invoice Number V/2025 V/[PHONE_NUMBER] Servic…" at bounding box center [163, 125] width 279 height 284
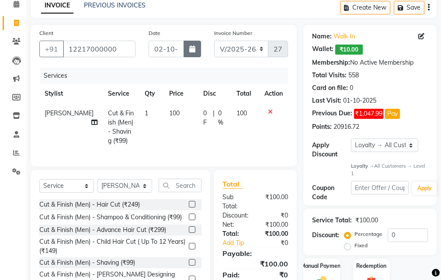
scroll to position [7, 0]
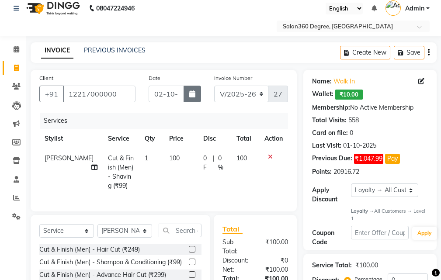
click at [193, 90] on button "button" at bounding box center [192, 94] width 17 height 17
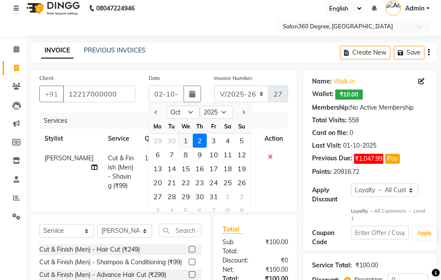
click at [187, 139] on div "1" at bounding box center [186, 141] width 14 height 14
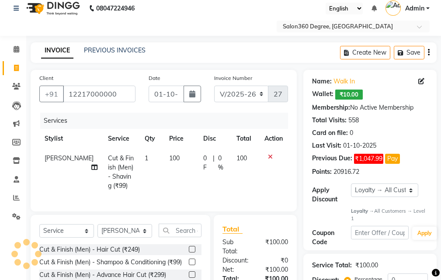
scroll to position [101, 0]
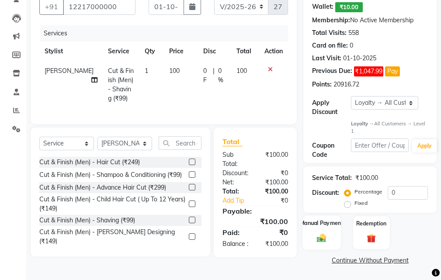
click at [318, 233] on img at bounding box center [321, 238] width 15 height 10
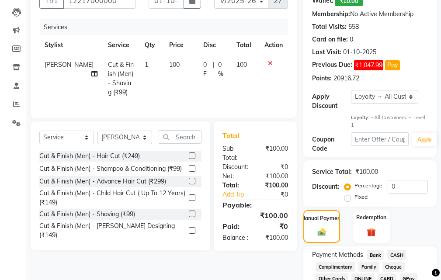
click at [381, 255] on span "Bank" at bounding box center [375, 255] width 17 height 10
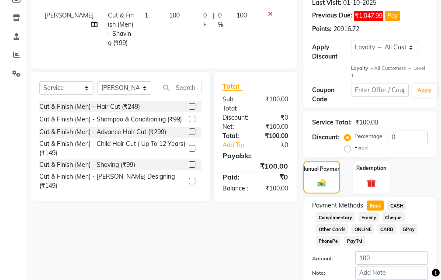
scroll to position [199, 0]
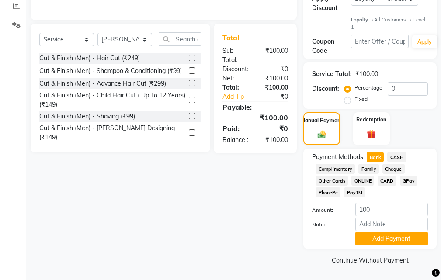
click at [377, 239] on button "Add Payment" at bounding box center [391, 239] width 73 height 14
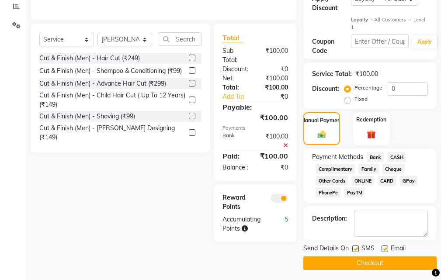
click at [350, 251] on div "Send Details On SMS Email" at bounding box center [369, 249] width 133 height 11
click at [358, 252] on label at bounding box center [355, 249] width 7 height 7
click at [358, 252] on input "checkbox" at bounding box center [355, 249] width 6 height 6
click at [353, 262] on button "Checkout" at bounding box center [369, 263] width 133 height 14
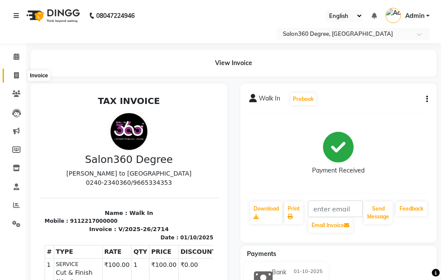
click at [17, 76] on icon at bounding box center [16, 75] width 5 height 7
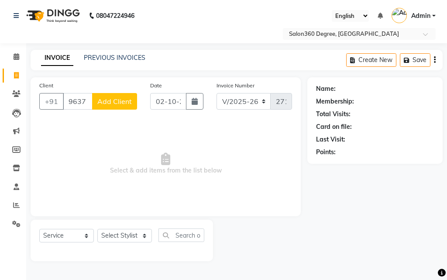
click at [112, 96] on button "Add Client" at bounding box center [114, 101] width 45 height 17
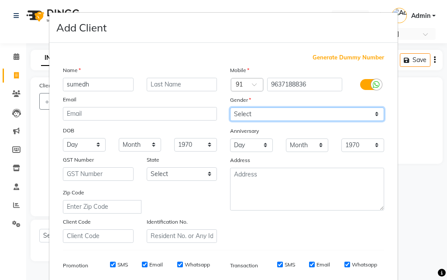
drag, startPoint x: 295, startPoint y: 107, endPoint x: 285, endPoint y: 115, distance: 13.0
click at [295, 107] on select "Select [DEMOGRAPHIC_DATA] [DEMOGRAPHIC_DATA] Other Prefer Not To Say" at bounding box center [307, 114] width 154 height 14
click at [230, 107] on select "Select [DEMOGRAPHIC_DATA] [DEMOGRAPHIC_DATA] Other Prefer Not To Say" at bounding box center [307, 114] width 154 height 14
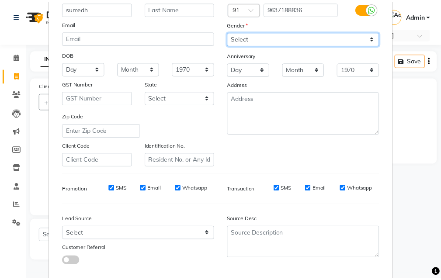
scroll to position [123, 0]
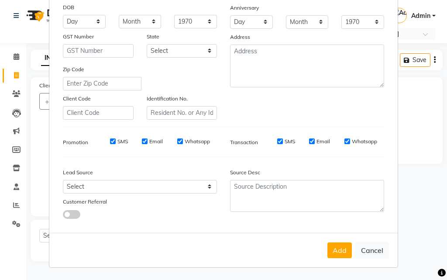
click at [324, 260] on div "Add Cancel" at bounding box center [223, 250] width 349 height 35
click at [331, 251] on button "Add" at bounding box center [340, 251] width 24 height 16
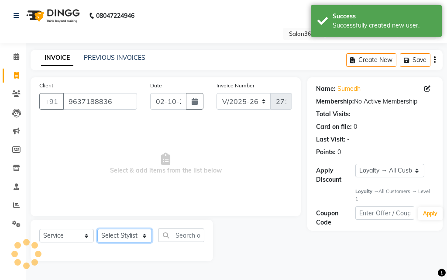
click at [142, 230] on select "Select Stylist [PERSON_NAME] [PERSON_NAME] dwarka [PERSON_NAME] khde [PERSON_NA…" at bounding box center [124, 236] width 55 height 14
click at [97, 229] on select "Select Stylist [PERSON_NAME] [PERSON_NAME] dwarka [PERSON_NAME] khde [PERSON_NA…" at bounding box center [124, 236] width 55 height 14
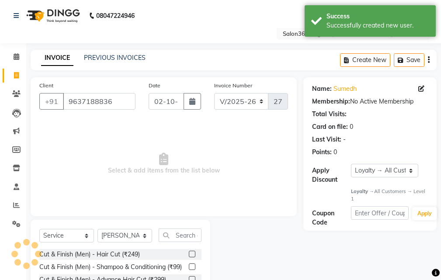
click at [189, 253] on label at bounding box center [192, 254] width 7 height 7
click at [189, 253] on input "checkbox" at bounding box center [192, 255] width 6 height 6
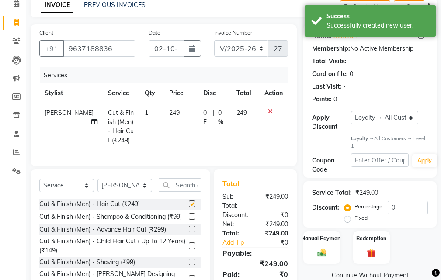
scroll to position [101, 0]
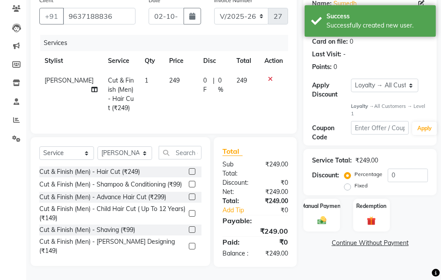
click at [189, 243] on label at bounding box center [192, 246] width 7 height 7
click at [189, 244] on input "checkbox" at bounding box center [192, 247] width 6 height 6
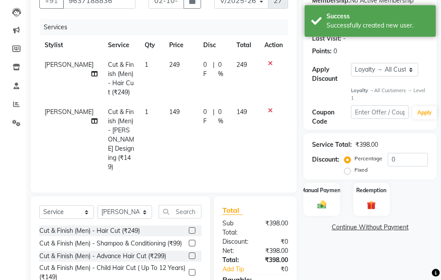
click at [181, 124] on td "149" at bounding box center [181, 139] width 34 height 75
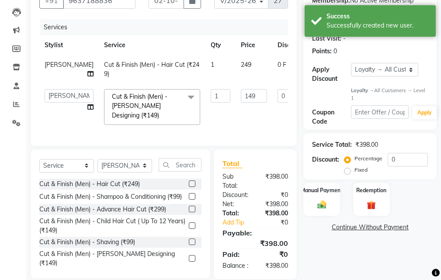
click at [244, 106] on td "149" at bounding box center [254, 107] width 37 height 46
click at [241, 103] on input "149" at bounding box center [254, 96] width 26 height 14
click at [229, 70] on tr "[PERSON_NAME] Cut & Finish (Men) - Hair Cut (₹249) 1 249 0 F | 0 % 249" at bounding box center [222, 69] width 367 height 29
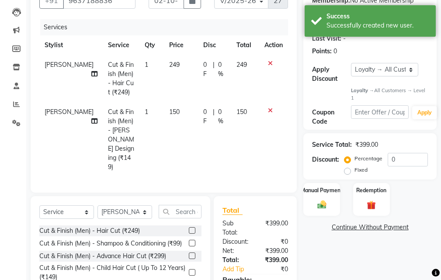
drag, startPoint x: 182, startPoint y: 83, endPoint x: 211, endPoint y: 71, distance: 30.6
click at [183, 82] on td "249" at bounding box center [181, 78] width 34 height 47
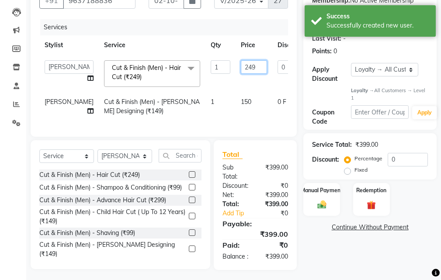
click at [241, 69] on input "249" at bounding box center [254, 67] width 26 height 14
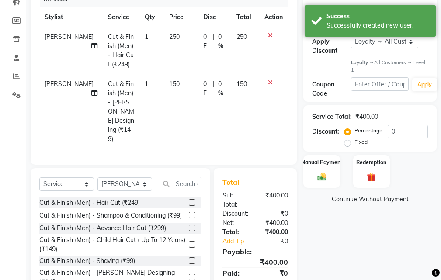
drag, startPoint x: 338, startPoint y: 249, endPoint x: 331, endPoint y: 243, distance: 8.7
click at [338, 248] on div "Name: Sumedh Membership: No Active Membership Total Visits: Card on file: 0 Las…" at bounding box center [373, 123] width 140 height 350
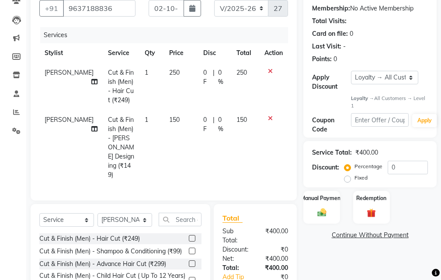
scroll to position [0, 0]
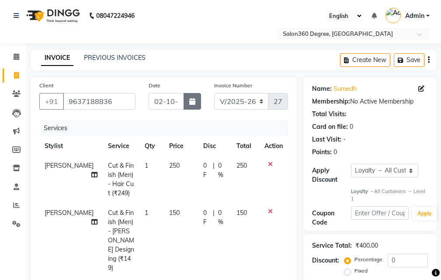
click at [195, 109] on button "button" at bounding box center [192, 101] width 17 height 17
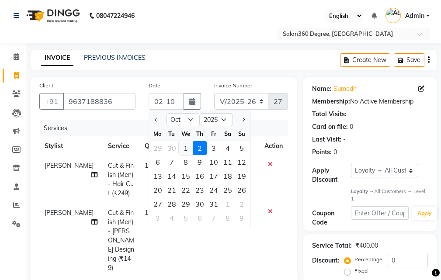
drag, startPoint x: 186, startPoint y: 151, endPoint x: 192, endPoint y: 194, distance: 43.8
click at [186, 151] on div "1" at bounding box center [186, 148] width 14 height 14
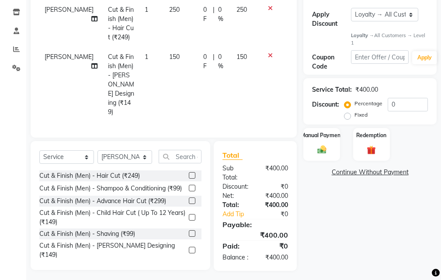
scroll to position [157, 0]
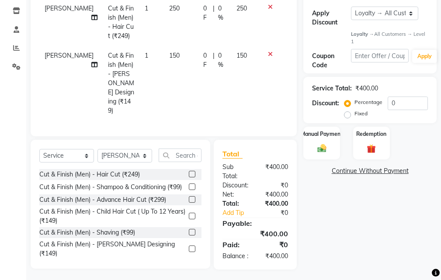
drag, startPoint x: 329, startPoint y: 150, endPoint x: 352, endPoint y: 159, distance: 24.3
click at [329, 149] on div "Manual Payment" at bounding box center [321, 143] width 37 height 33
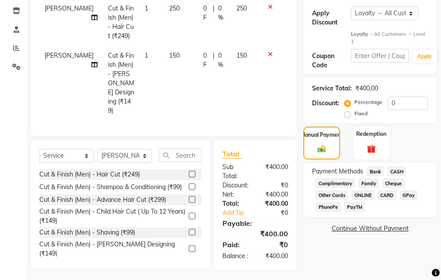
click at [371, 170] on span "Bank" at bounding box center [375, 171] width 17 height 10
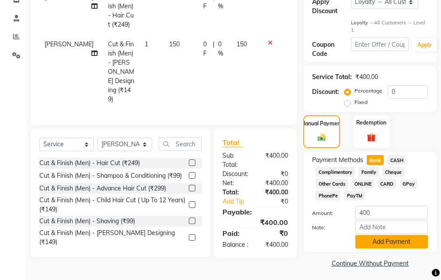
scroll to position [172, 0]
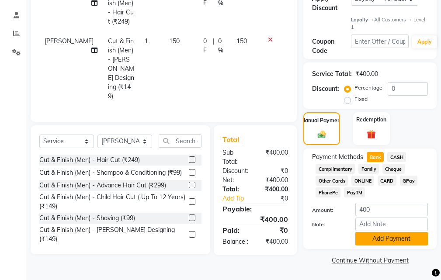
click at [386, 233] on button "Add Payment" at bounding box center [391, 239] width 73 height 14
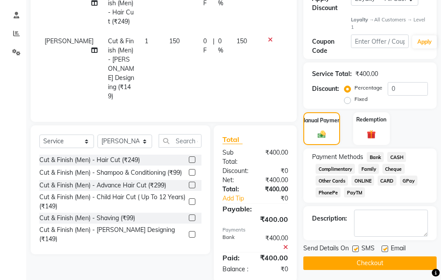
drag, startPoint x: 379, startPoint y: 251, endPoint x: 364, endPoint y: 264, distance: 20.1
click at [379, 252] on div "SMS" at bounding box center [366, 249] width 29 height 11
click at [363, 265] on button "Checkout" at bounding box center [369, 263] width 133 height 14
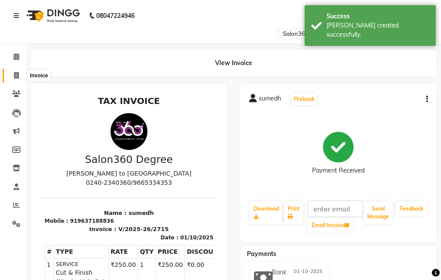
click at [11, 76] on span at bounding box center [16, 76] width 15 height 10
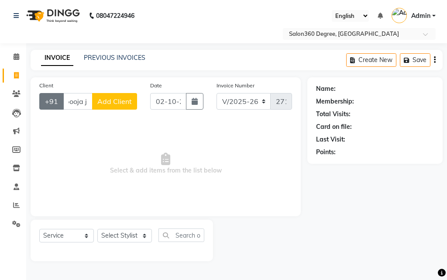
scroll to position [0, 2]
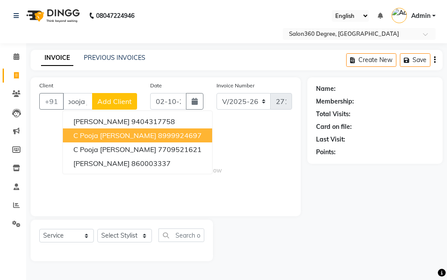
click at [158, 134] on ngb-highlight "8999924697" at bounding box center [180, 135] width 44 height 9
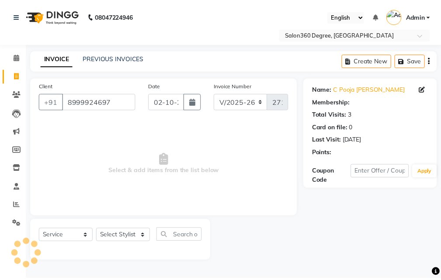
scroll to position [0, 0]
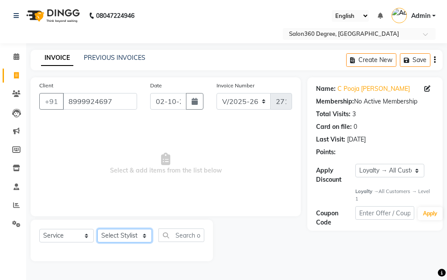
click at [131, 237] on select "Select Stylist [PERSON_NAME] [PERSON_NAME] dwarka [PERSON_NAME] khde [PERSON_NA…" at bounding box center [124, 236] width 55 height 14
click at [97, 229] on select "Select Stylist [PERSON_NAME] [PERSON_NAME] dwarka [PERSON_NAME] khde [PERSON_NA…" at bounding box center [124, 236] width 55 height 14
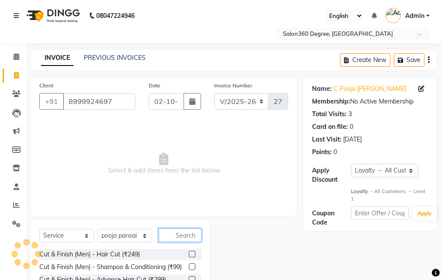
click at [173, 237] on input "text" at bounding box center [180, 236] width 43 height 14
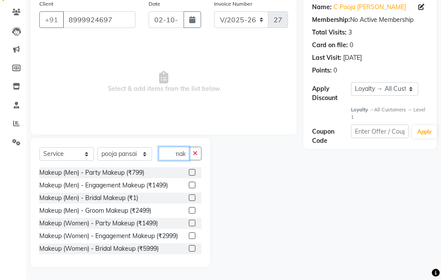
scroll to position [9, 0]
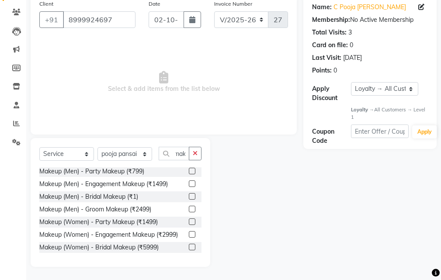
click at [190, 247] on div at bounding box center [195, 247] width 13 height 11
click at [189, 247] on label at bounding box center [192, 247] width 7 height 7
click at [189, 247] on input "checkbox" at bounding box center [192, 248] width 6 height 6
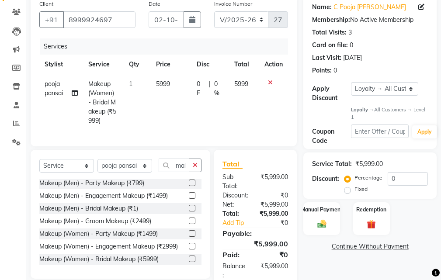
drag, startPoint x: 177, startPoint y: 114, endPoint x: 188, endPoint y: 109, distance: 11.7
click at [177, 113] on td "5999" at bounding box center [171, 102] width 41 height 56
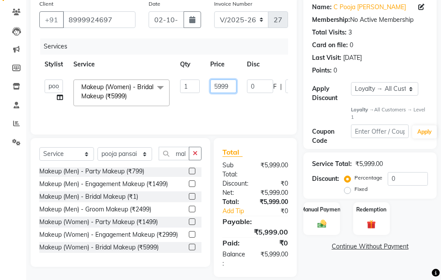
click at [232, 90] on input "5999" at bounding box center [223, 87] width 26 height 14
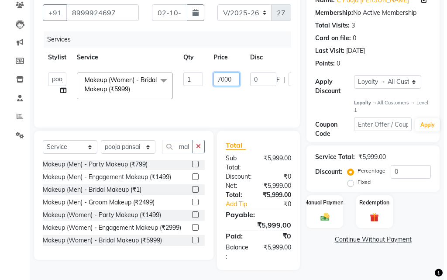
scroll to position [92, 0]
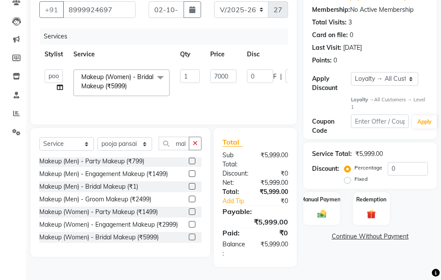
click at [317, 260] on div "Name: C Pooja [PERSON_NAME] Membership: No Active Membership Total Visits: 3 Ca…" at bounding box center [373, 126] width 140 height 281
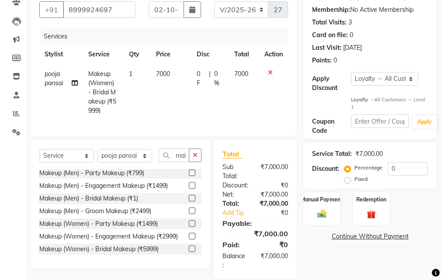
click at [66, 87] on td "pooja pansai" at bounding box center [61, 92] width 44 height 56
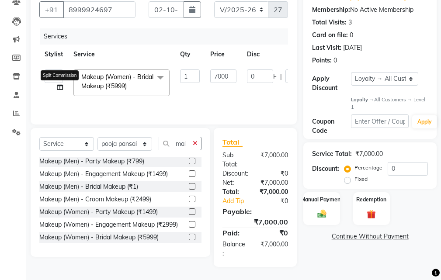
click at [56, 87] on td "[PERSON_NAME] [PERSON_NAME] dwarka [PERSON_NAME] khde [PERSON_NAME] Mahesh [PER…" at bounding box center [53, 82] width 29 height 37
click at [57, 89] on icon at bounding box center [60, 87] width 6 height 6
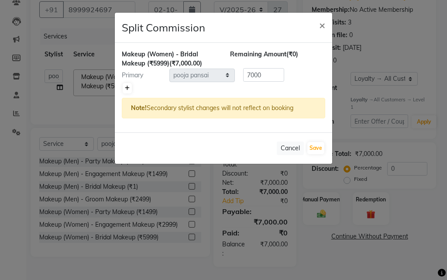
click at [128, 92] on link at bounding box center [127, 88] width 9 height 10
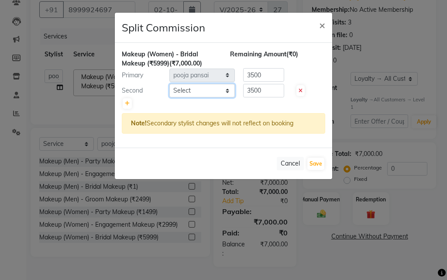
click at [208, 94] on select "Select [PERSON_NAME] [PERSON_NAME] dwarka [PERSON_NAME] khde [PERSON_NAME] Mahe…" at bounding box center [203, 91] width 66 height 14
click at [170, 84] on select "Select [PERSON_NAME] [PERSON_NAME] dwarka [PERSON_NAME] khde [PERSON_NAME] Mahe…" at bounding box center [203, 91] width 66 height 14
click at [129, 99] on link at bounding box center [127, 103] width 9 height 10
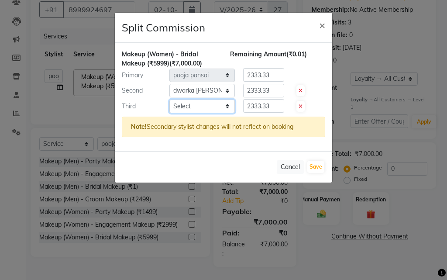
click at [197, 106] on select "Select [PERSON_NAME] [PERSON_NAME] dwarka [PERSON_NAME] khde [PERSON_NAME] Mahe…" at bounding box center [203, 107] width 66 height 14
click at [170, 100] on select "Select [PERSON_NAME] [PERSON_NAME] dwarka [PERSON_NAME] khde [PERSON_NAME] Mahe…" at bounding box center [203, 107] width 66 height 14
click at [315, 166] on button "Save" at bounding box center [316, 167] width 17 height 12
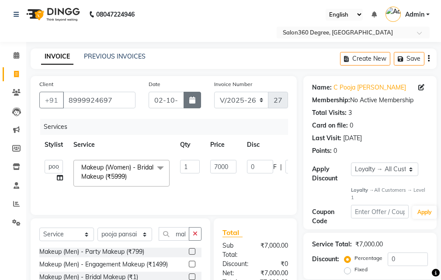
scroll to position [0, 0]
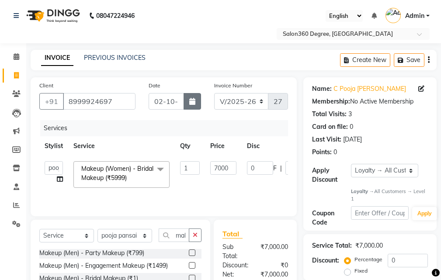
click at [190, 97] on button "button" at bounding box center [192, 101] width 17 height 17
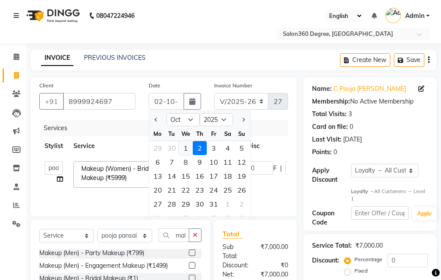
click at [186, 149] on div "1" at bounding box center [186, 148] width 14 height 14
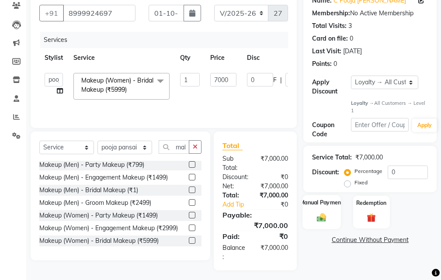
scroll to position [92, 0]
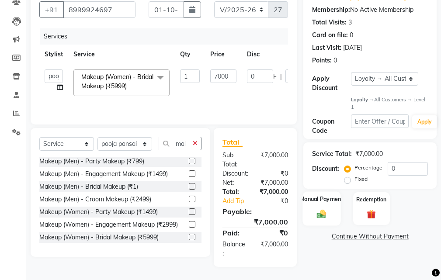
click at [329, 213] on div "Manual Payment" at bounding box center [322, 209] width 38 height 34
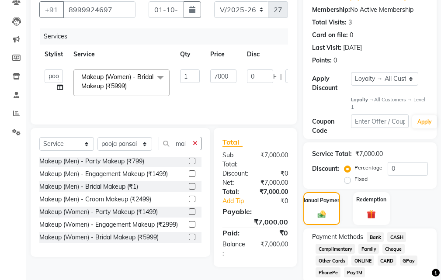
click at [395, 236] on span "CASH" at bounding box center [396, 237] width 19 height 10
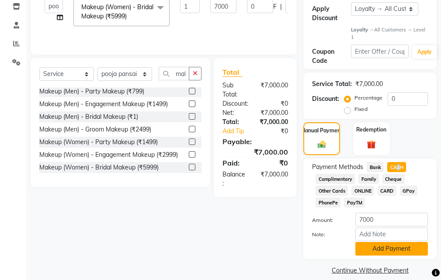
scroll to position [172, 0]
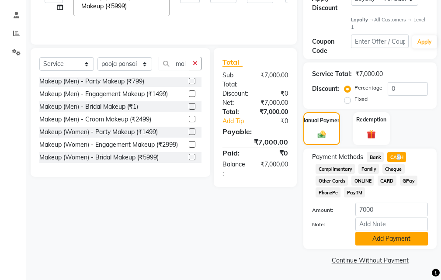
click at [377, 242] on button "Add Payment" at bounding box center [391, 239] width 73 height 14
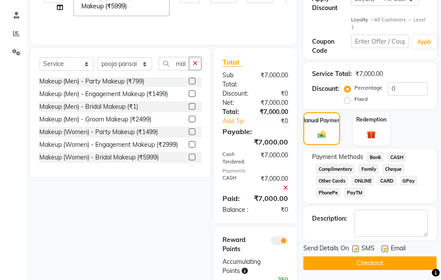
click at [357, 251] on label at bounding box center [355, 249] width 7 height 7
click at [357, 251] on input "checkbox" at bounding box center [355, 249] width 6 height 6
click at [384, 250] on label at bounding box center [384, 249] width 7 height 7
click at [384, 250] on input "checkbox" at bounding box center [384, 249] width 6 height 6
click at [381, 259] on button "Checkout" at bounding box center [369, 263] width 133 height 14
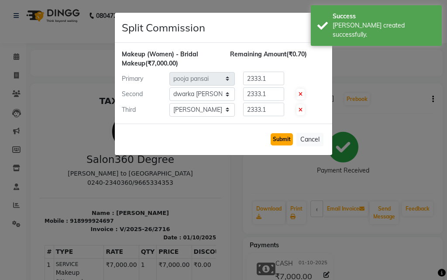
click at [276, 137] on button "Submit" at bounding box center [282, 139] width 22 height 12
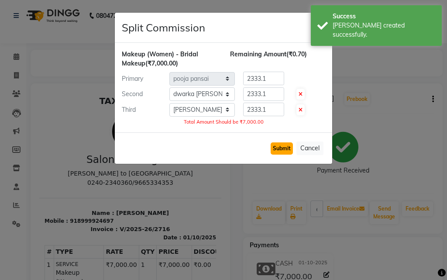
click at [277, 147] on button "Submit" at bounding box center [282, 148] width 22 height 12
click at [267, 112] on input "2333.1" at bounding box center [263, 110] width 41 height 14
click at [270, 146] on div "Submit Cancel" at bounding box center [224, 147] width 218 height 31
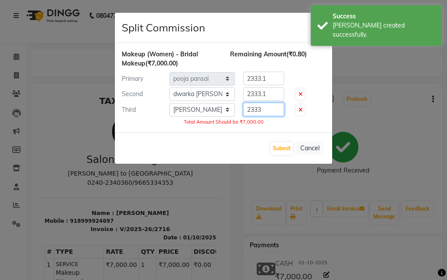
click at [269, 114] on input "2333" at bounding box center [263, 110] width 41 height 14
click at [281, 143] on button "Submit" at bounding box center [282, 148] width 22 height 12
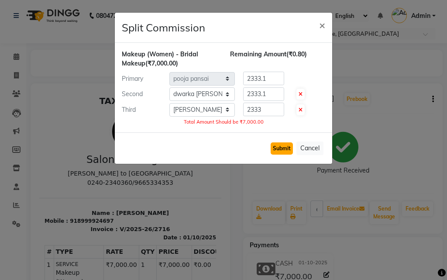
click at [281, 144] on button "Submit" at bounding box center [282, 148] width 22 height 12
click at [302, 111] on icon at bounding box center [301, 109] width 4 height 5
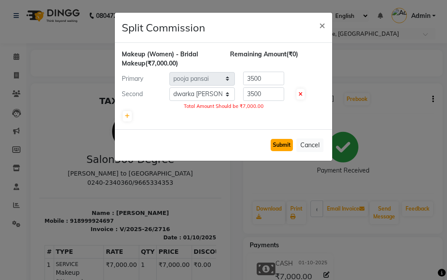
click at [277, 141] on button "Submit" at bounding box center [282, 145] width 22 height 12
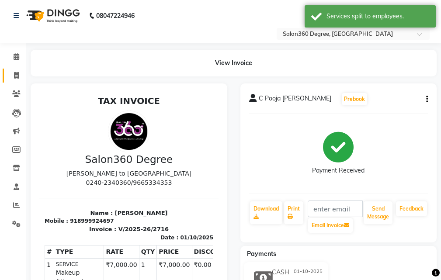
click at [23, 79] on li "Invoice" at bounding box center [13, 75] width 26 height 19
click at [21, 78] on span at bounding box center [16, 76] width 15 height 10
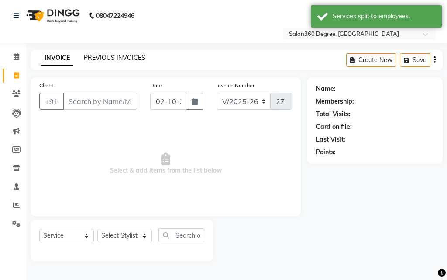
click at [113, 58] on link "PREVIOUS INVOICES" at bounding box center [115, 58] width 62 height 8
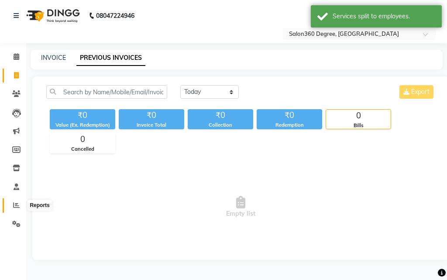
click at [13, 206] on icon at bounding box center [16, 205] width 7 height 7
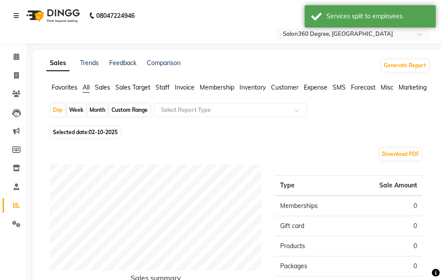
click at [166, 85] on span "Staff" at bounding box center [163, 87] width 14 height 8
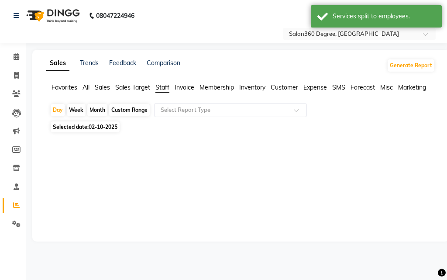
drag, startPoint x: 90, startPoint y: 108, endPoint x: 99, endPoint y: 113, distance: 10.2
click at [90, 108] on div "Month" at bounding box center [97, 110] width 20 height 12
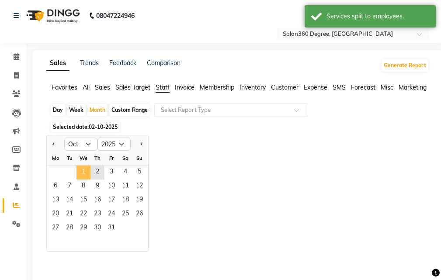
click at [82, 168] on span "1" at bounding box center [83, 173] width 14 height 14
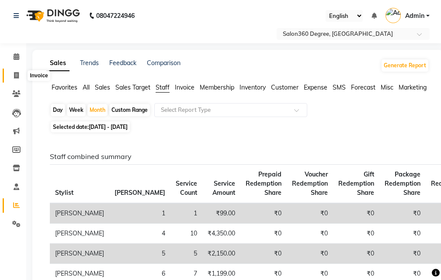
drag, startPoint x: 20, startPoint y: 78, endPoint x: 50, endPoint y: 80, distance: 29.7
click at [20, 77] on span at bounding box center [16, 76] width 15 height 10
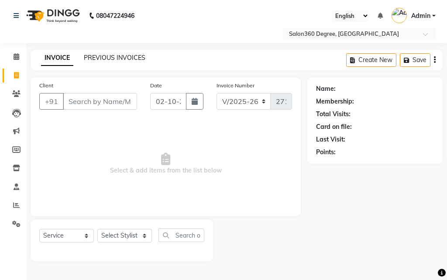
click at [120, 59] on link "PREVIOUS INVOICES" at bounding box center [115, 58] width 62 height 8
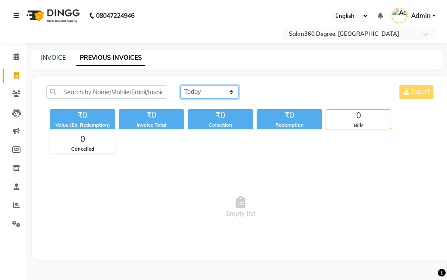
click at [195, 95] on select "[DATE] [DATE] Custom Range" at bounding box center [209, 92] width 59 height 14
click at [180, 85] on select "[DATE] [DATE] Custom Range" at bounding box center [209, 92] width 59 height 14
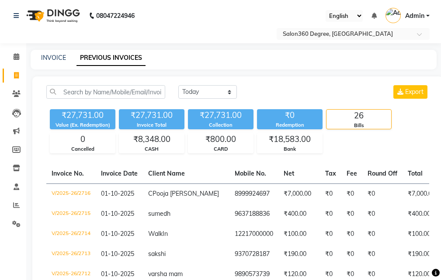
click at [52, 51] on div "INVOICE PREVIOUS INVOICES" at bounding box center [234, 60] width 406 height 20
